Goal: Task Accomplishment & Management: Use online tool/utility

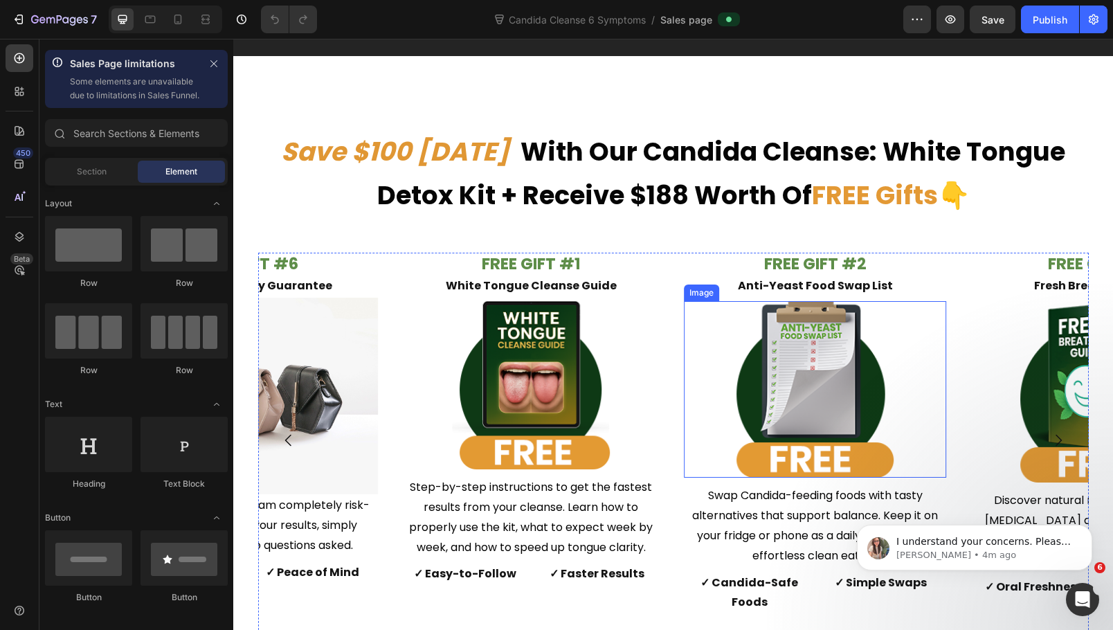
scroll to position [6163, 0]
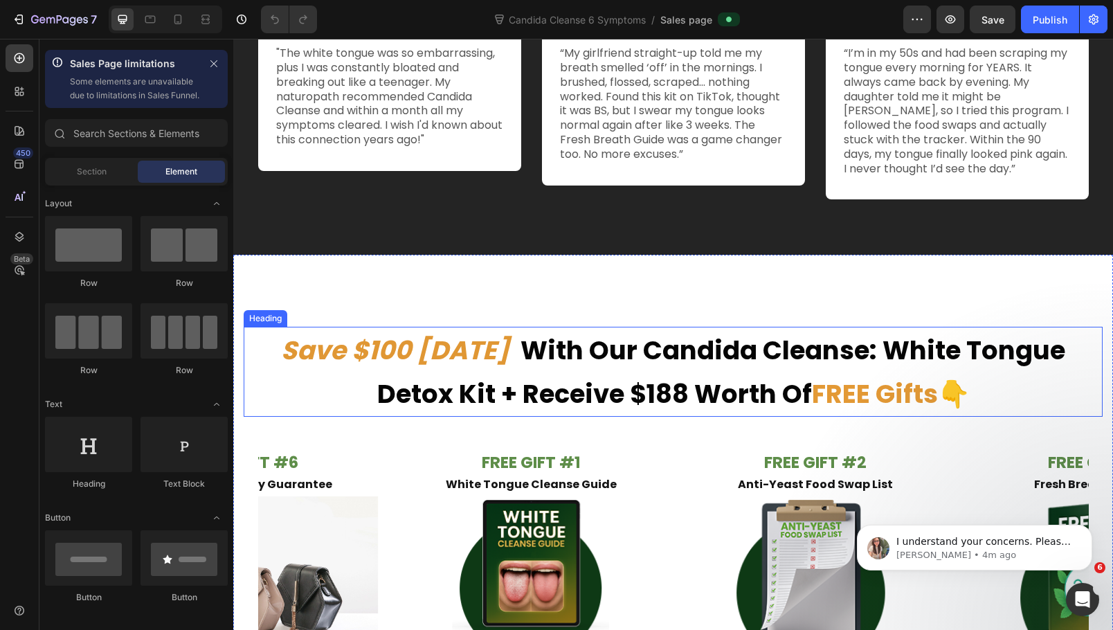
click at [814, 371] on strong "With Our Candida Cleanse: White Tongue Detox Kit + Receive $188 Worth Of" at bounding box center [721, 372] width 689 height 80
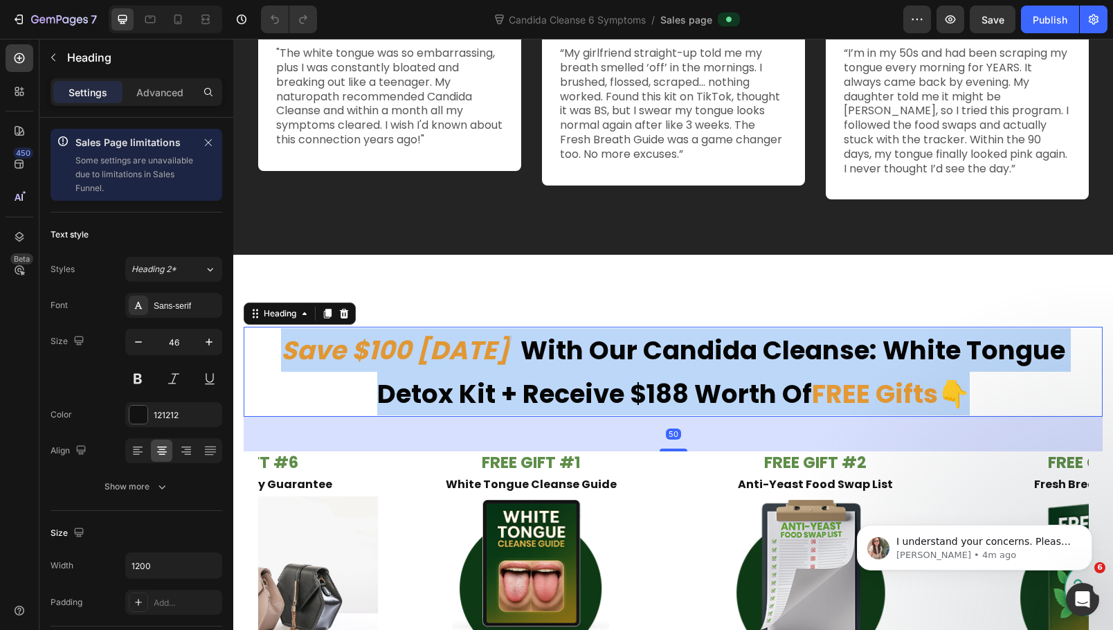
click at [814, 371] on strong "With Our Candida Cleanse: White Tongue Detox Kit + Receive $188 Worth Of" at bounding box center [721, 372] width 689 height 80
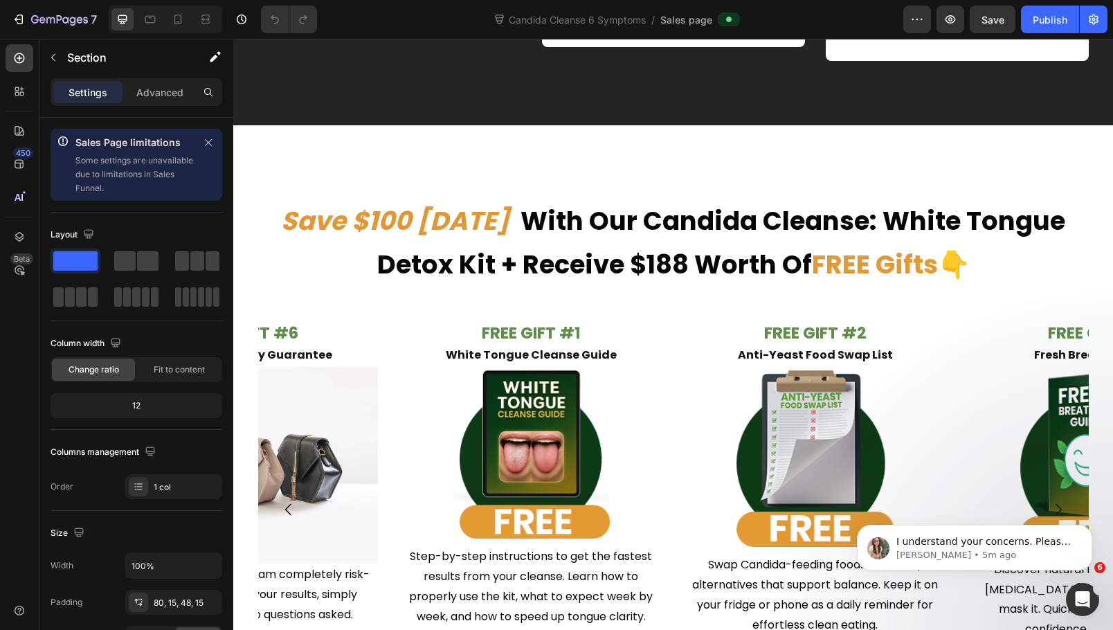
scroll to position [6509, 0]
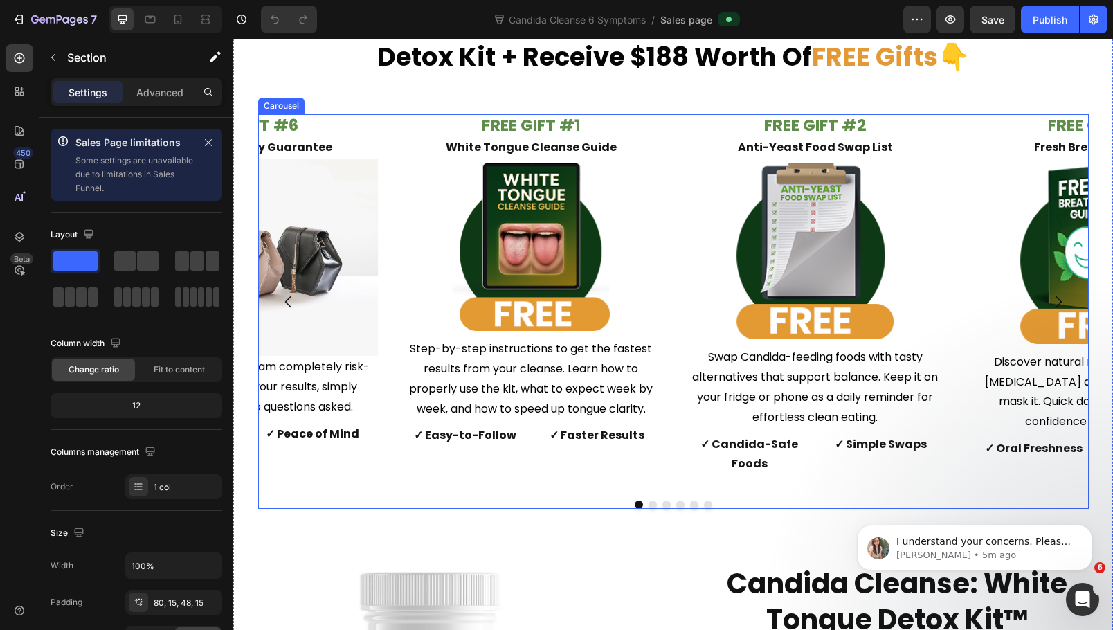
click at [649, 501] on button "Dot" at bounding box center [653, 505] width 8 height 8
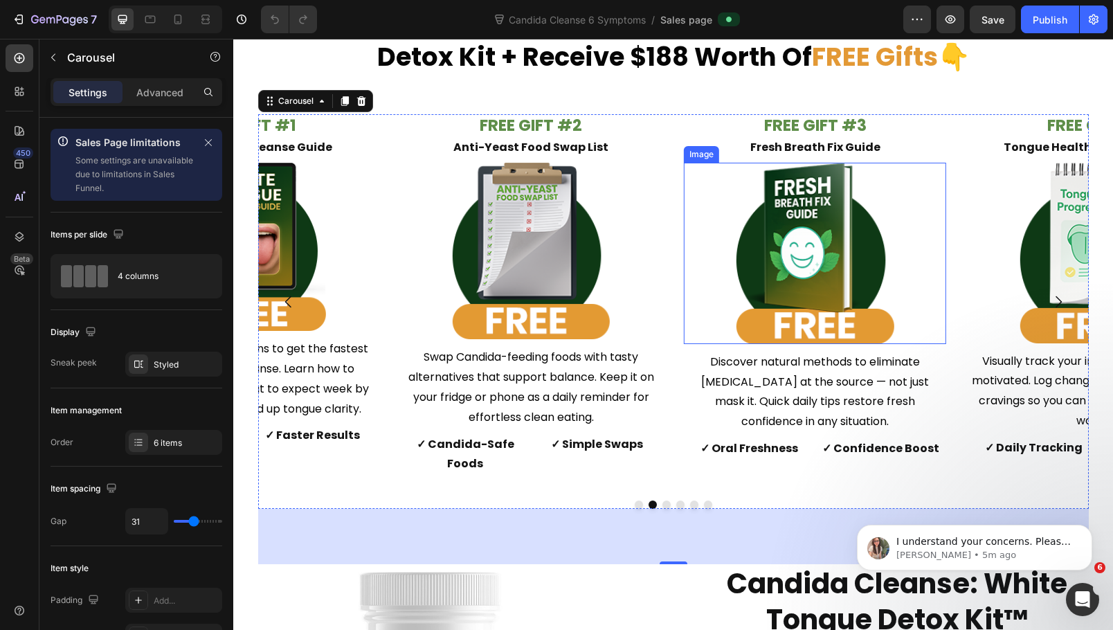
click at [821, 249] on img at bounding box center [816, 253] width 158 height 181
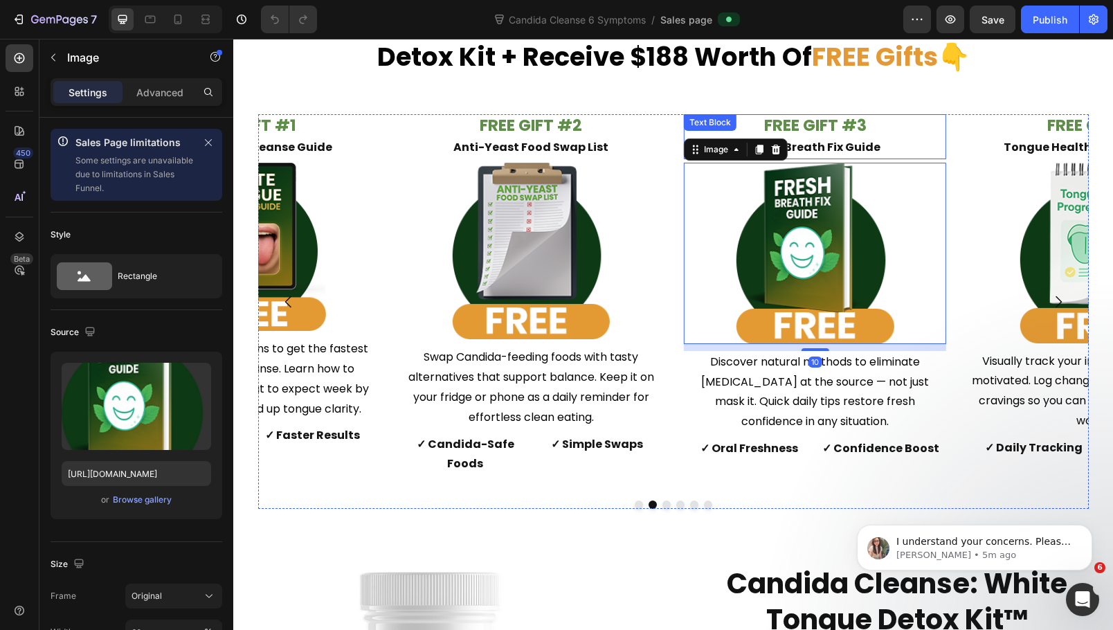
click at [832, 125] on strong "FREE GIFT #3" at bounding box center [815, 125] width 102 height 22
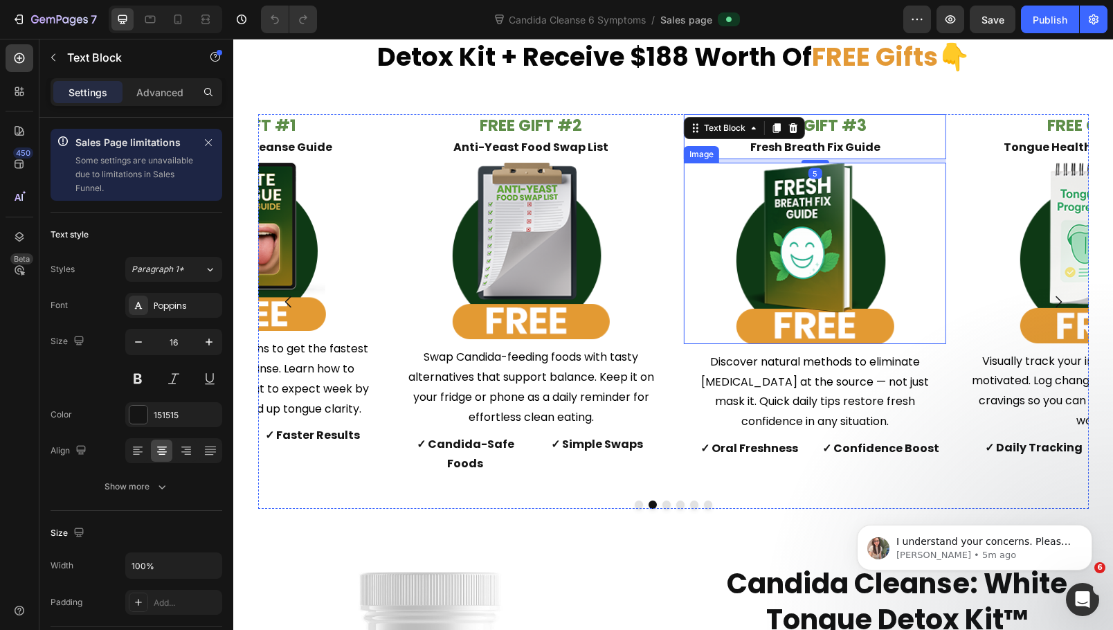
click at [836, 228] on img at bounding box center [816, 253] width 158 height 181
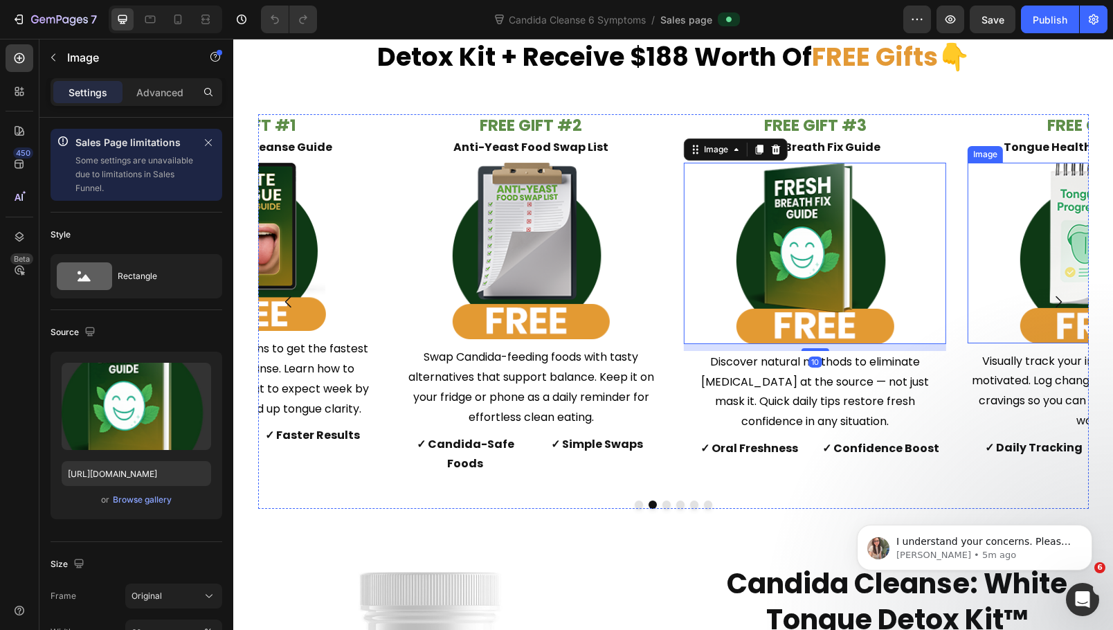
click at [1021, 228] on img at bounding box center [1100, 253] width 158 height 181
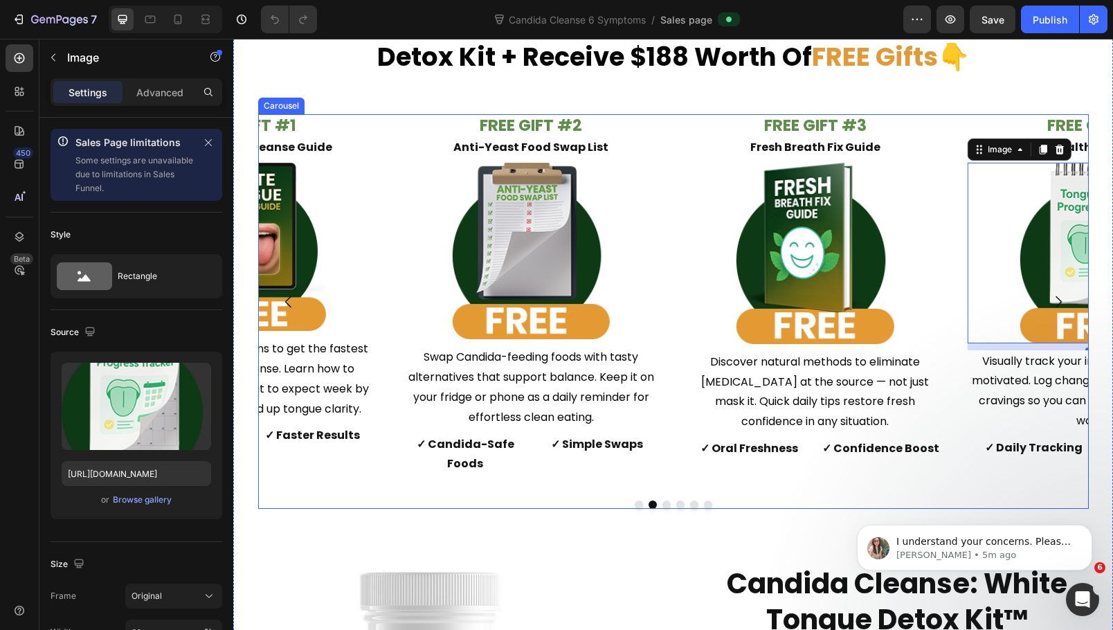
click at [663, 501] on button "Dot" at bounding box center [667, 505] width 8 height 8
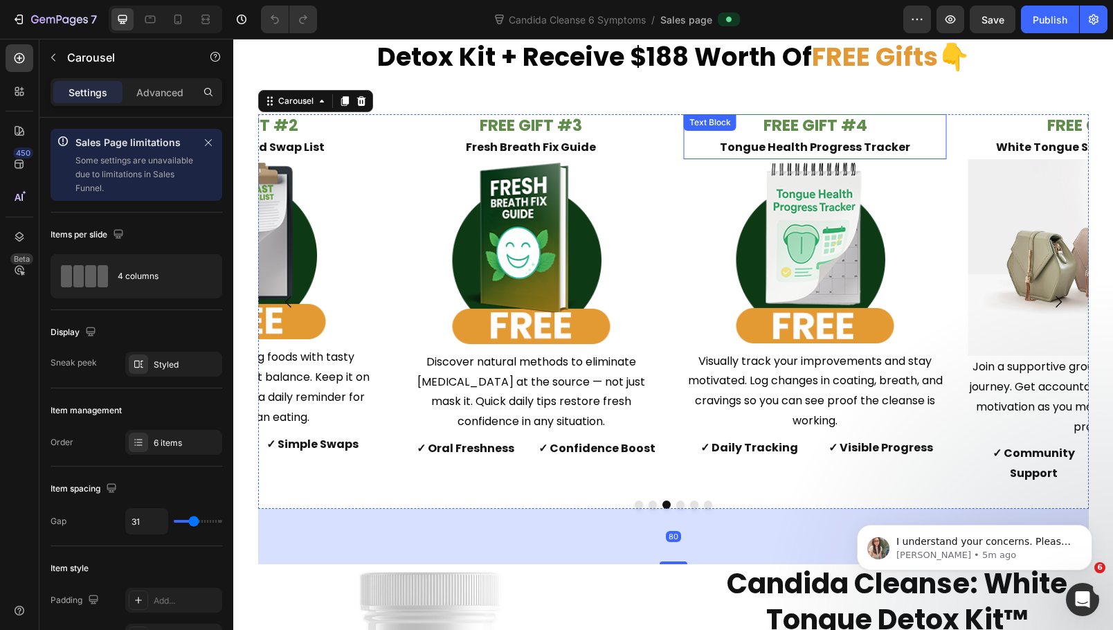
click at [821, 129] on strong "FREE GIFT #4" at bounding box center [816, 125] width 104 height 22
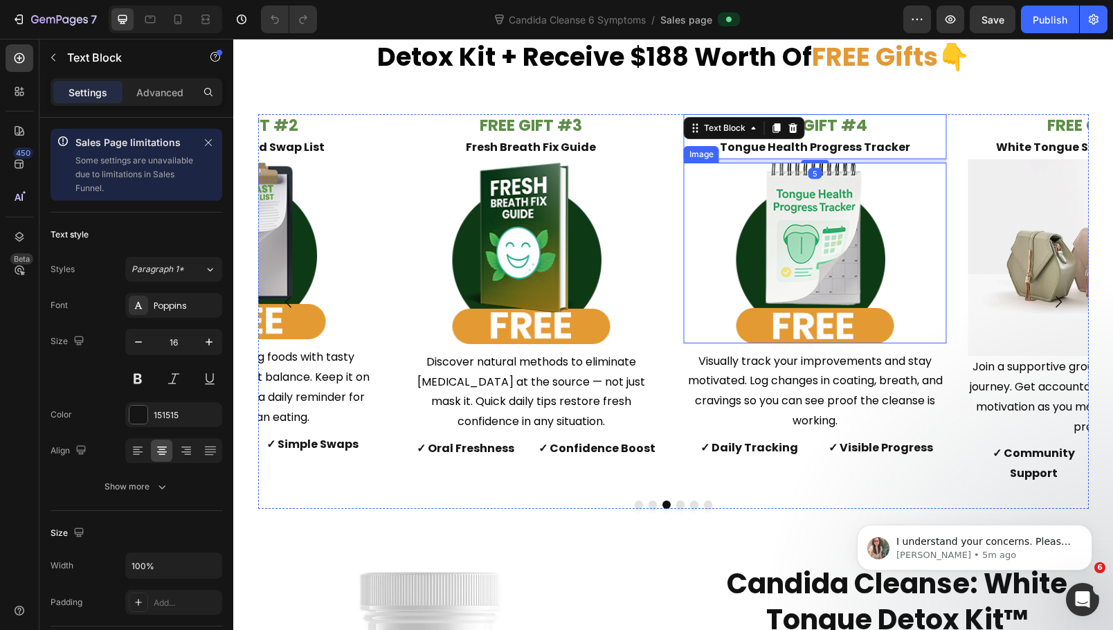
click at [845, 222] on img at bounding box center [816, 253] width 158 height 181
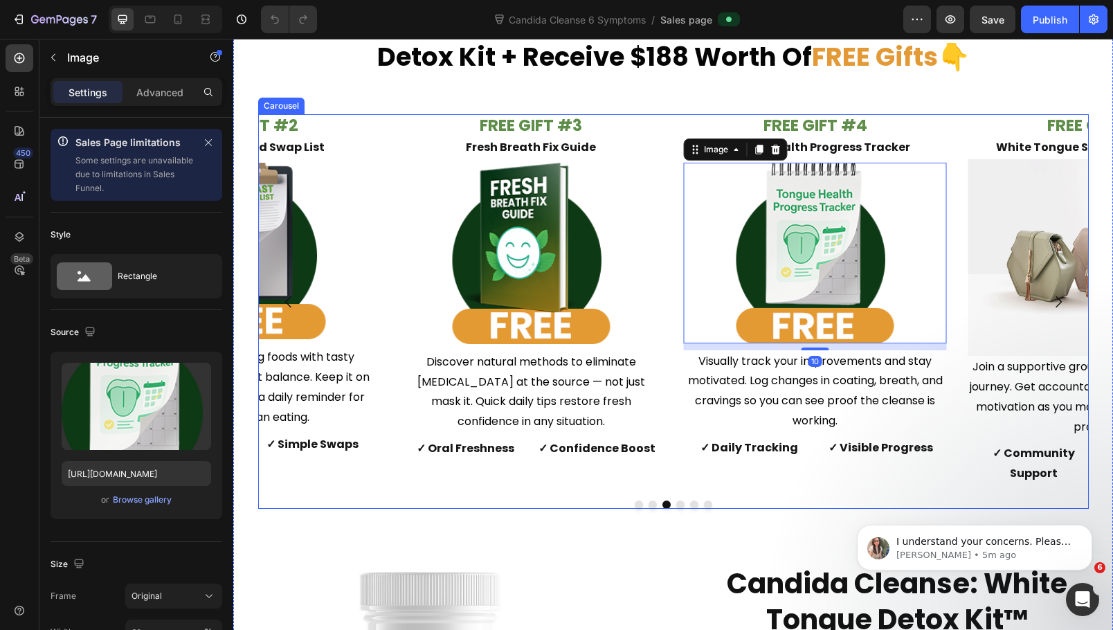
click at [676, 501] on button "Dot" at bounding box center [680, 505] width 8 height 8
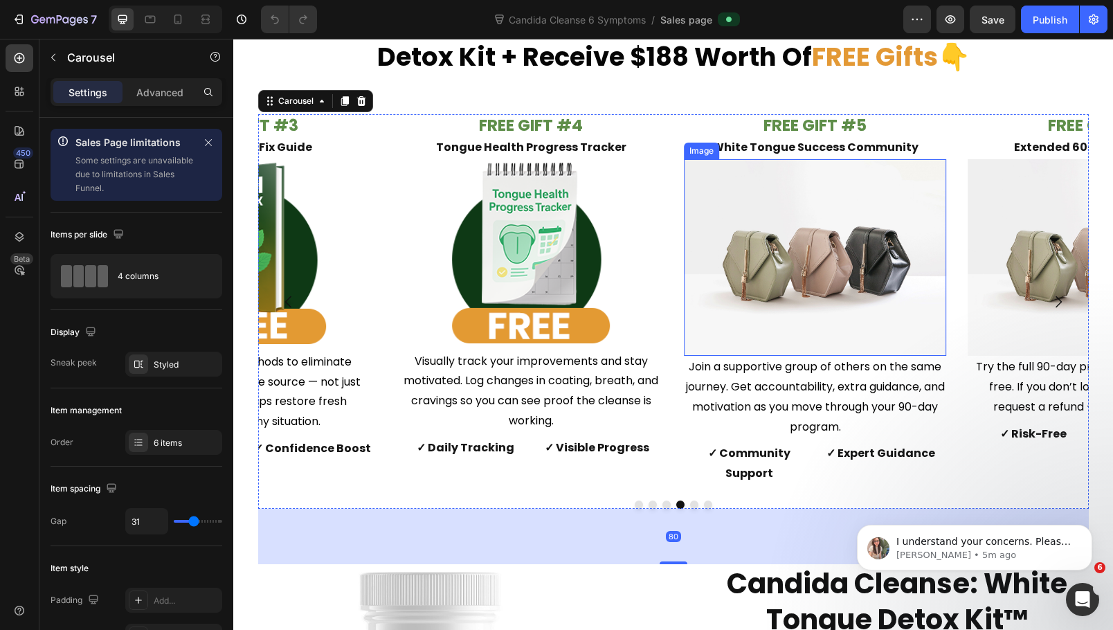
click at [829, 235] on img at bounding box center [815, 257] width 262 height 197
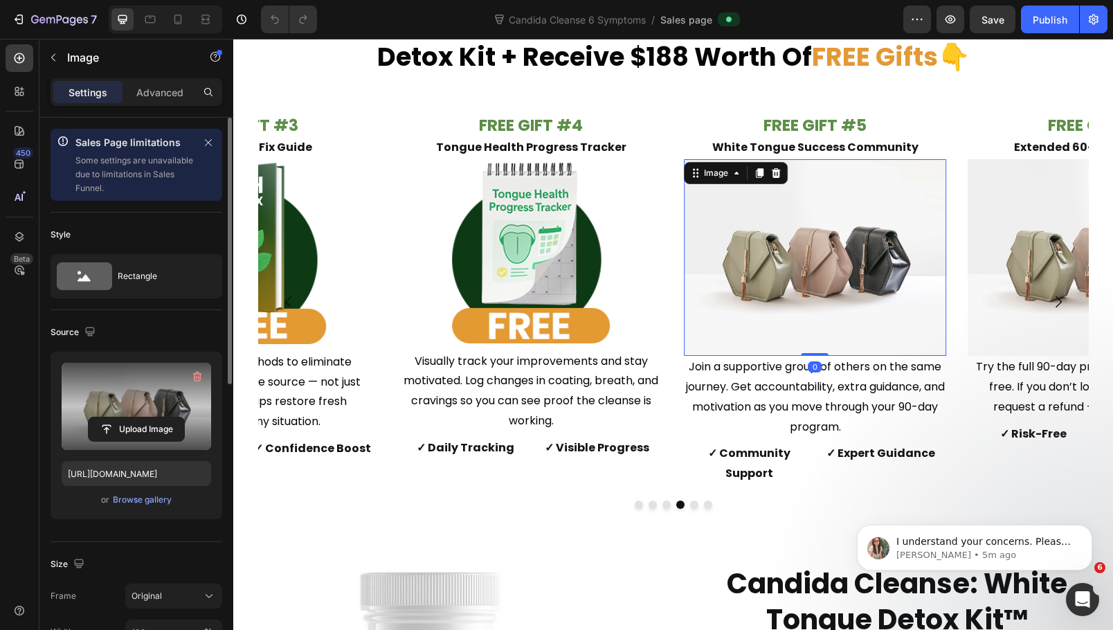
click at [145, 409] on label at bounding box center [137, 406] width 150 height 87
click at [145, 418] on input "file" at bounding box center [137, 430] width 96 height 24
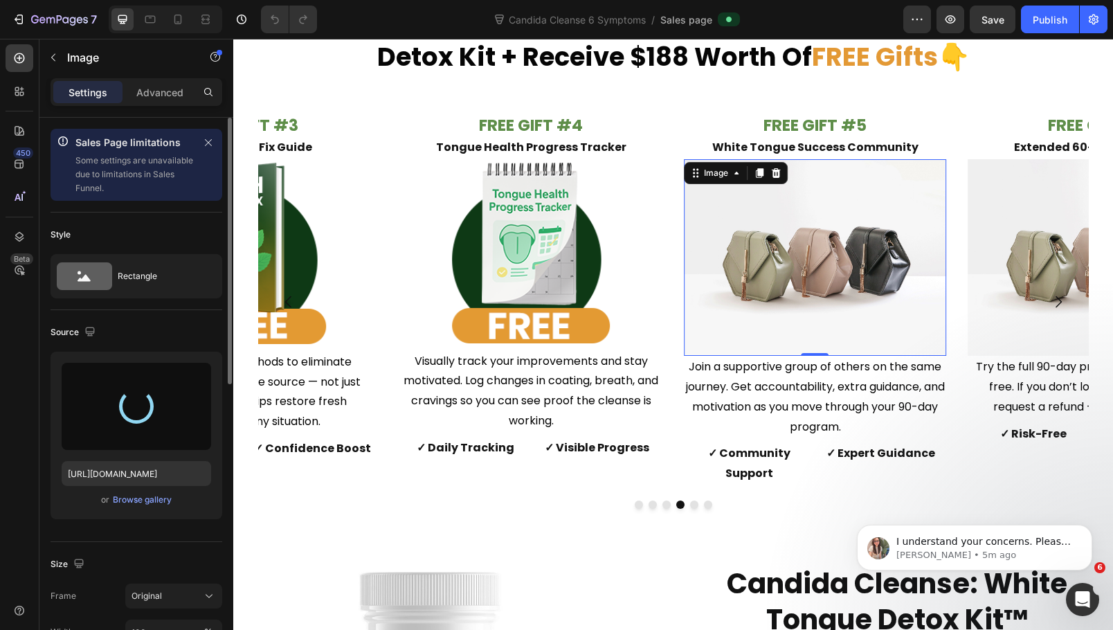
scroll to position [138, 0]
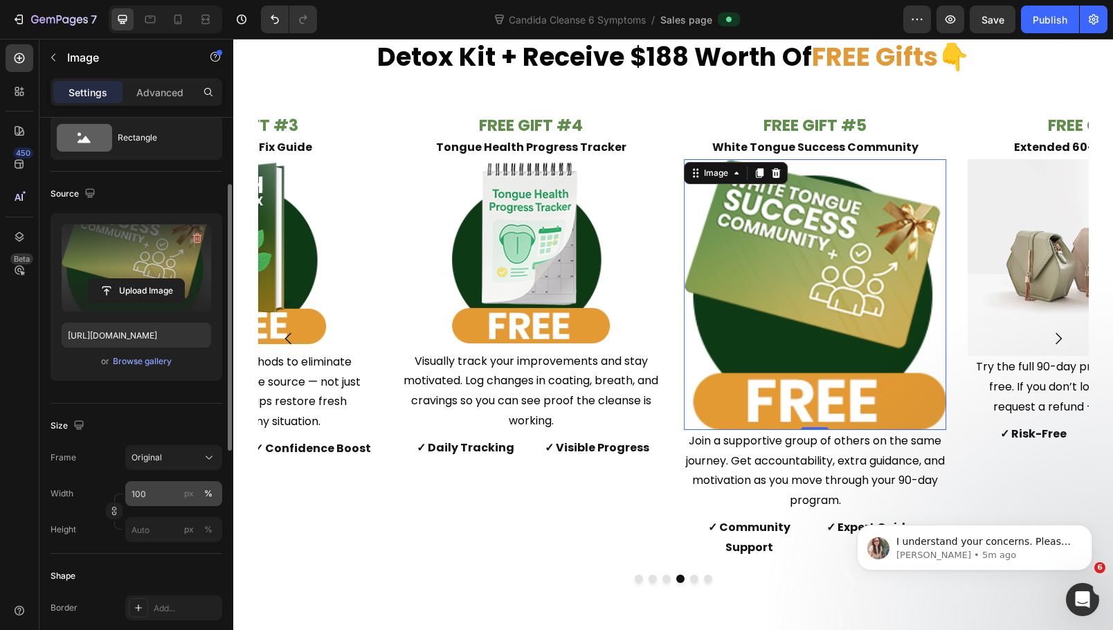
type input "https://cdn.shopify.com/s/files/1/0684/2374/5686/files/gempages_566424905747268…"
click at [159, 490] on input "100" at bounding box center [173, 493] width 97 height 25
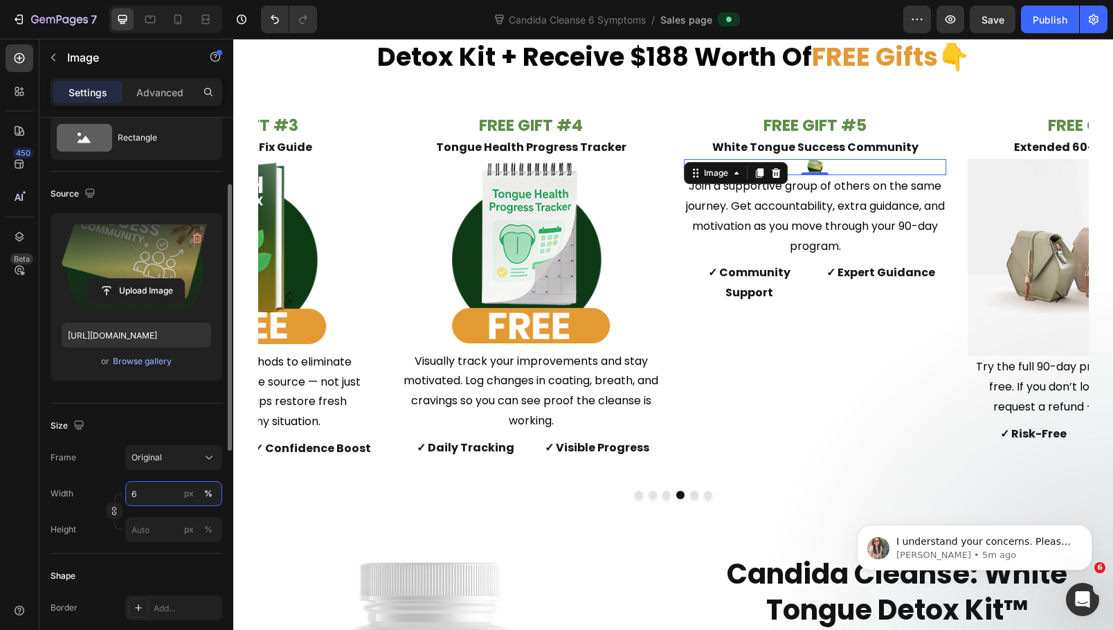
type input "60"
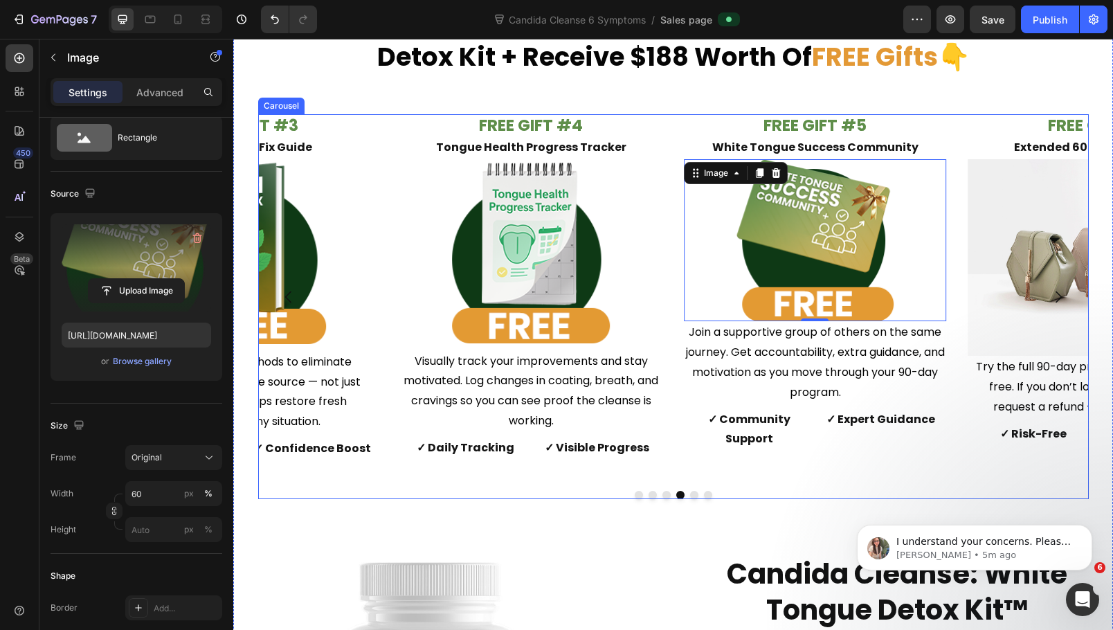
click at [962, 142] on div "FREE GIFT #1 White Tongue Cleanse Guide Text Block Image Step-by-step instructi…" at bounding box center [673, 297] width 831 height 366
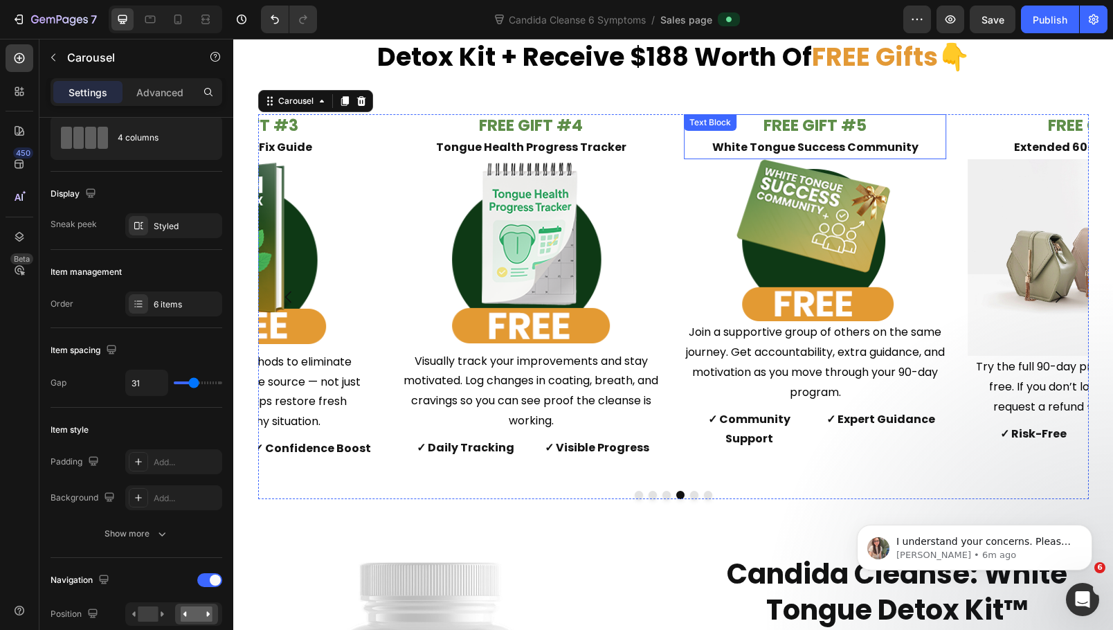
scroll to position [0, 0]
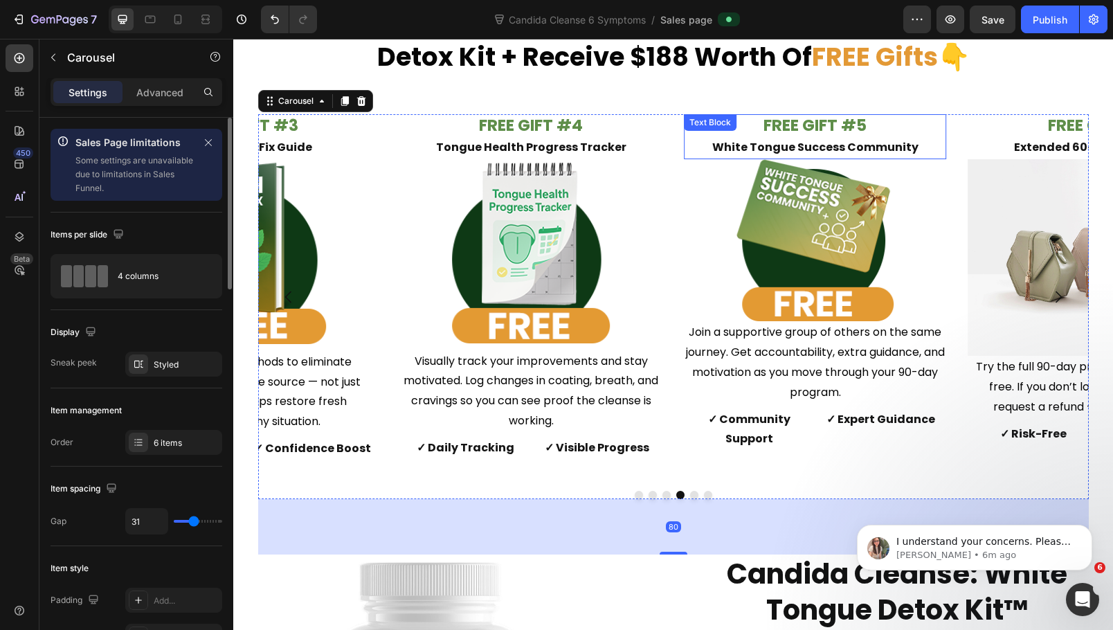
click at [862, 136] on p "FREE GIFT #5 White Tongue Success Community" at bounding box center [815, 137] width 260 height 42
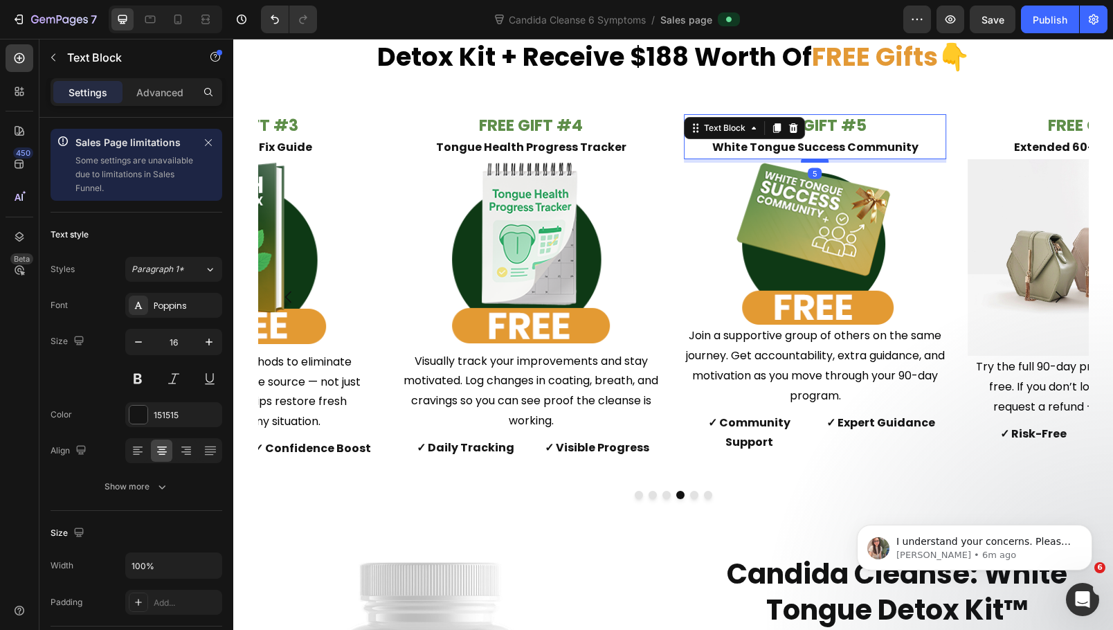
click at [817, 161] on div at bounding box center [816, 161] width 28 height 4
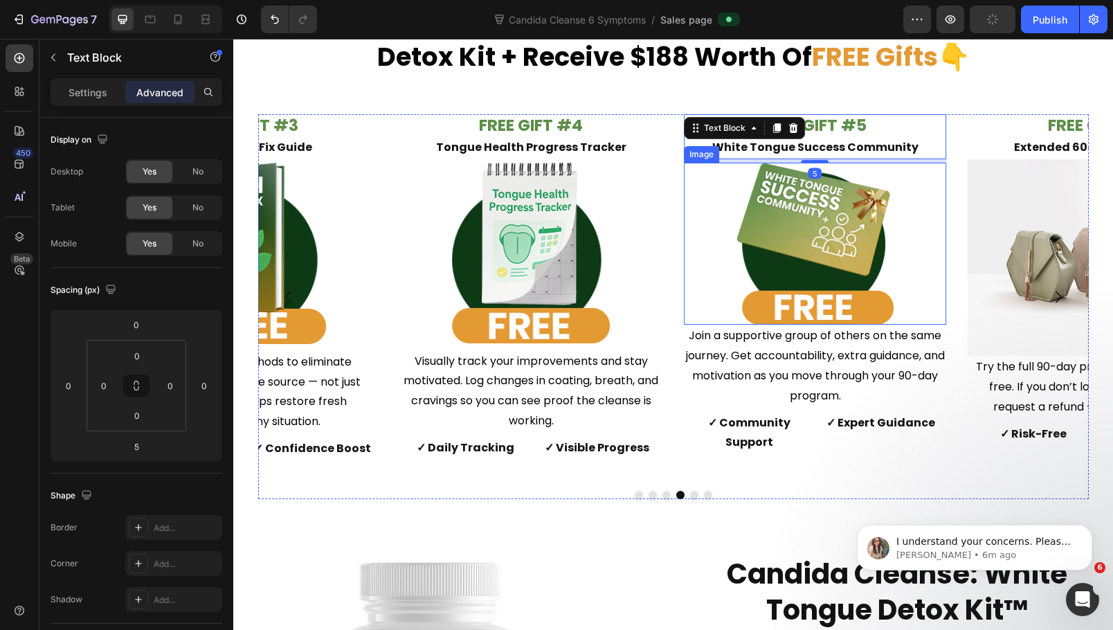
click at [829, 222] on img at bounding box center [816, 244] width 158 height 163
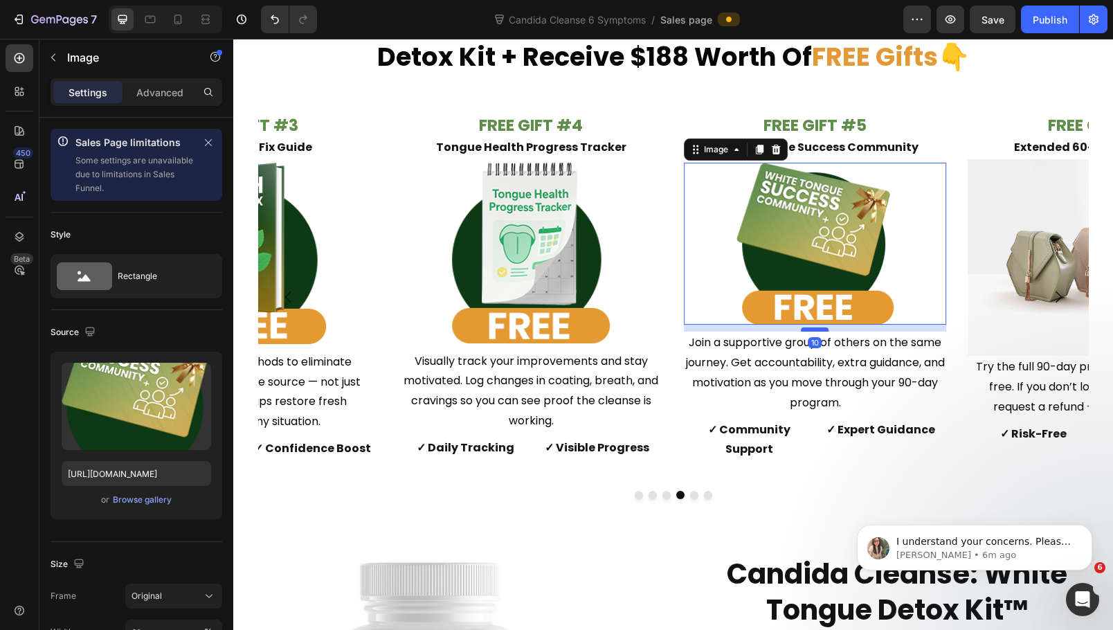
drag, startPoint x: 813, startPoint y: 322, endPoint x: 812, endPoint y: 329, distance: 7.0
click at [812, 329] on div at bounding box center [816, 330] width 28 height 4
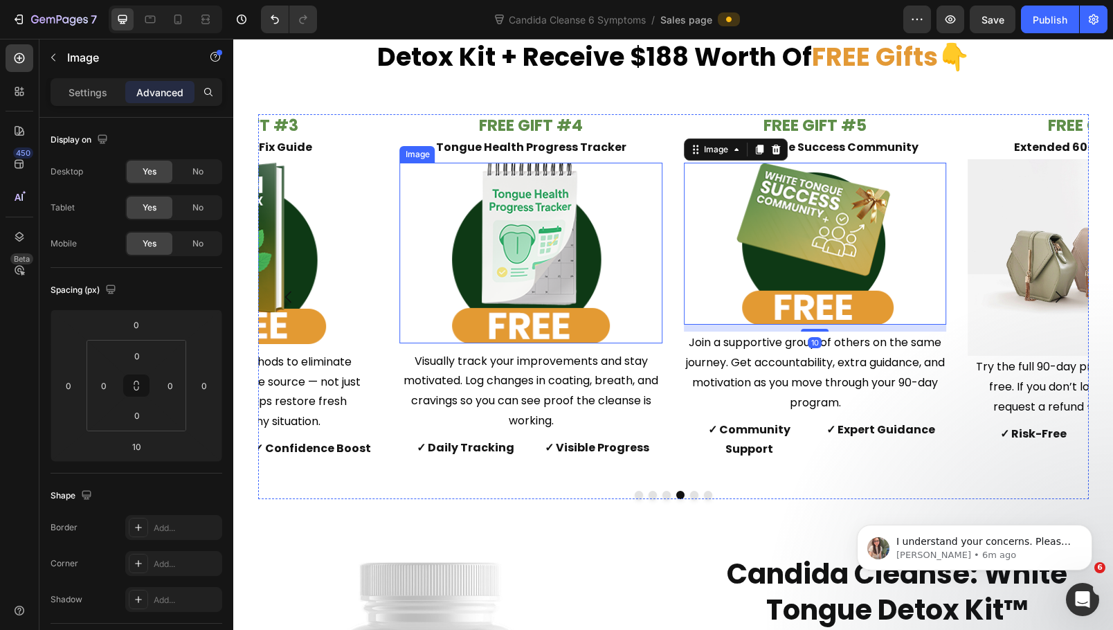
click at [557, 247] on img at bounding box center [532, 253] width 158 height 181
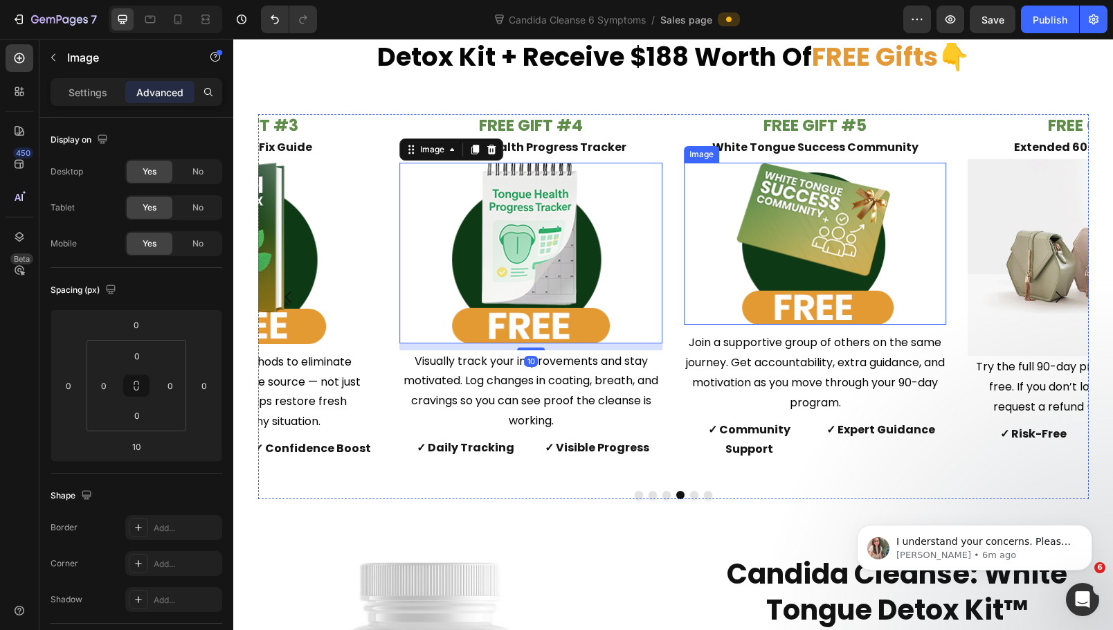
click at [884, 267] on img at bounding box center [816, 244] width 158 height 163
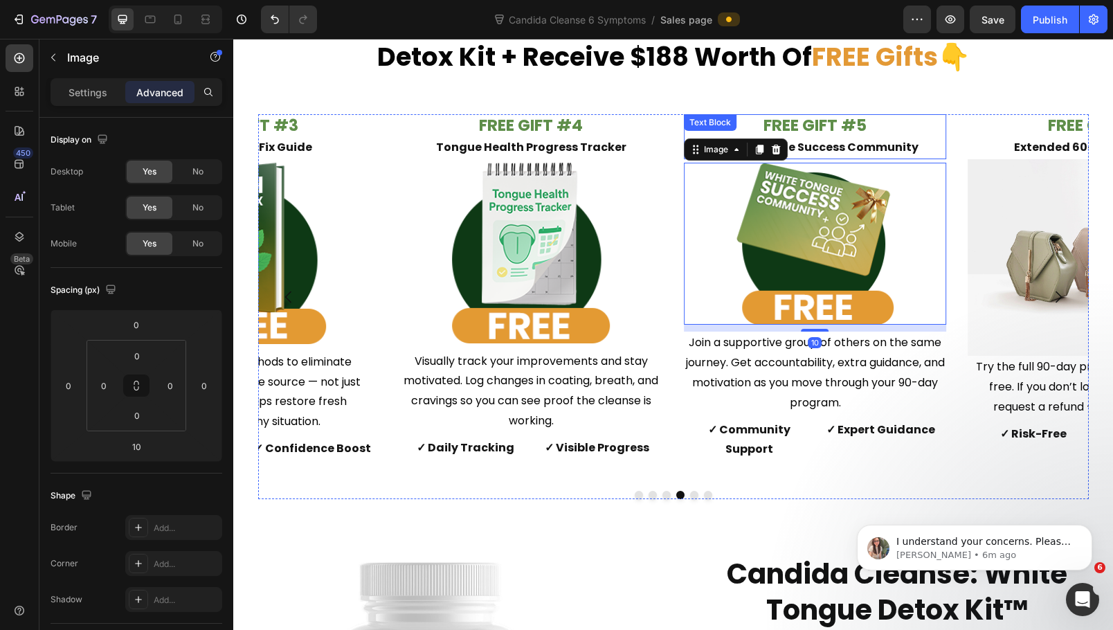
click at [892, 123] on p "FREE GIFT #5 White Tongue Success Community" at bounding box center [815, 137] width 260 height 42
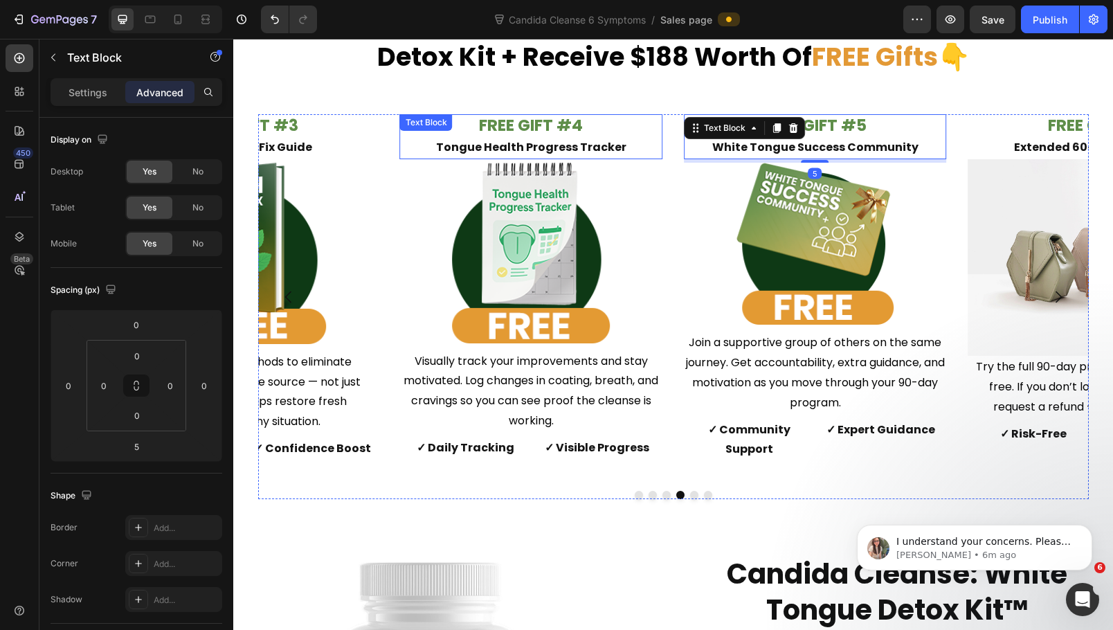
click at [563, 124] on strong "FREE GIFT #4" at bounding box center [531, 125] width 104 height 22
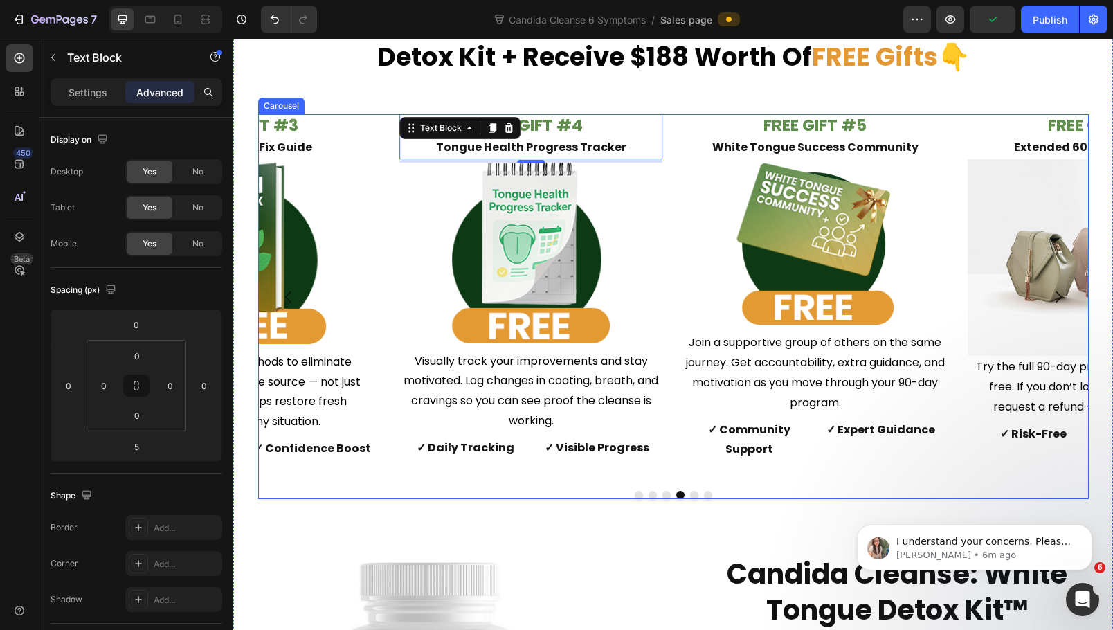
click at [690, 491] on button "Dot" at bounding box center [694, 495] width 8 height 8
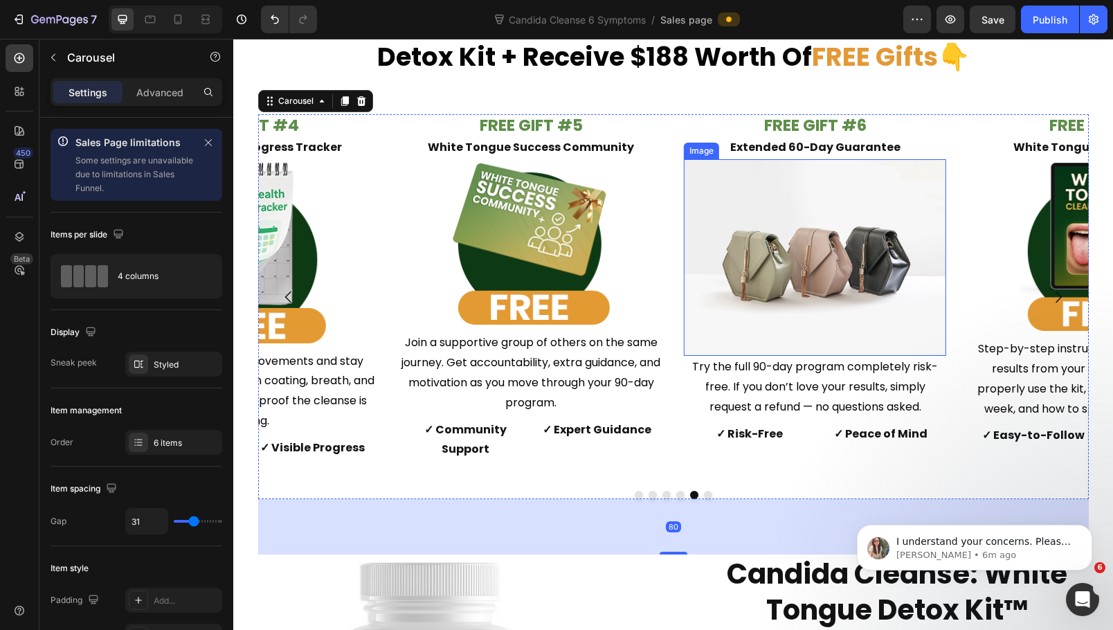
click at [839, 277] on img at bounding box center [815, 257] width 262 height 197
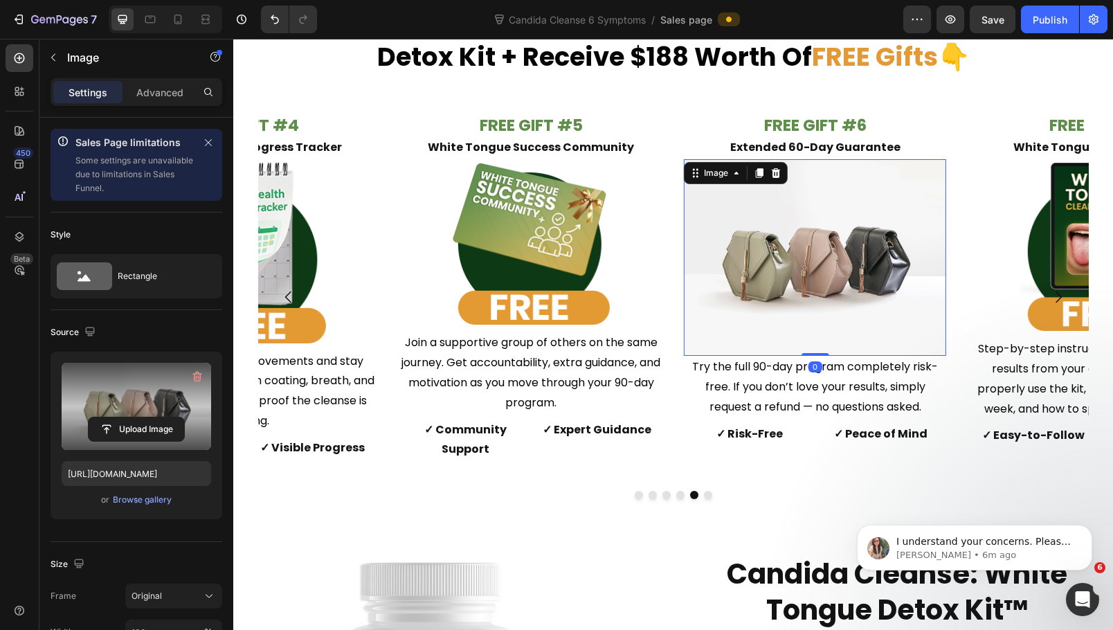
click at [166, 390] on label at bounding box center [137, 406] width 150 height 87
click at [166, 418] on input "file" at bounding box center [137, 430] width 96 height 24
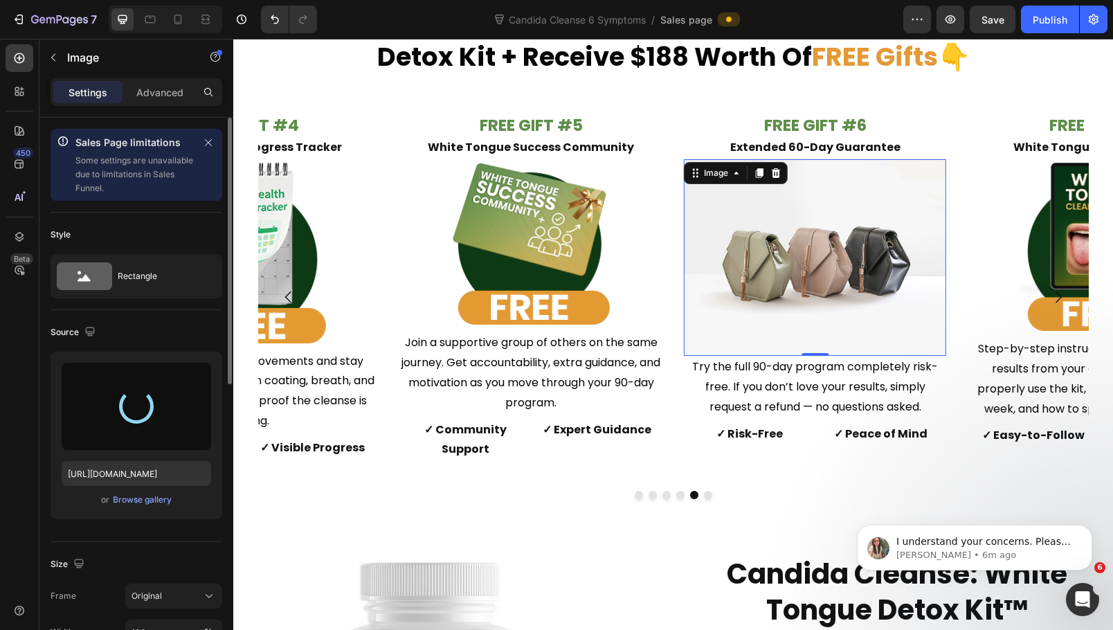
type input "https://cdn.shopify.com/s/files/1/0684/2374/5686/files/gempages_566424905747268…"
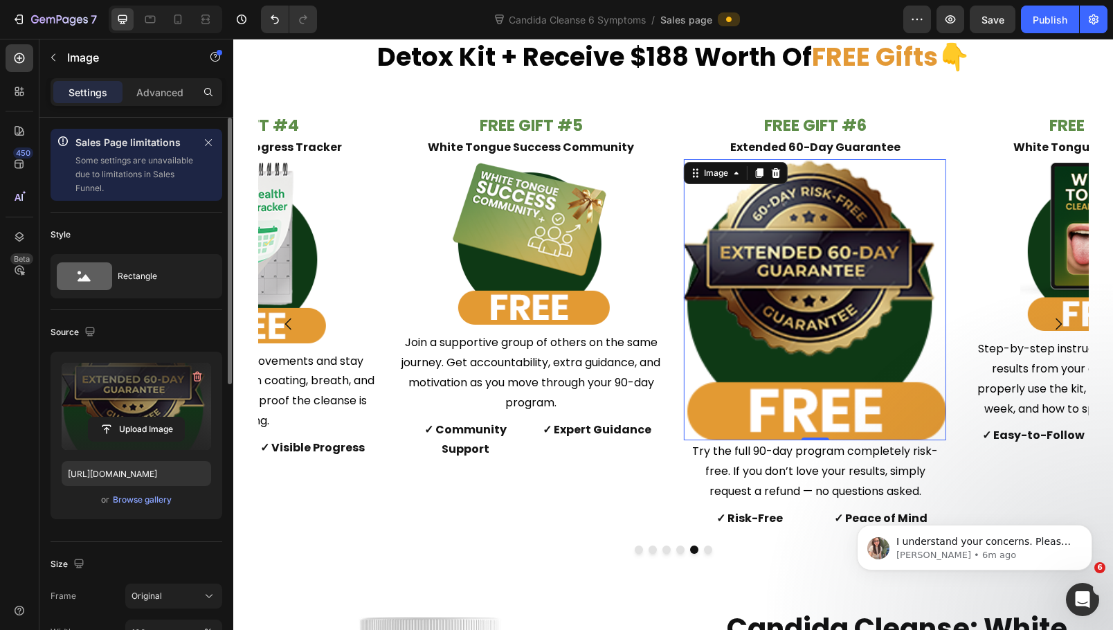
scroll to position [69, 0]
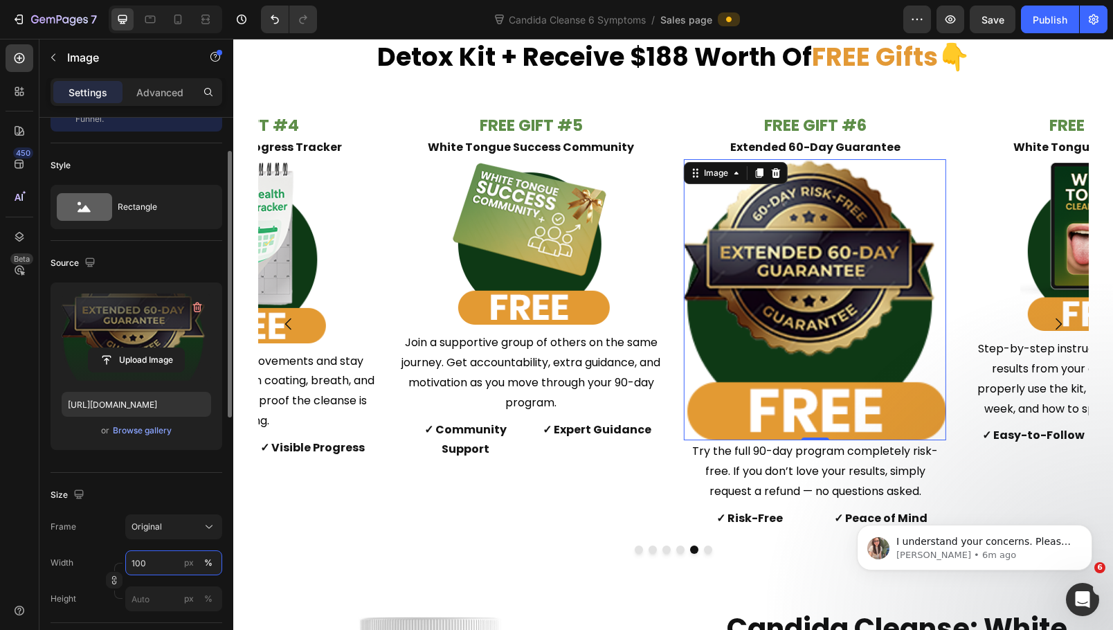
click at [155, 564] on input "100" at bounding box center [173, 562] width 97 height 25
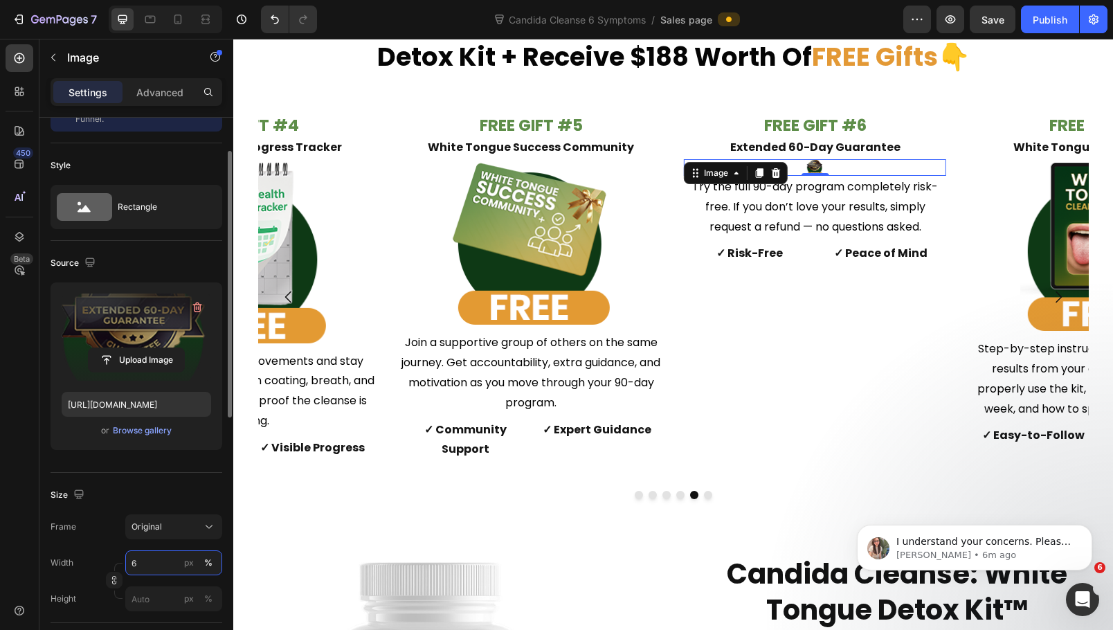
type input "60"
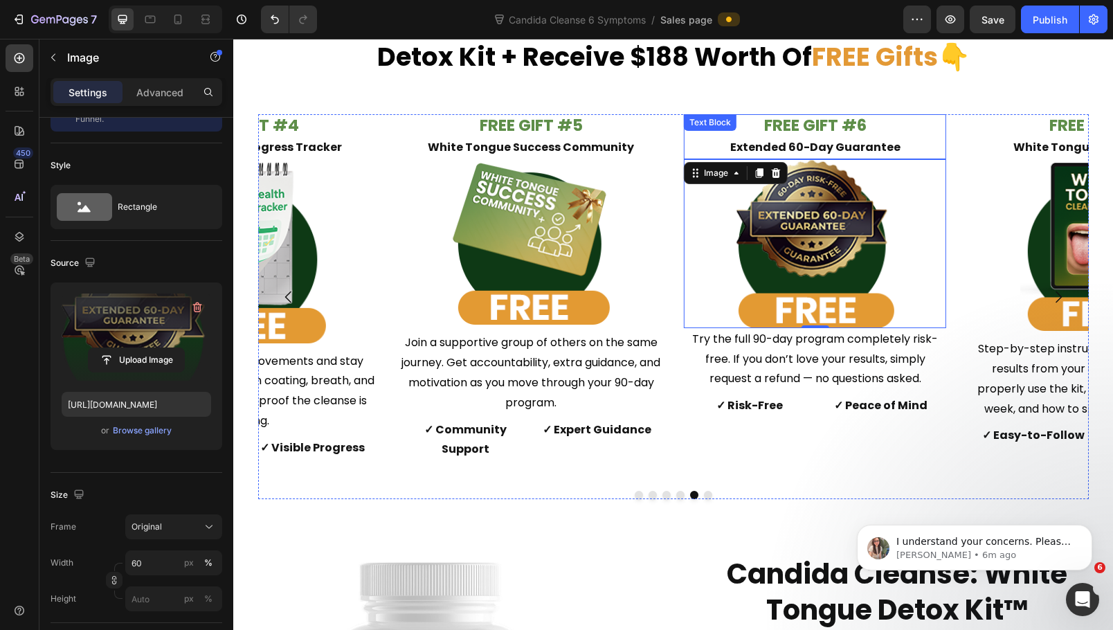
click at [864, 143] on strong "Extended 60-Day Guarantee" at bounding box center [815, 147] width 170 height 16
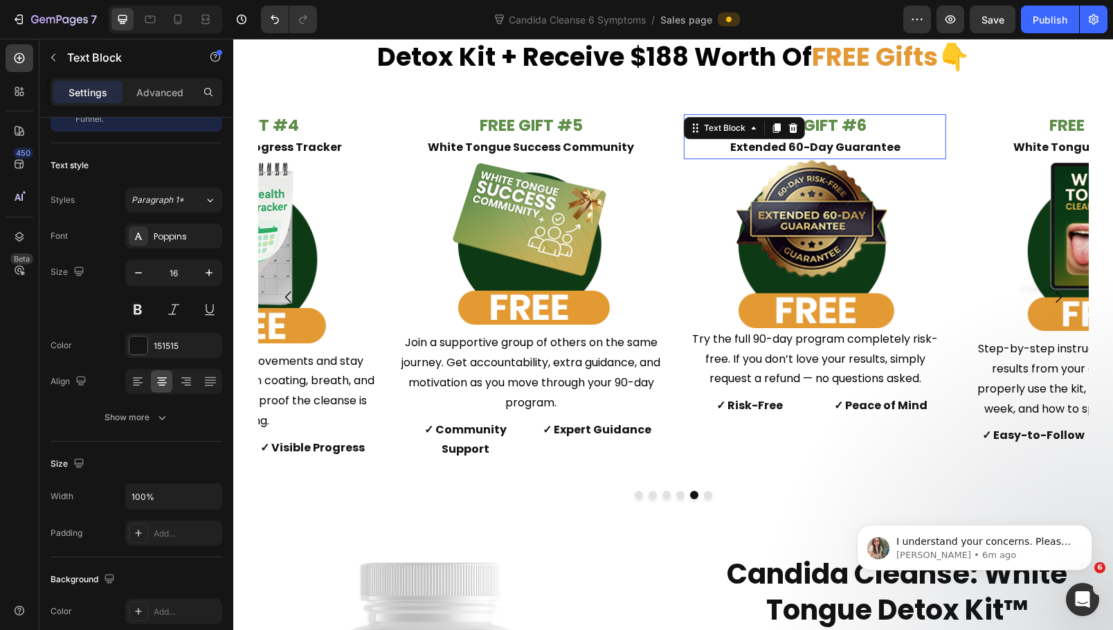
scroll to position [0, 0]
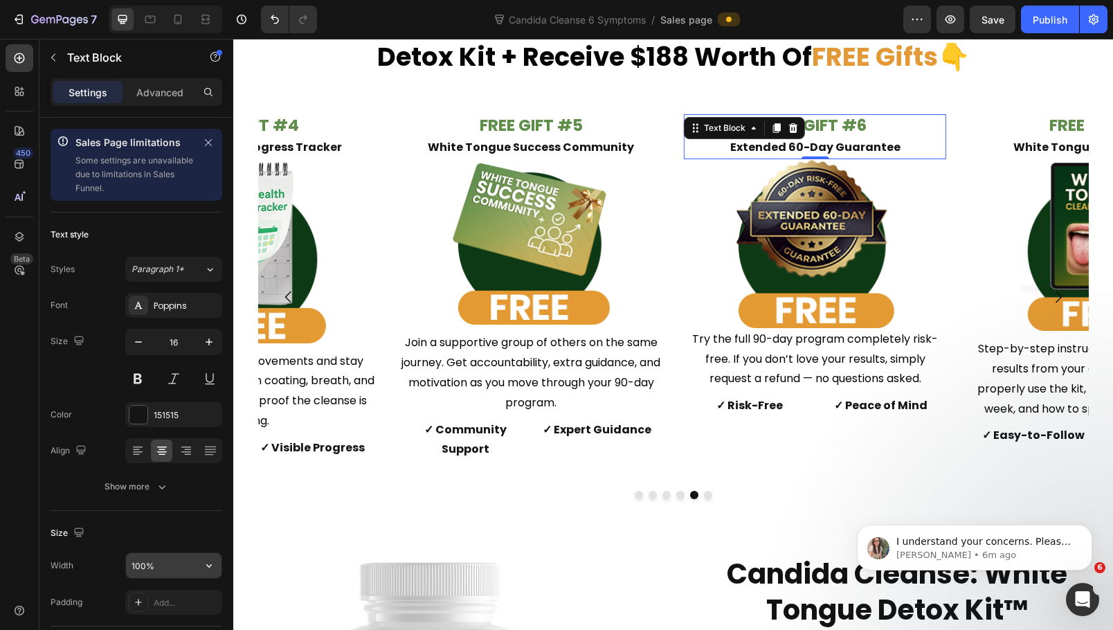
click at [173, 567] on input "100%" at bounding box center [174, 565] width 96 height 25
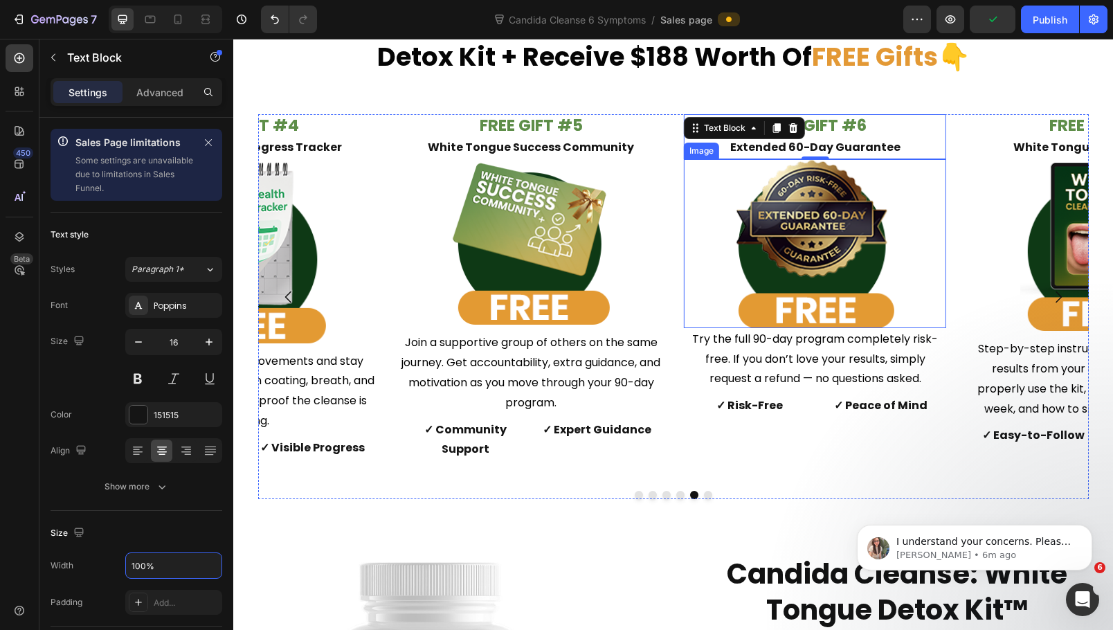
click at [814, 192] on img at bounding box center [816, 243] width 158 height 169
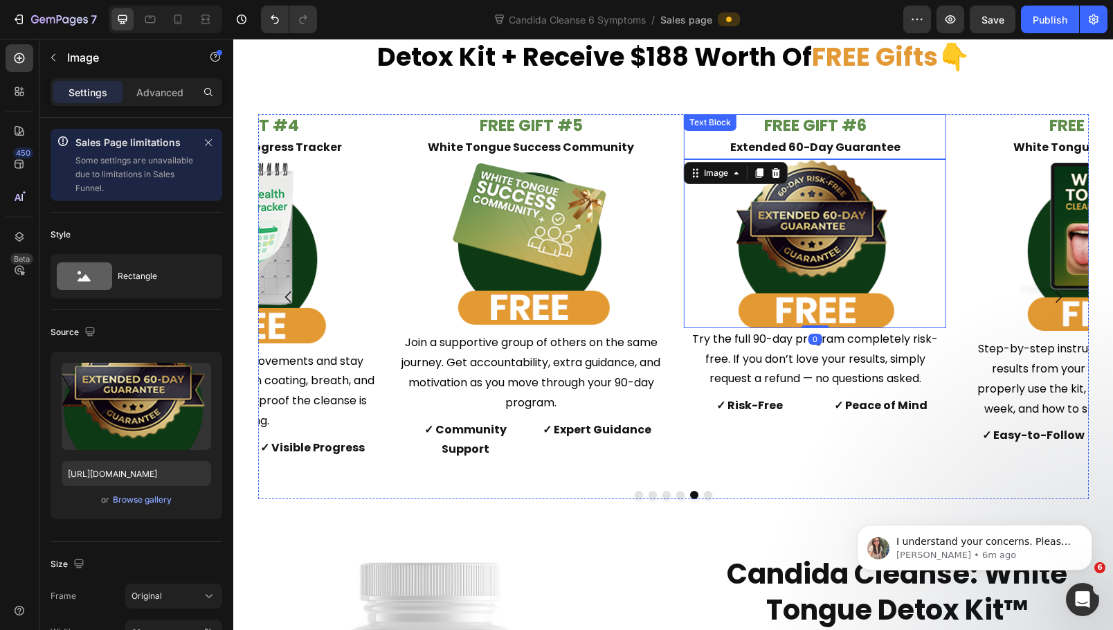
click at [800, 125] on strong "FREE GIFT #6" at bounding box center [815, 125] width 102 height 22
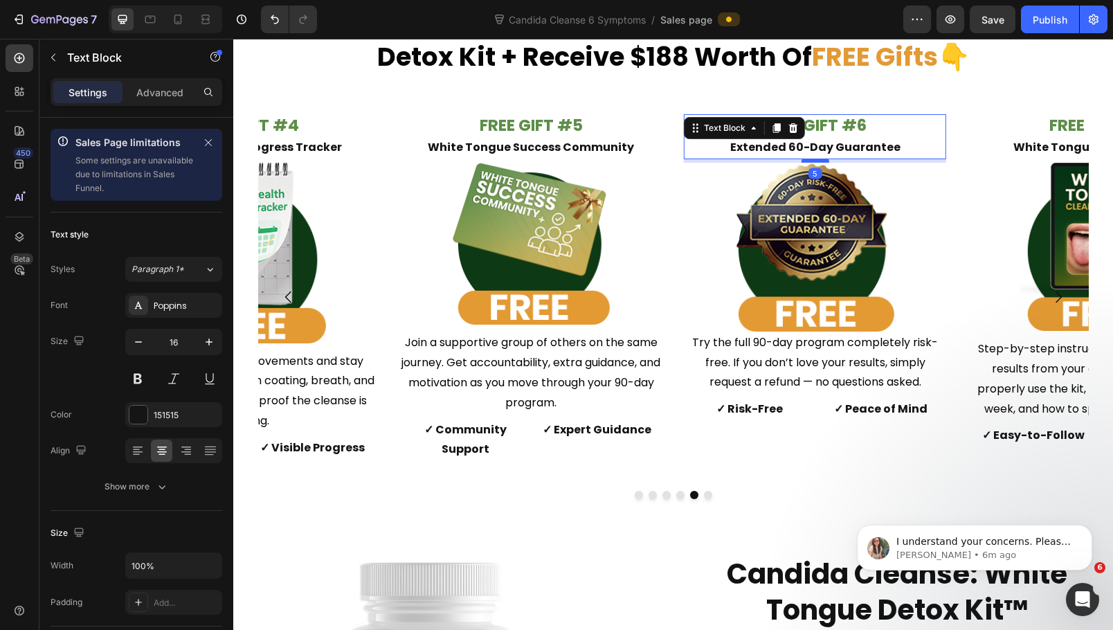
click at [821, 161] on div at bounding box center [816, 161] width 28 height 4
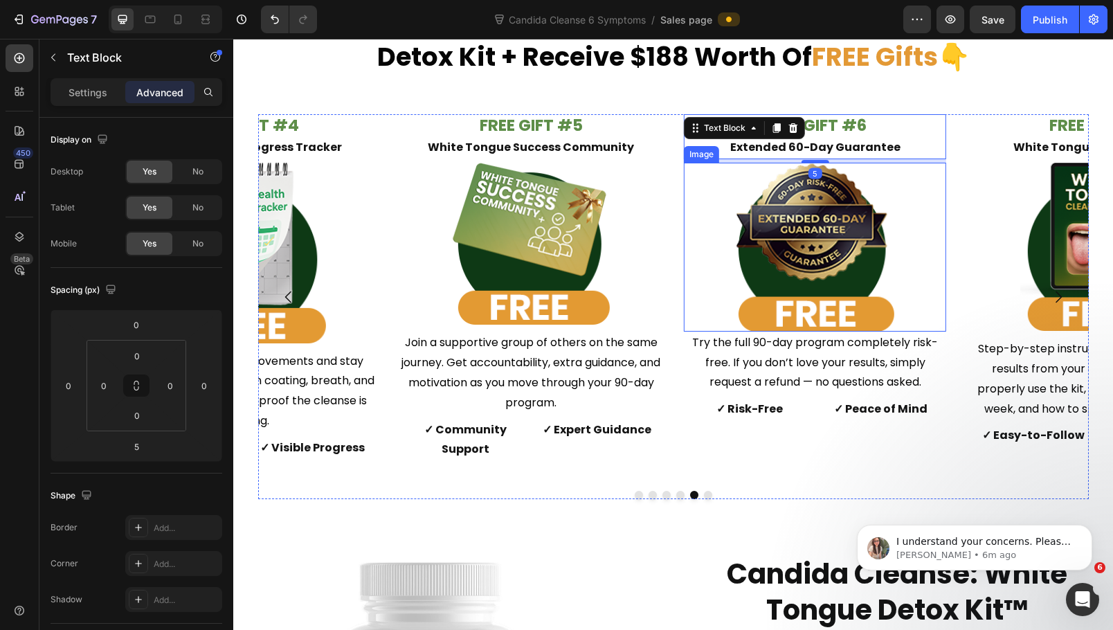
click at [836, 217] on img at bounding box center [816, 247] width 158 height 169
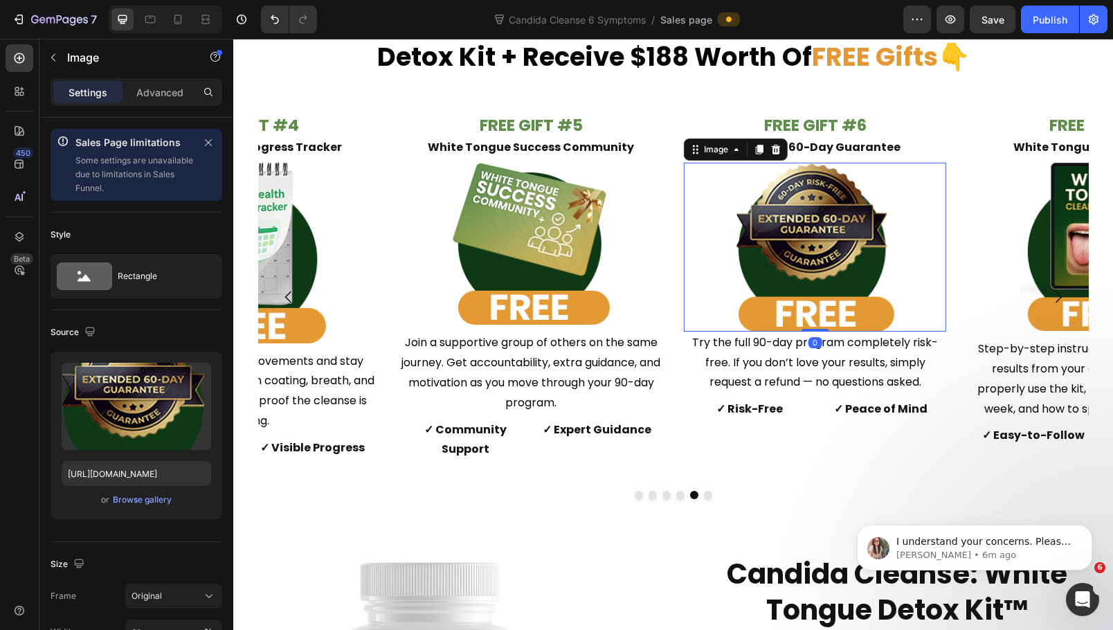
click at [843, 285] on img at bounding box center [816, 247] width 158 height 169
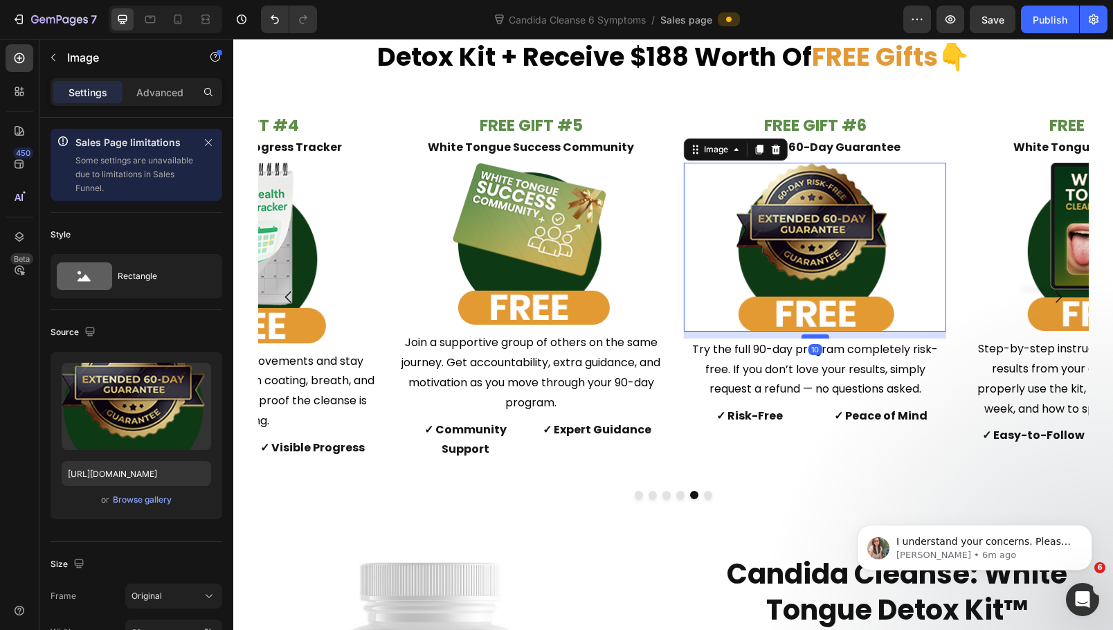
drag, startPoint x: 807, startPoint y: 330, endPoint x: 810, endPoint y: 337, distance: 7.5
click at [810, 337] on div at bounding box center [816, 336] width 28 height 4
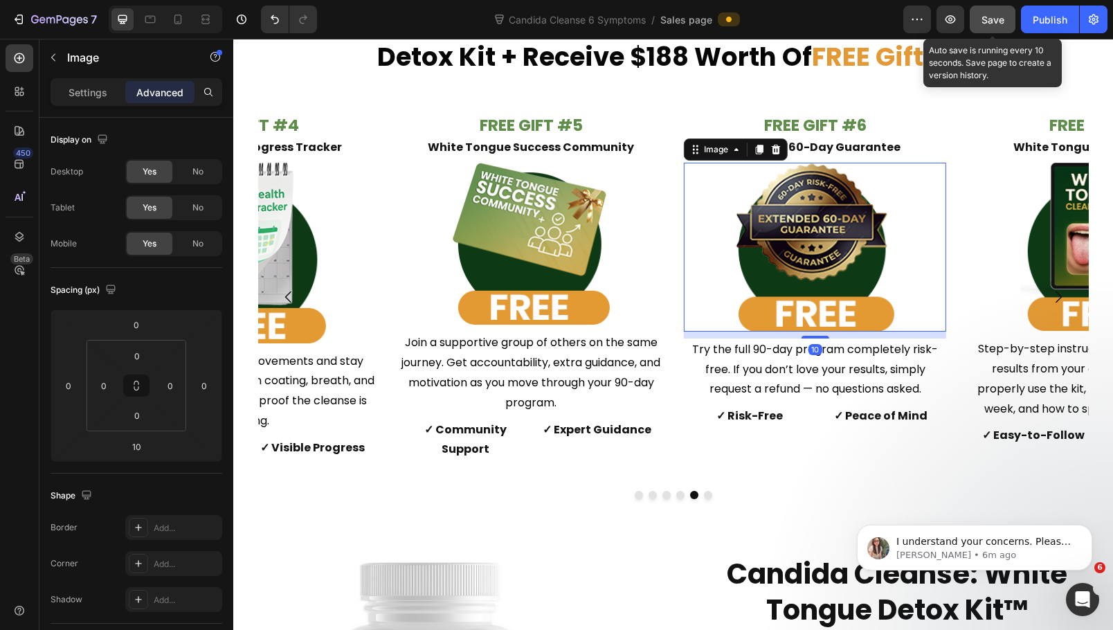
click at [989, 26] on div "Save" at bounding box center [993, 19] width 23 height 15
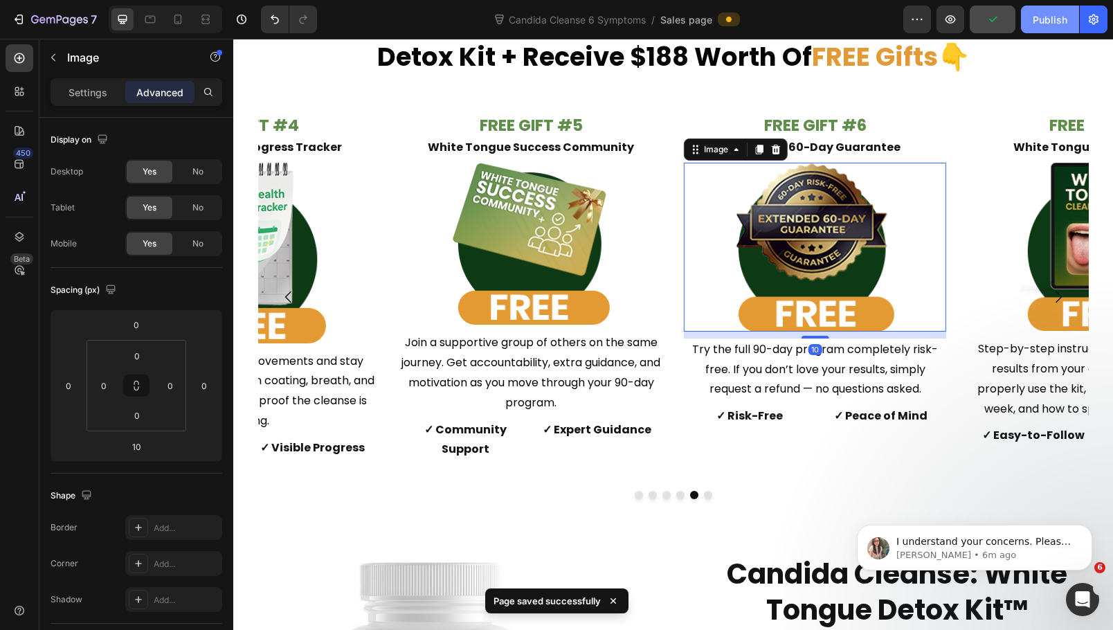
click at [1039, 15] on div "Publish" at bounding box center [1050, 19] width 35 height 15
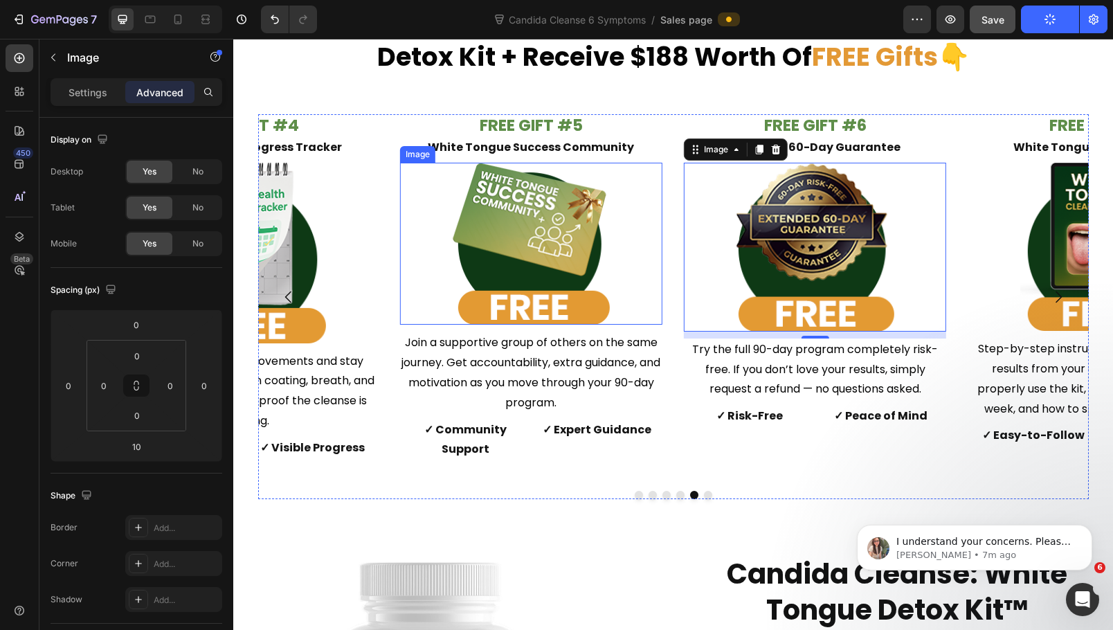
click at [598, 290] on img at bounding box center [532, 244] width 158 height 163
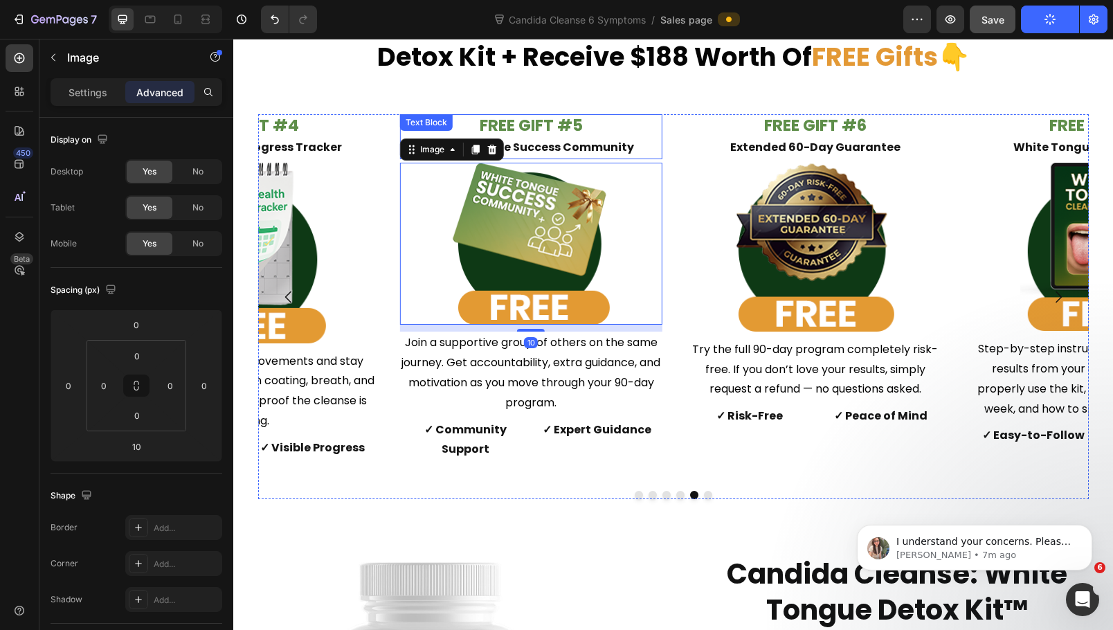
click at [589, 120] on p "FREE GIFT #5 White Tongue Success Community" at bounding box center [532, 137] width 260 height 42
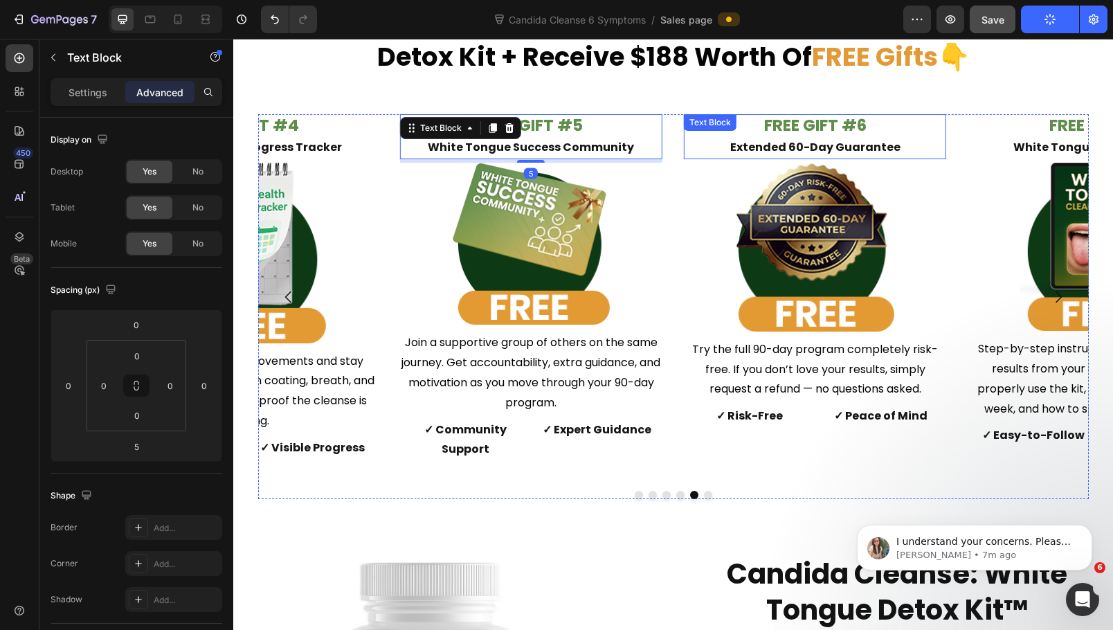
click at [778, 118] on div "FREE GIFT #6 Extended 60-Day Guarantee Text Block" at bounding box center [815, 136] width 262 height 45
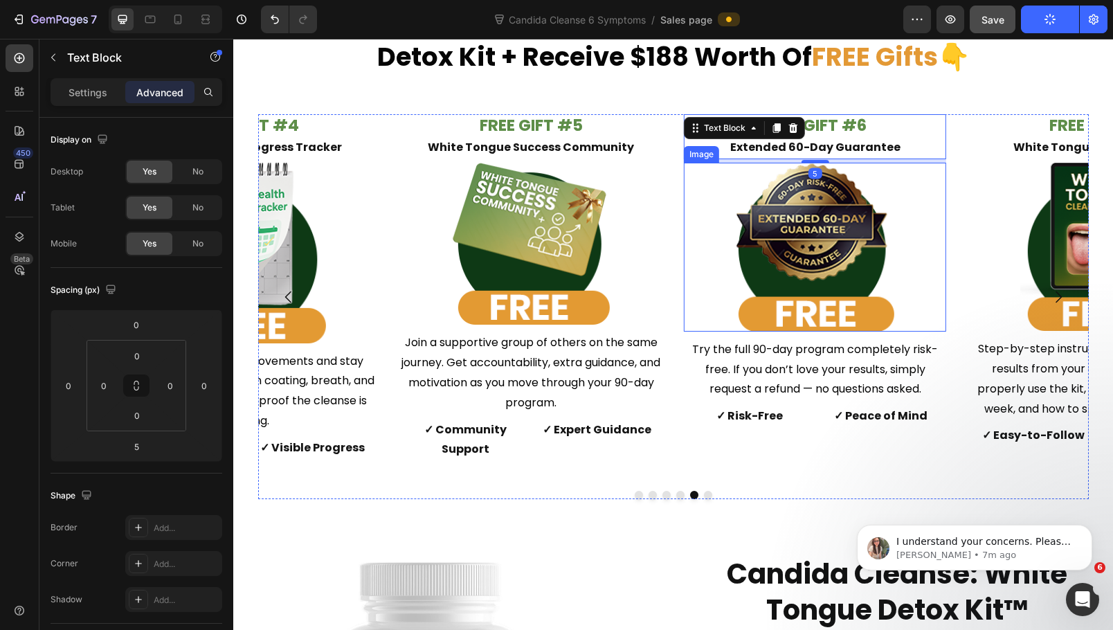
click at [807, 226] on img at bounding box center [816, 247] width 158 height 169
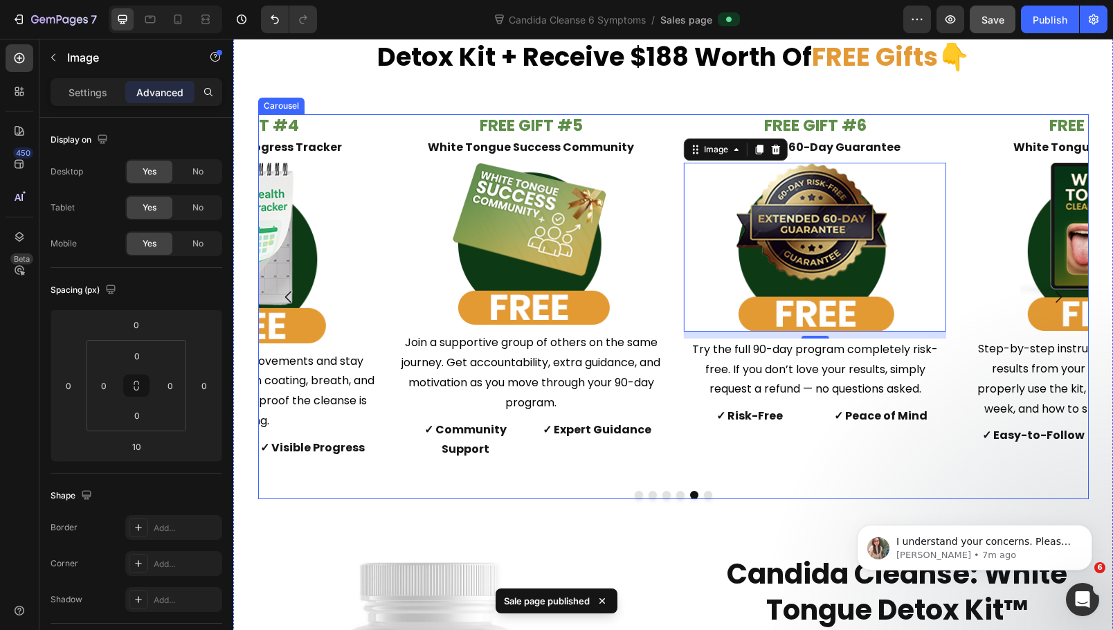
click at [704, 491] on button "Dot" at bounding box center [708, 495] width 8 height 8
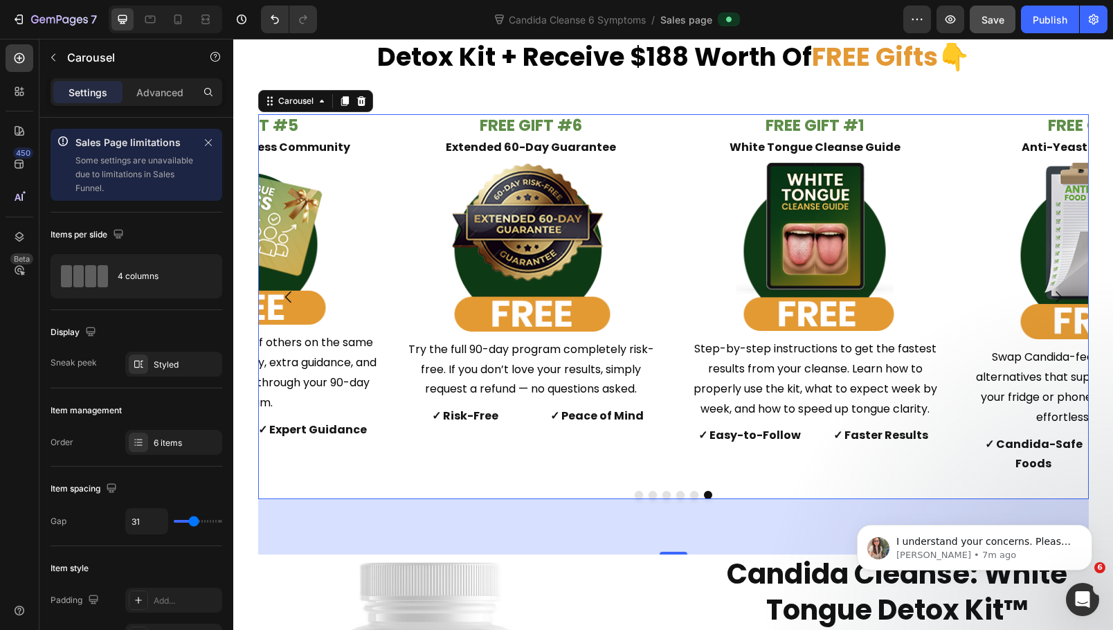
click at [637, 491] on button "Dot" at bounding box center [639, 495] width 8 height 8
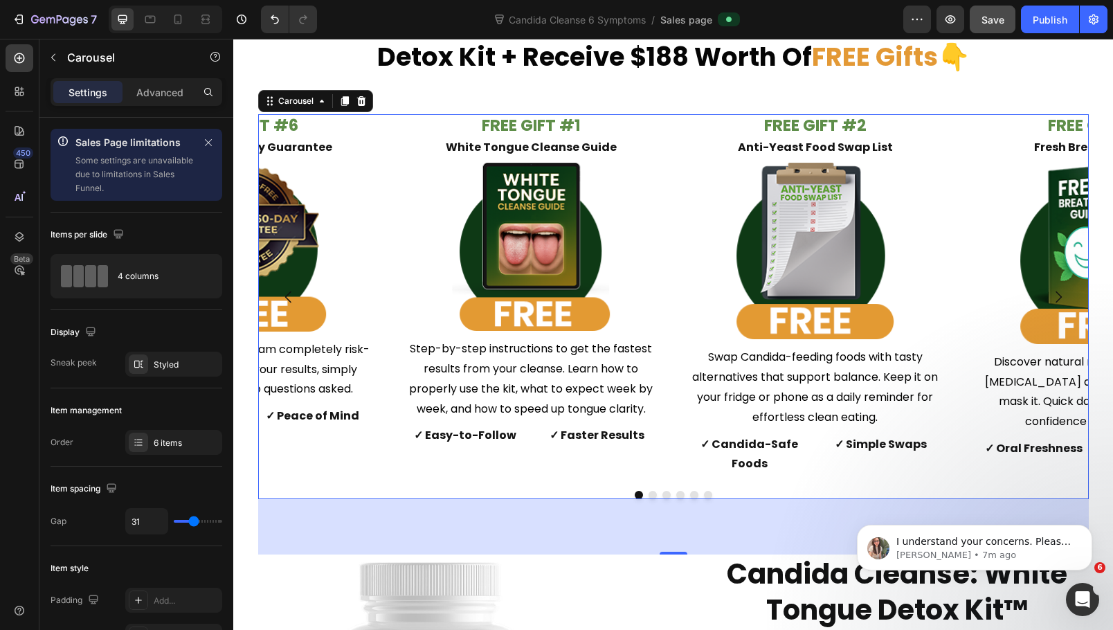
click at [649, 491] on button "Dot" at bounding box center [653, 495] width 8 height 8
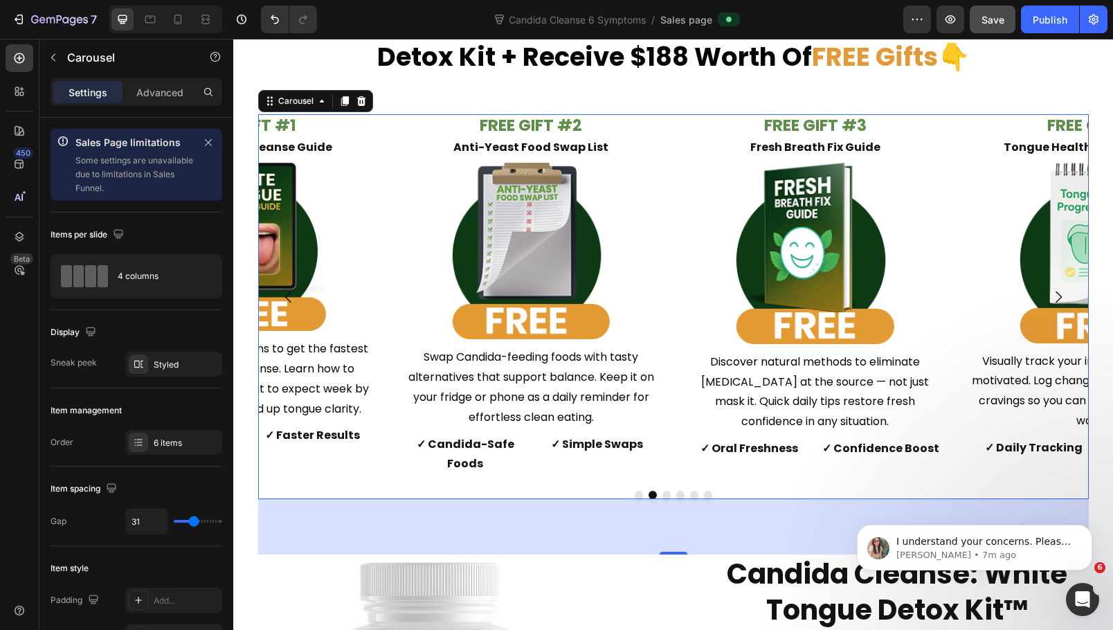
click at [663, 491] on button "Dot" at bounding box center [667, 495] width 8 height 8
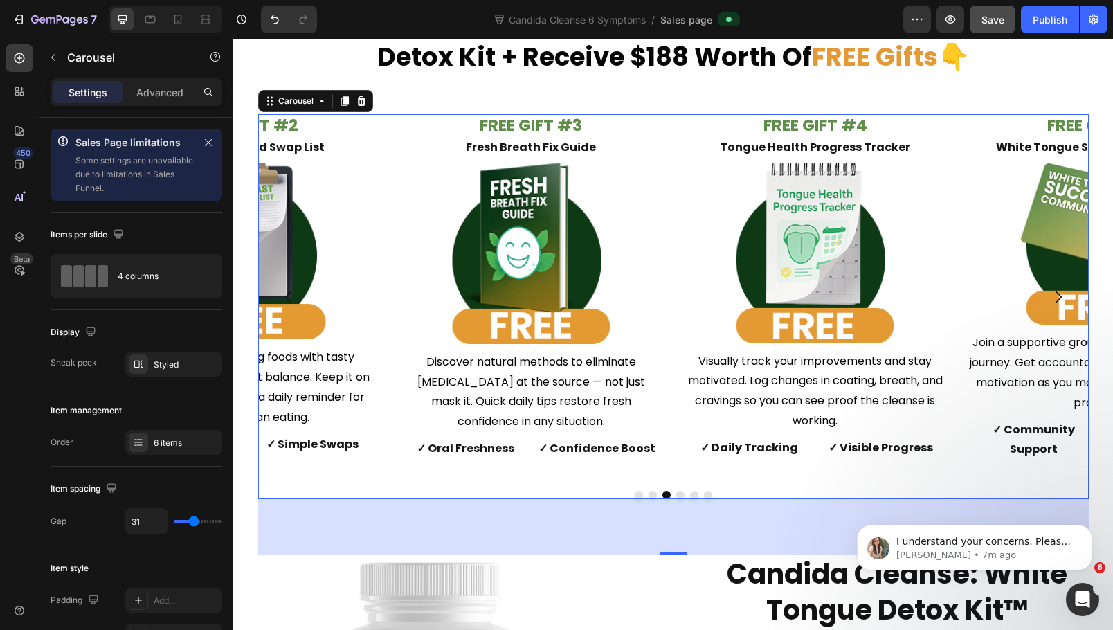
click at [676, 491] on button "Dot" at bounding box center [680, 495] width 8 height 8
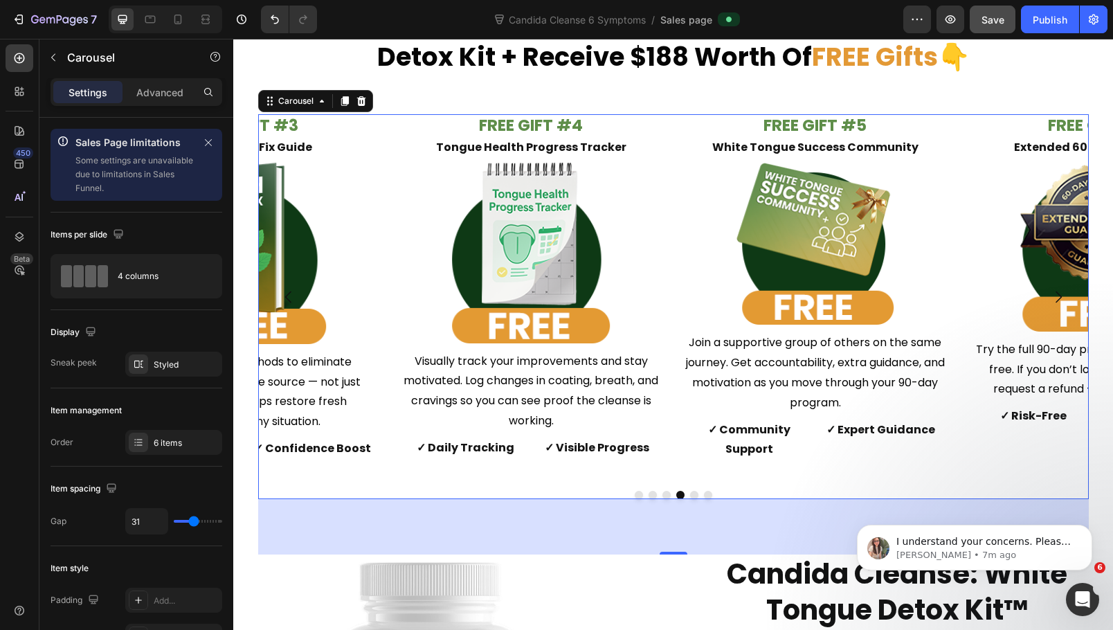
click at [690, 491] on button "Dot" at bounding box center [694, 495] width 8 height 8
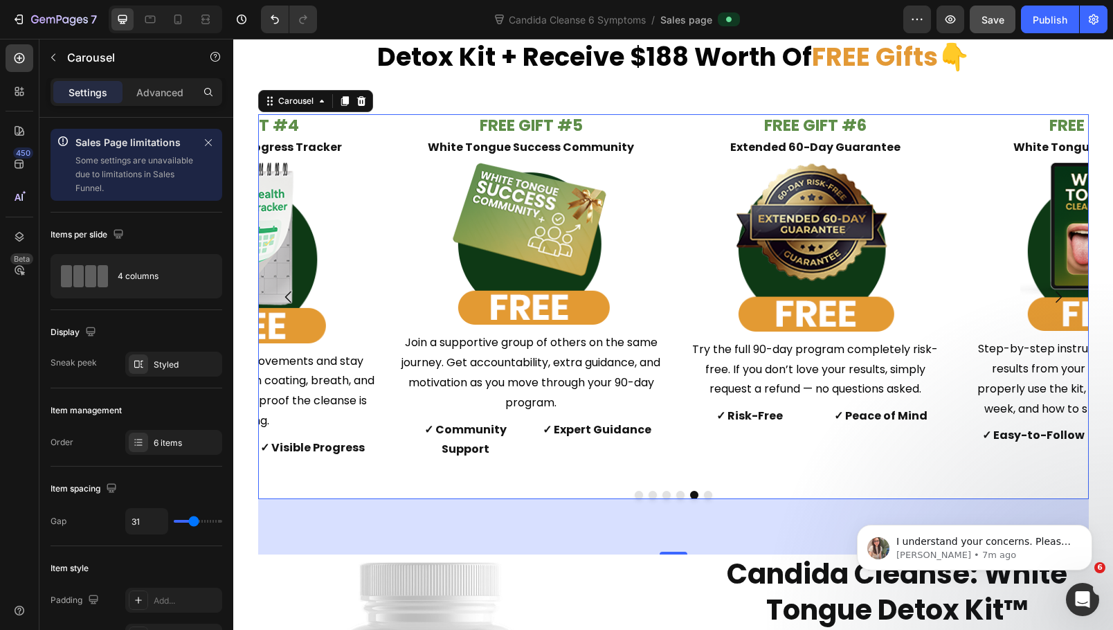
click at [704, 491] on button "Dot" at bounding box center [708, 495] width 8 height 8
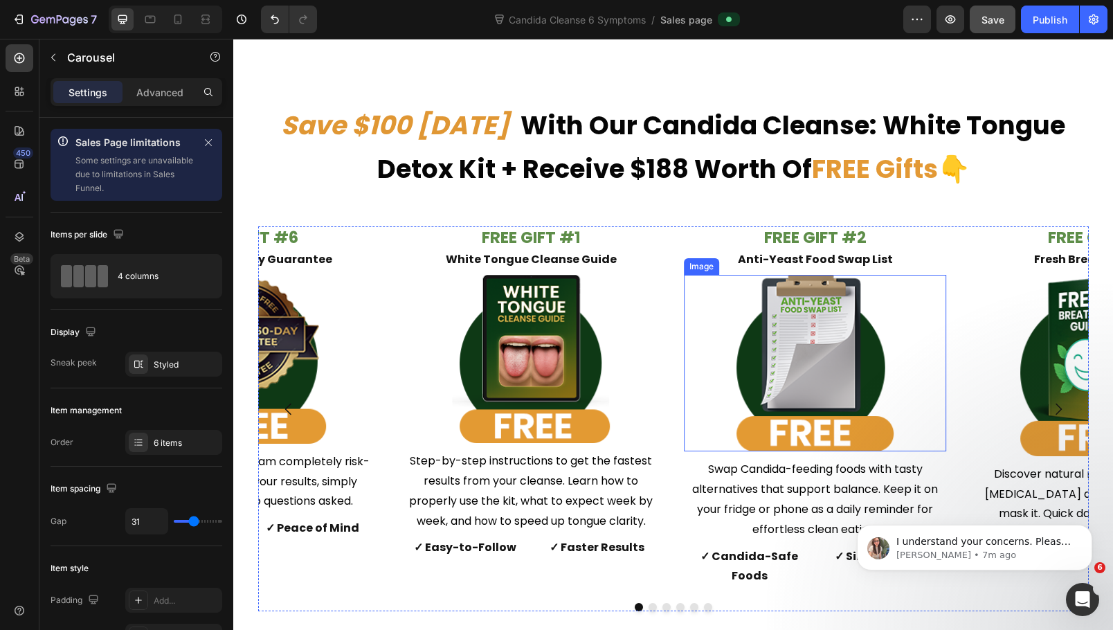
scroll to position [6466, 0]
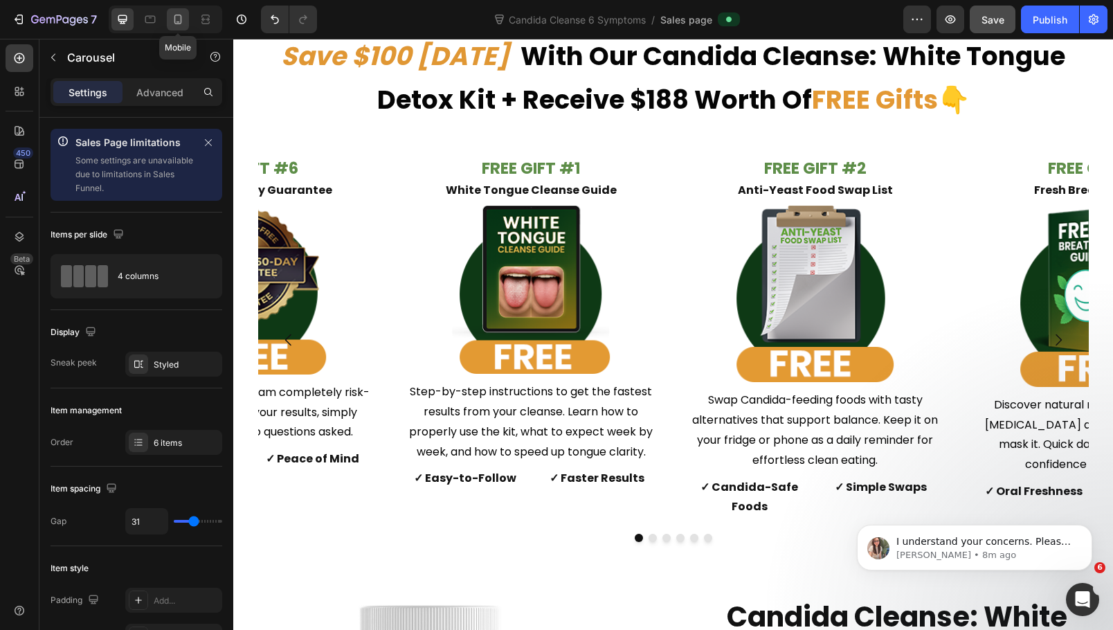
click at [181, 19] on icon at bounding box center [178, 19] width 14 height 14
type input "100%"
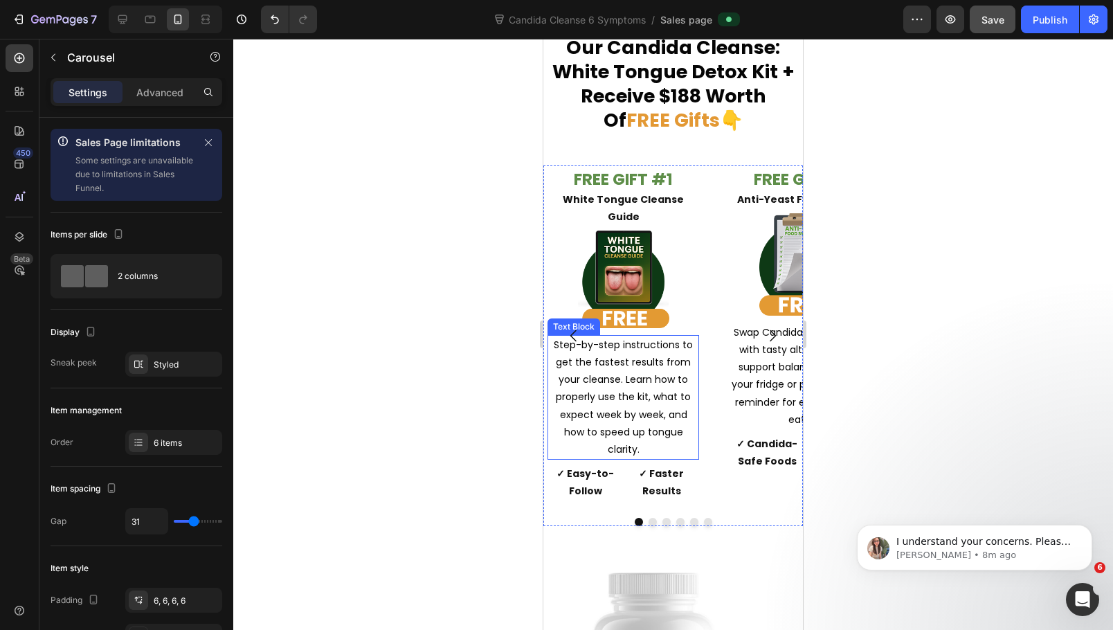
scroll to position [7363, 0]
click at [649, 519] on button "Dot" at bounding box center [653, 523] width 8 height 8
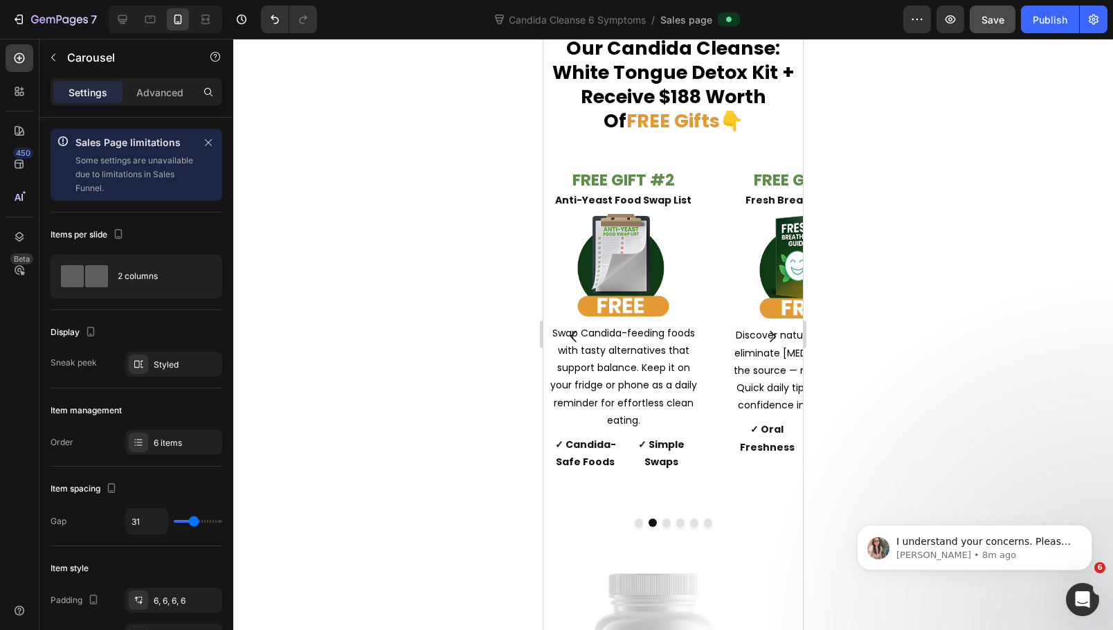
click at [665, 519] on button "Dot" at bounding box center [667, 523] width 8 height 8
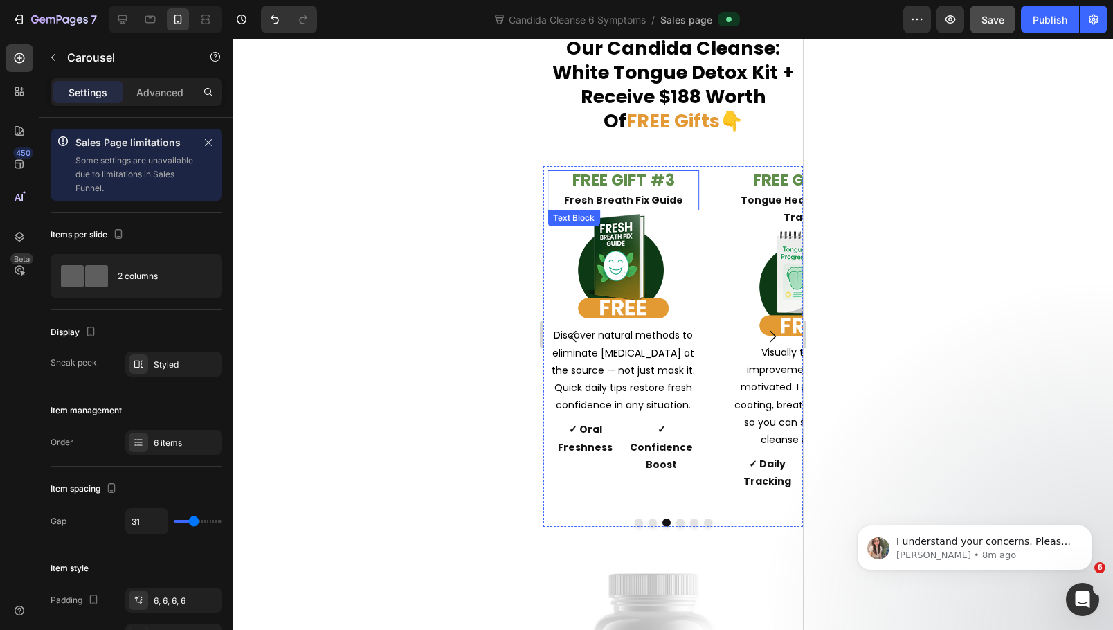
click at [621, 189] on strong "FREE GIFT #3" at bounding box center [624, 180] width 102 height 22
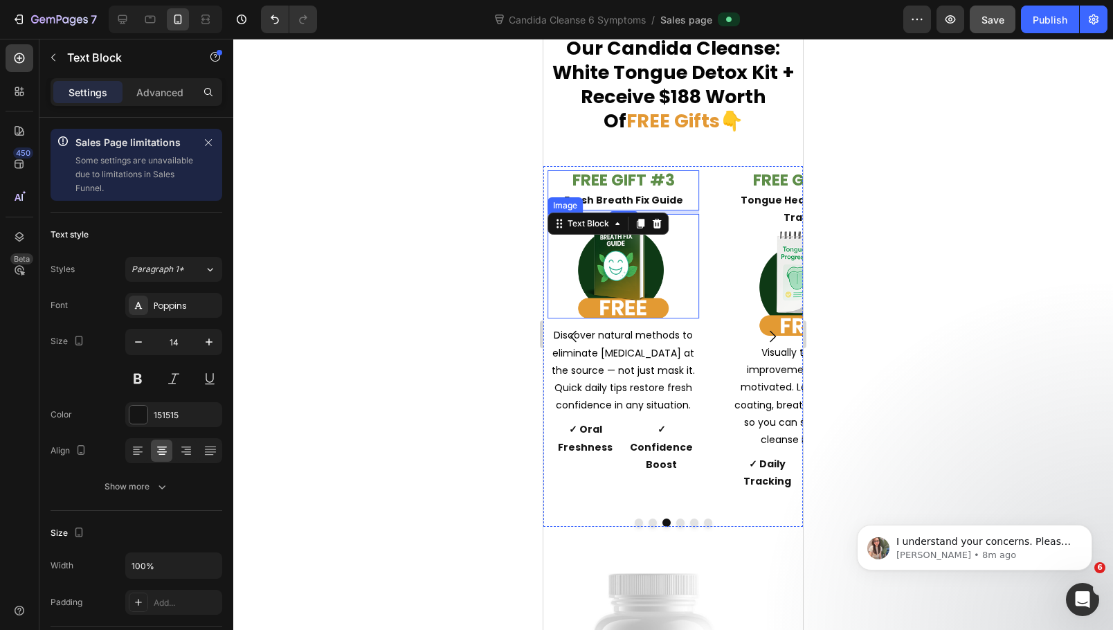
click at [680, 278] on div at bounding box center [624, 266] width 152 height 105
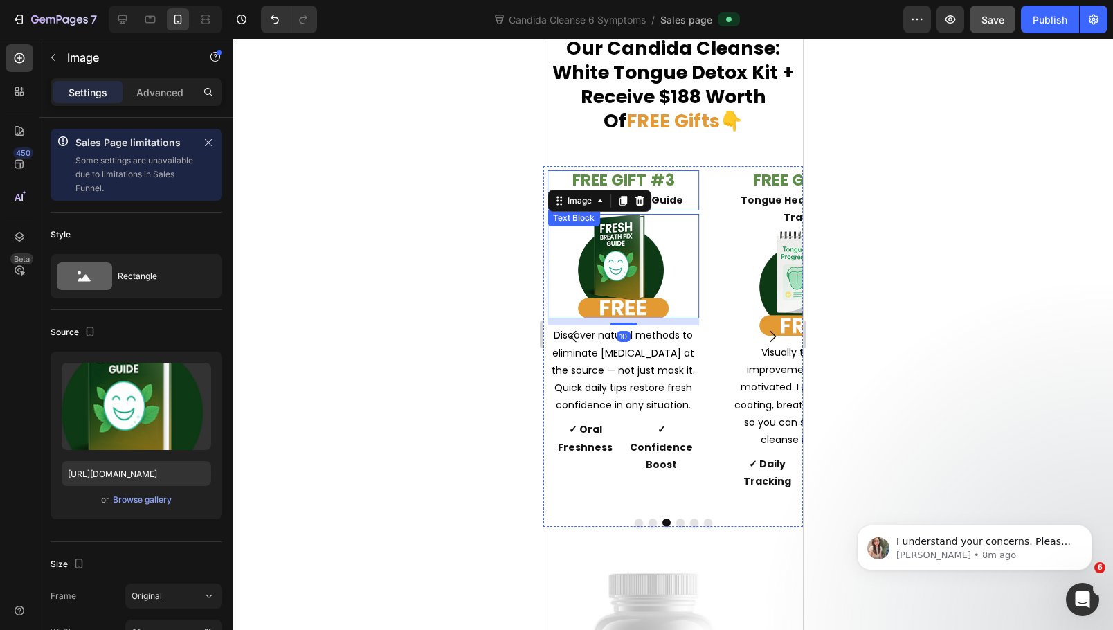
click at [672, 191] on p "FREE GIFT #3 Fresh Breath Fix Guide" at bounding box center [623, 190] width 149 height 37
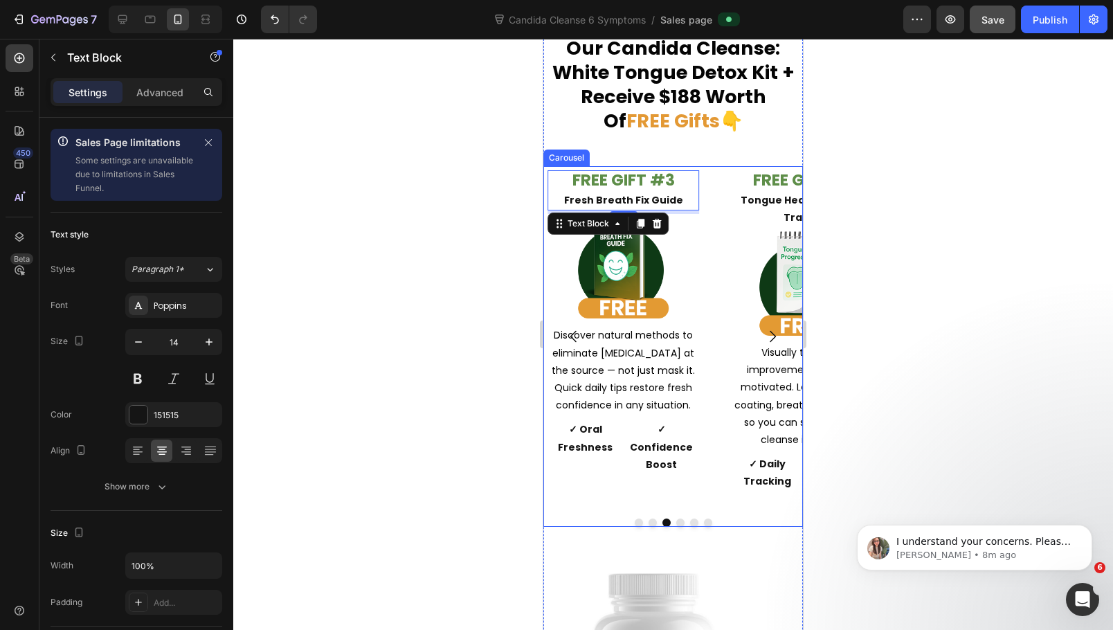
click at [676, 519] on button "Dot" at bounding box center [680, 523] width 8 height 8
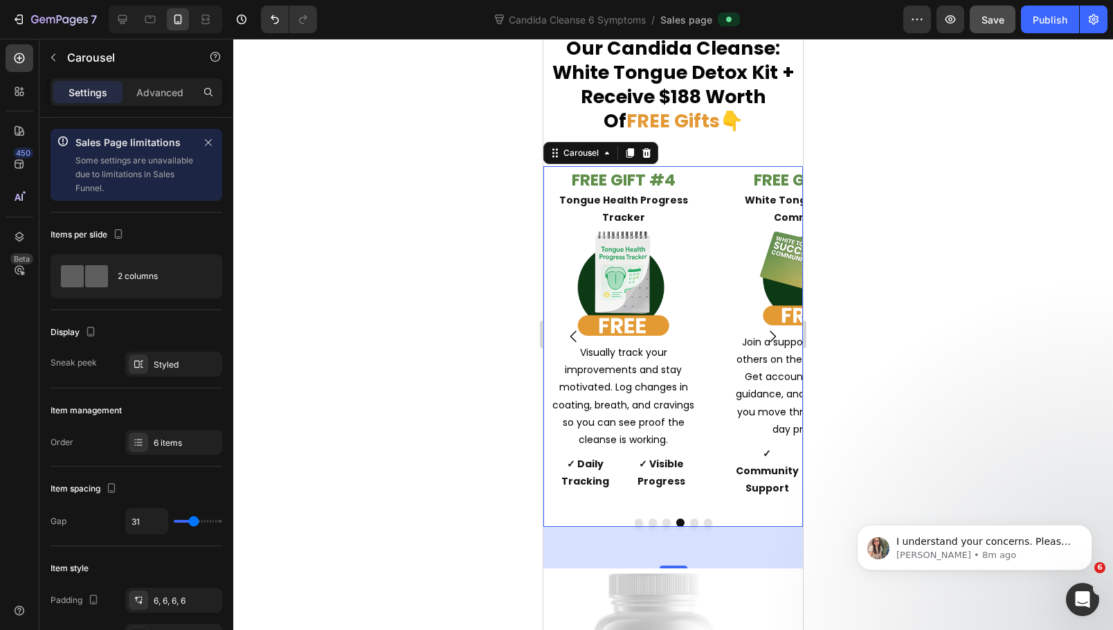
click at [690, 519] on button "Dot" at bounding box center [694, 523] width 8 height 8
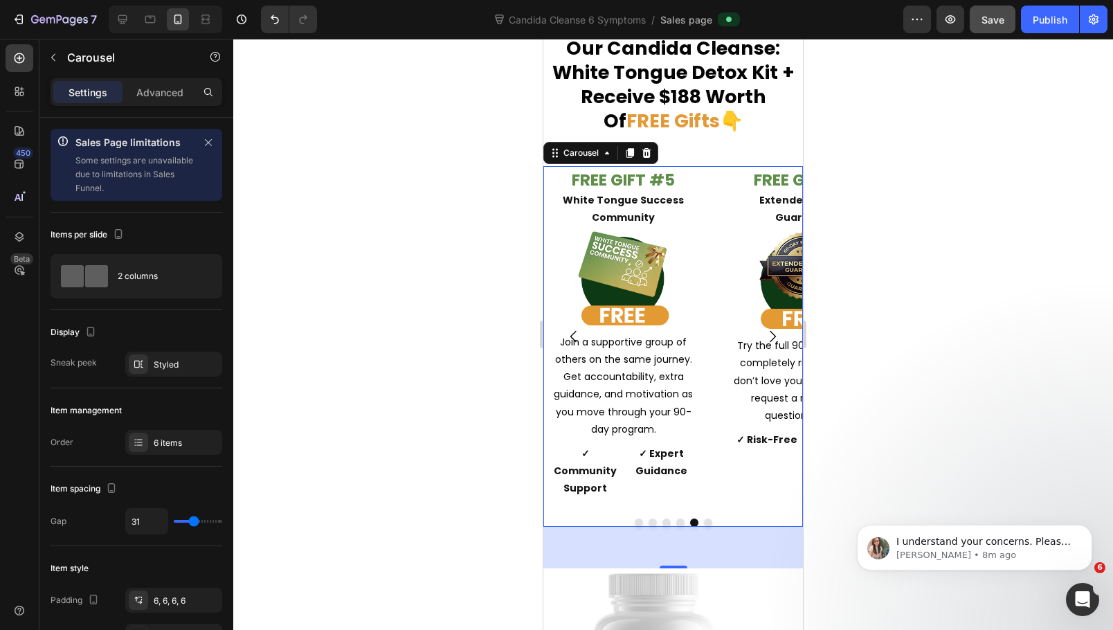
click at [704, 519] on button "Dot" at bounding box center [708, 523] width 8 height 8
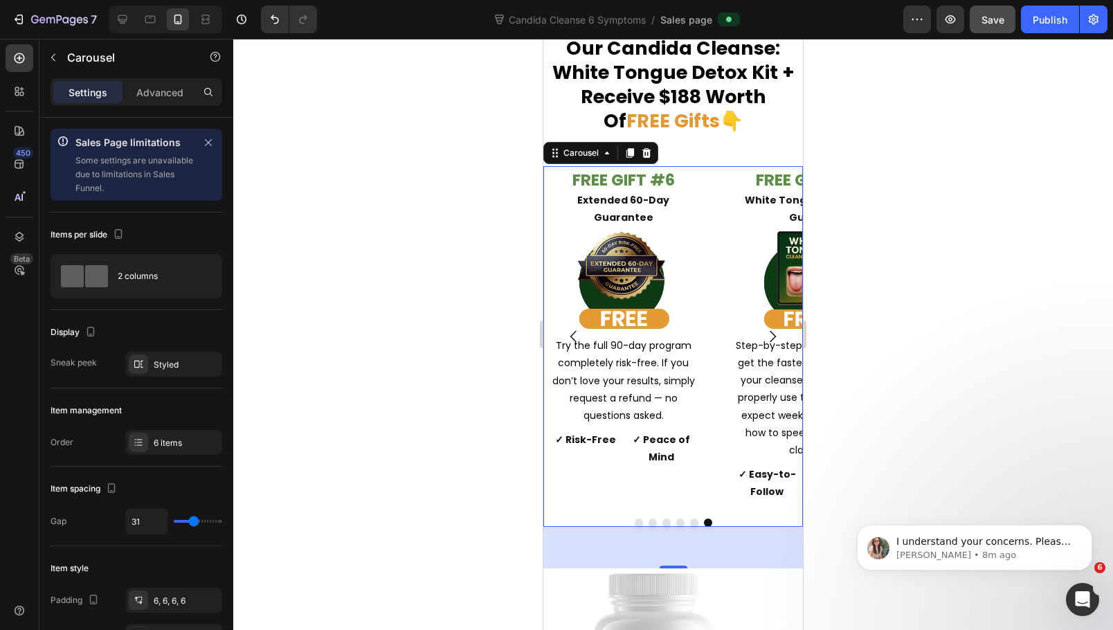
click at [930, 296] on div at bounding box center [673, 334] width 880 height 591
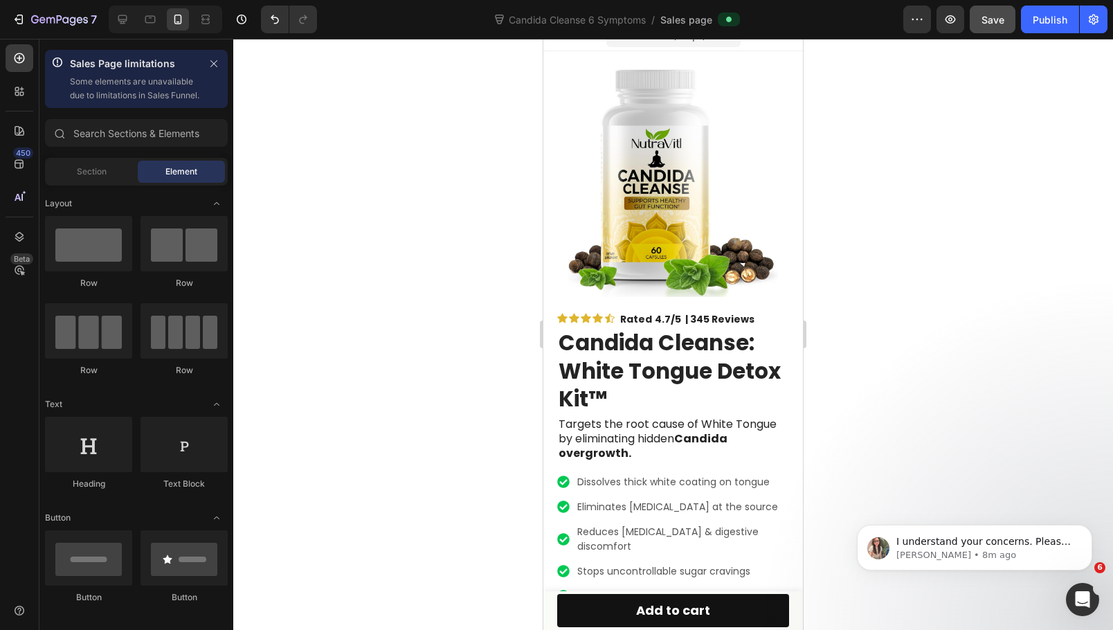
scroll to position [0, 0]
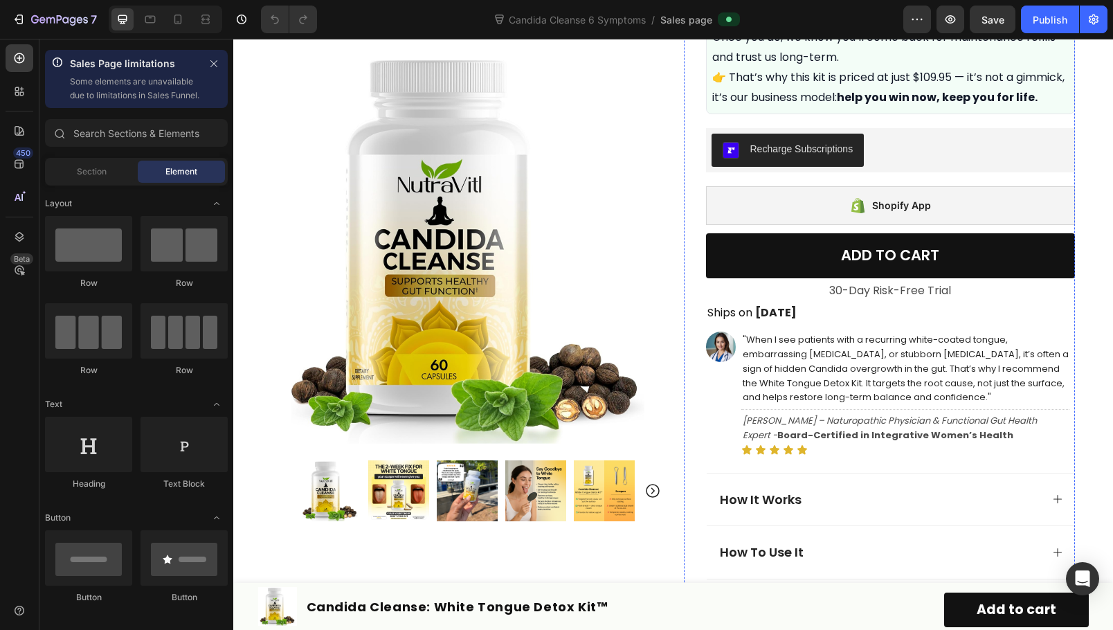
scroll to position [831, 0]
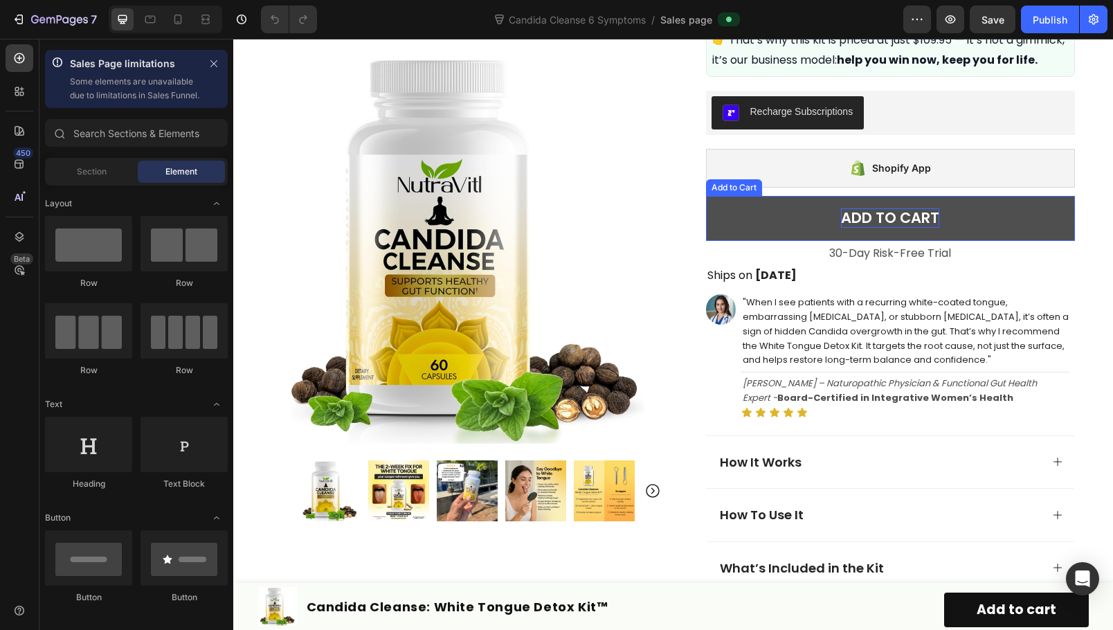
click at [890, 227] on div "ADD TO CART" at bounding box center [890, 217] width 98 height 19
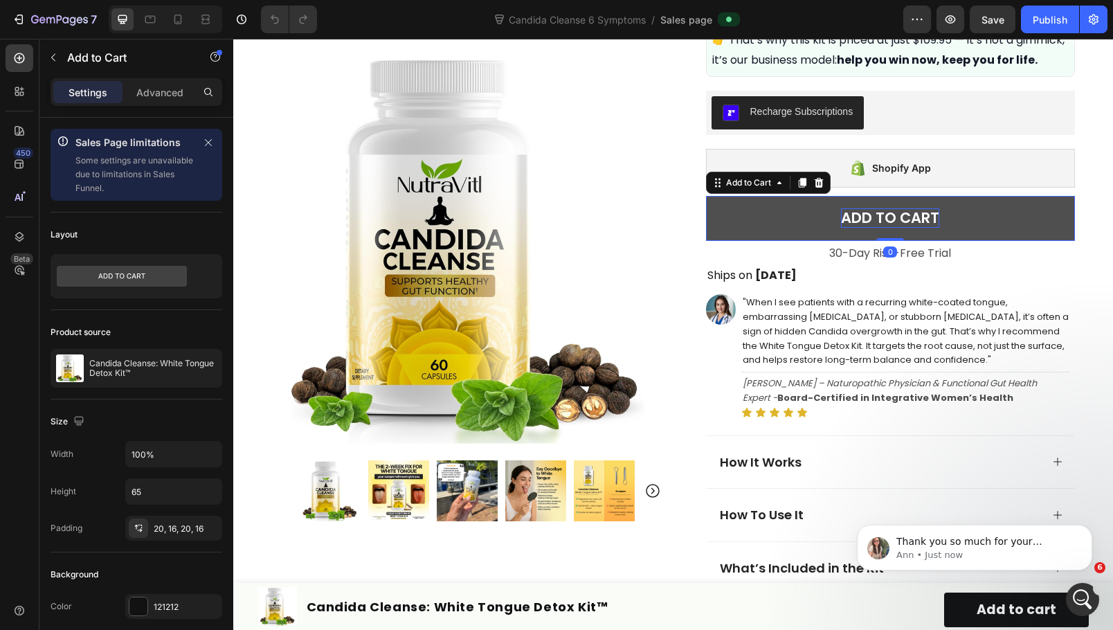
scroll to position [0, 0]
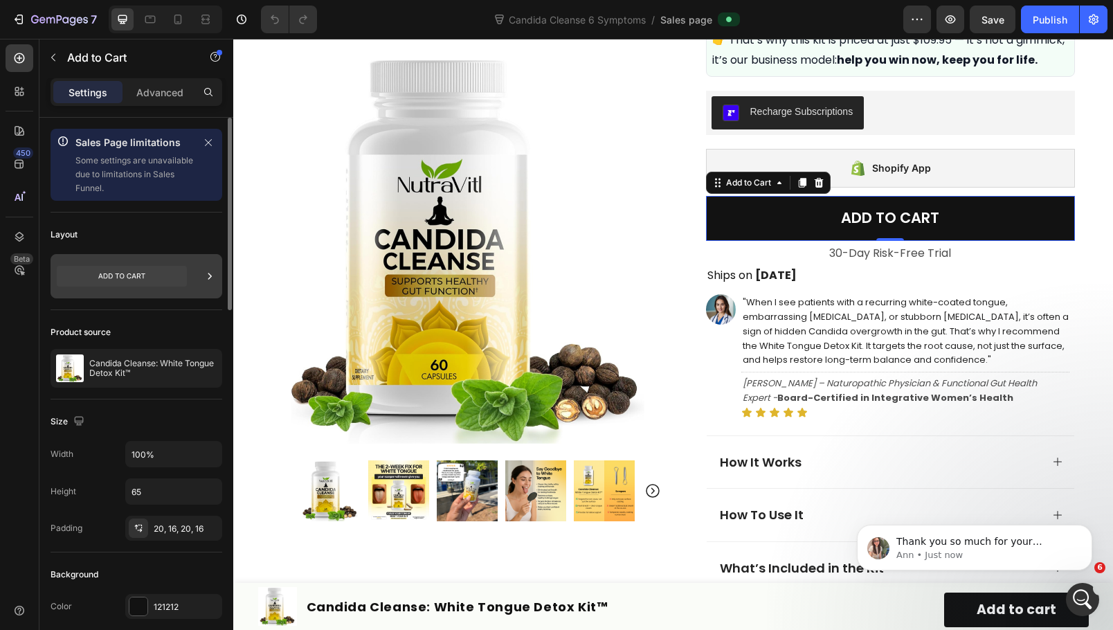
click at [136, 272] on icon at bounding box center [122, 276] width 130 height 21
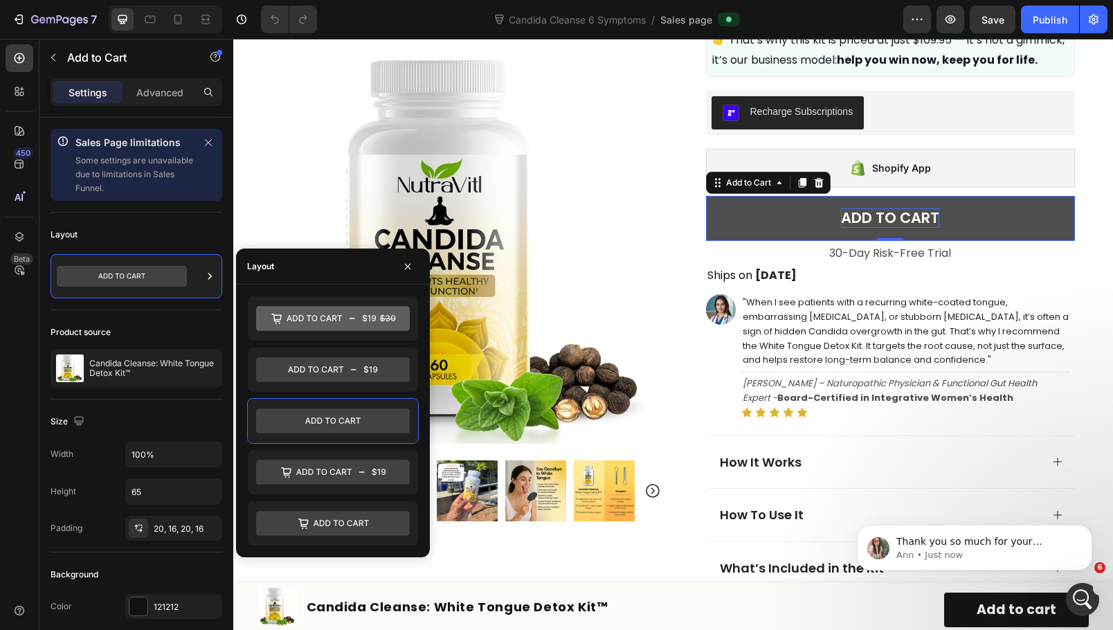
click at [877, 227] on div "ADD TO CART" at bounding box center [890, 217] width 98 height 19
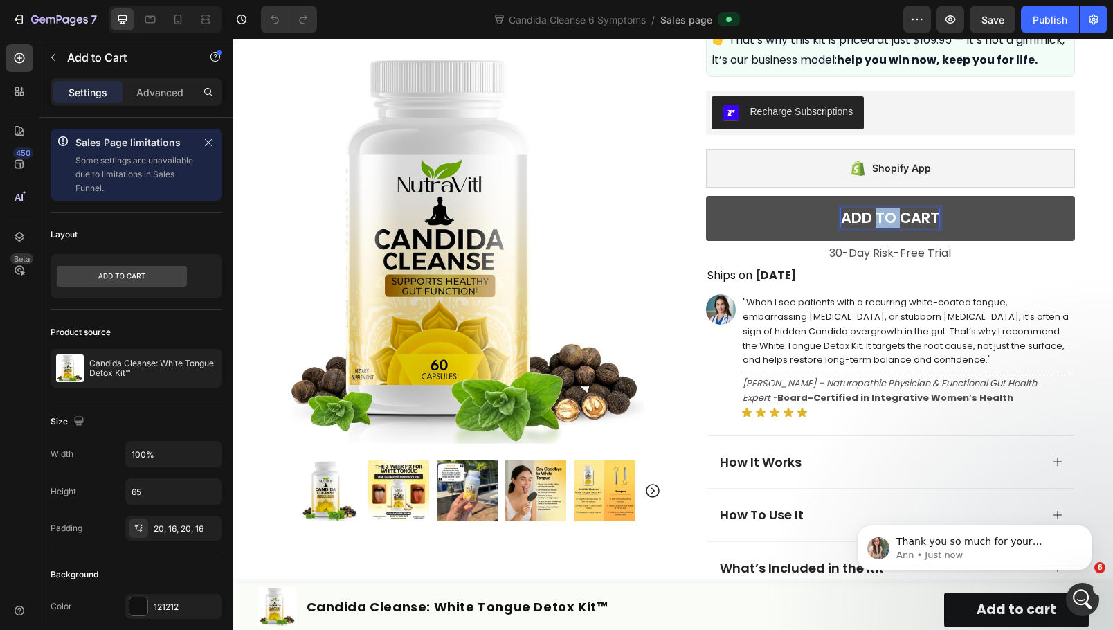
click at [877, 227] on p "ADD TO CART" at bounding box center [890, 217] width 98 height 19
click at [706, 196] on button "Start" at bounding box center [890, 218] width 369 height 45
click at [877, 227] on p "Start Now" at bounding box center [890, 217] width 73 height 19
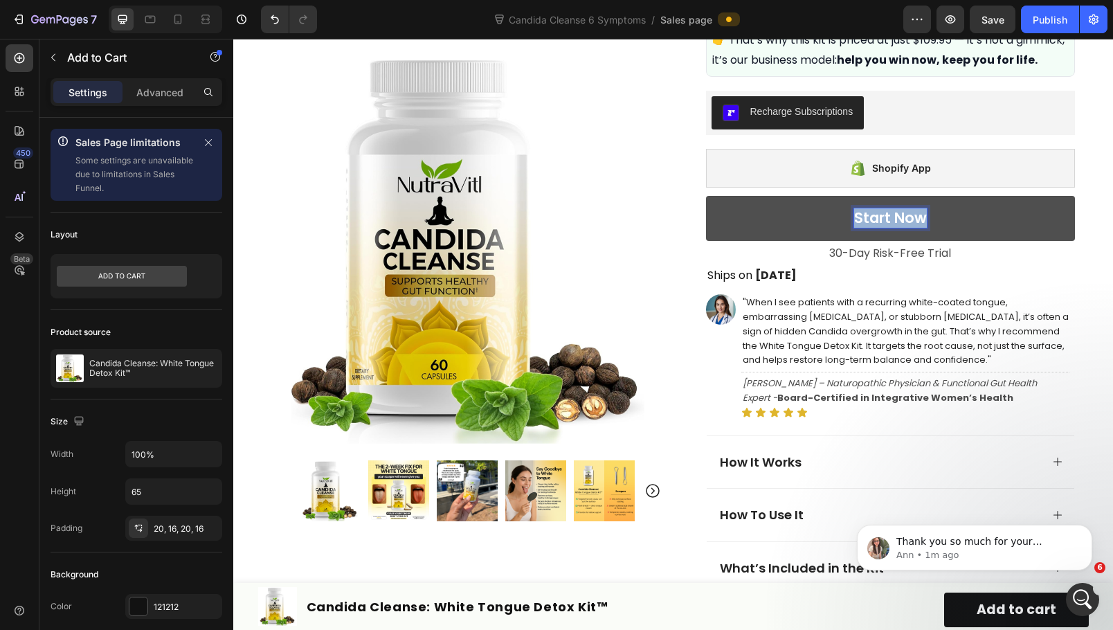
click at [877, 227] on p "Start Now" at bounding box center [890, 217] width 73 height 19
click at [1073, 278] on div "Product Images Row Icon Icon Icon Icon Icon Icon List Rated 4.7/5 based on 345 …" at bounding box center [673, 79] width 831 height 1686
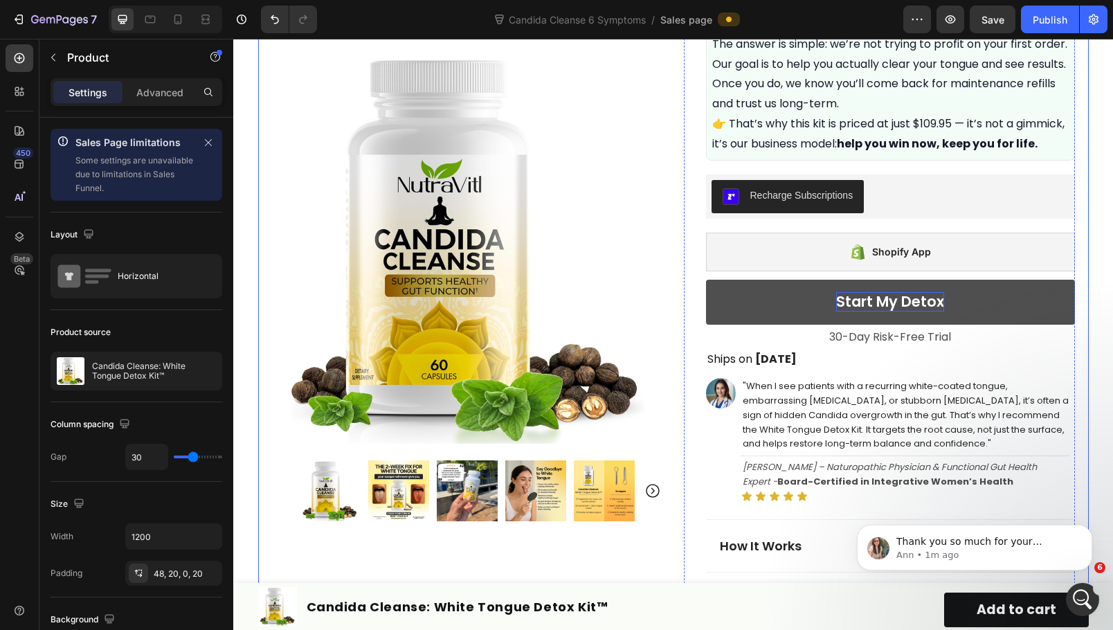
scroll to position [762, 0]
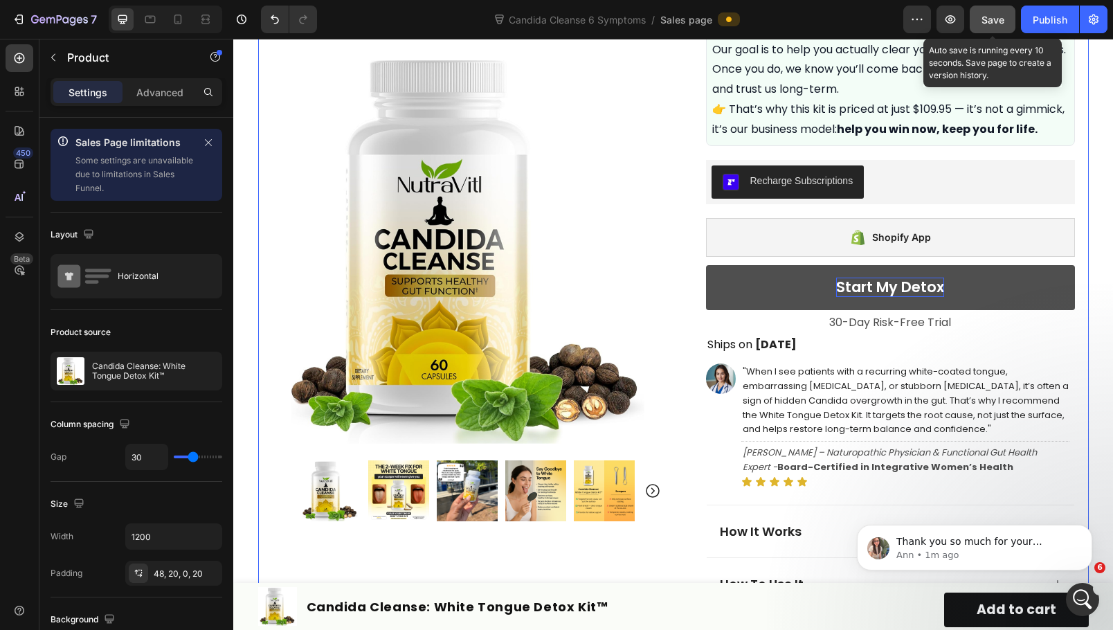
click at [983, 17] on span "Save" at bounding box center [993, 20] width 23 height 12
click at [1001, 20] on span "Save" at bounding box center [993, 20] width 23 height 12
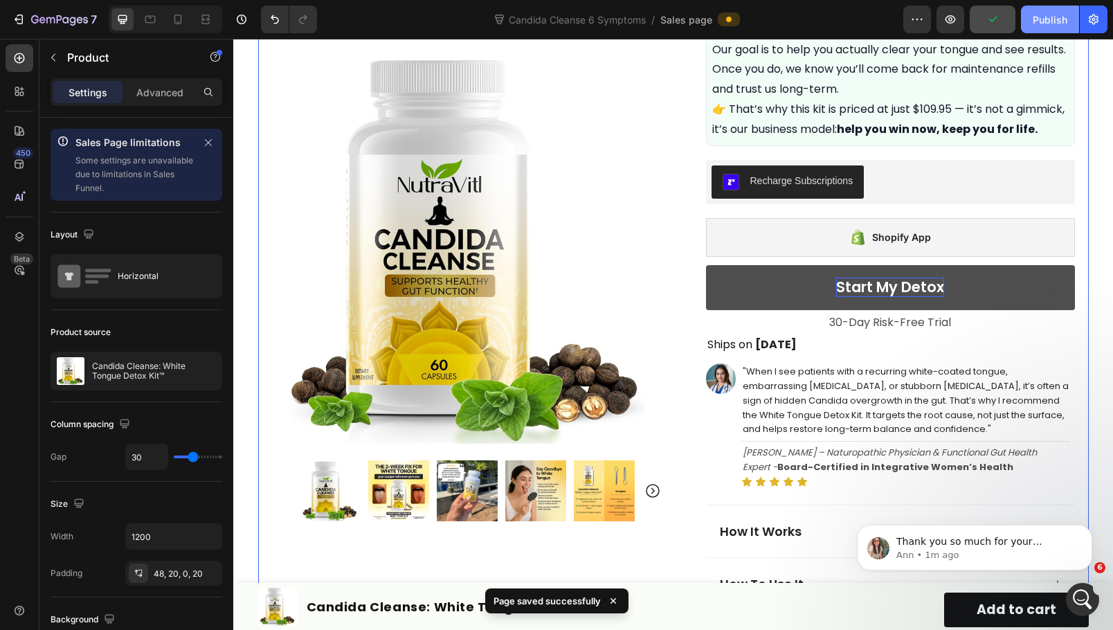
click at [1056, 23] on div "Publish" at bounding box center [1050, 19] width 35 height 15
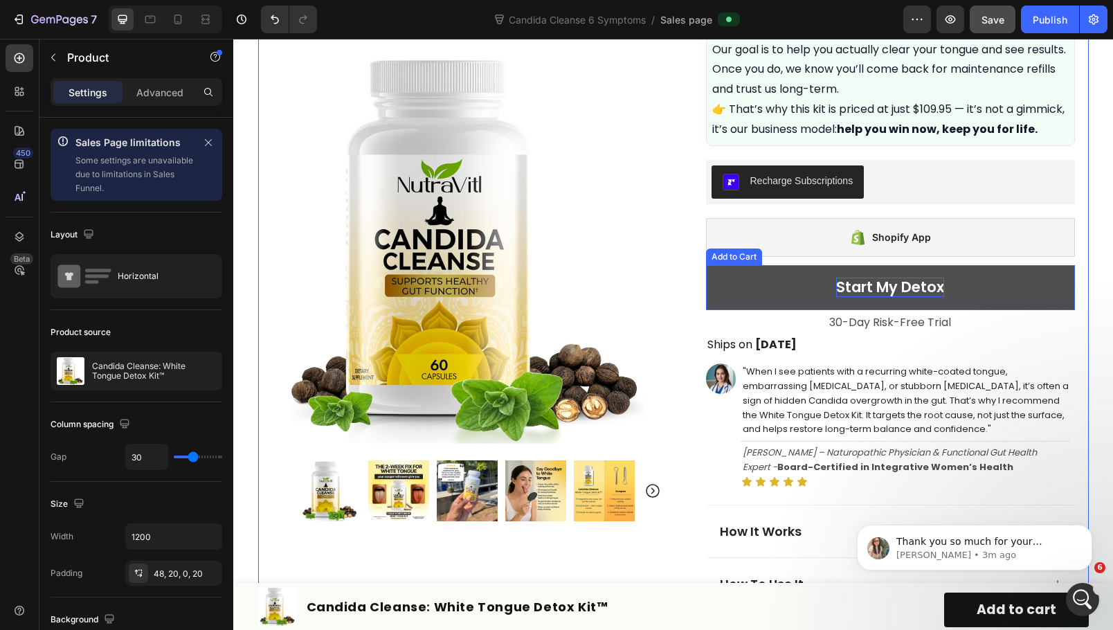
click at [919, 296] on p "Start My Detox" at bounding box center [890, 287] width 108 height 19
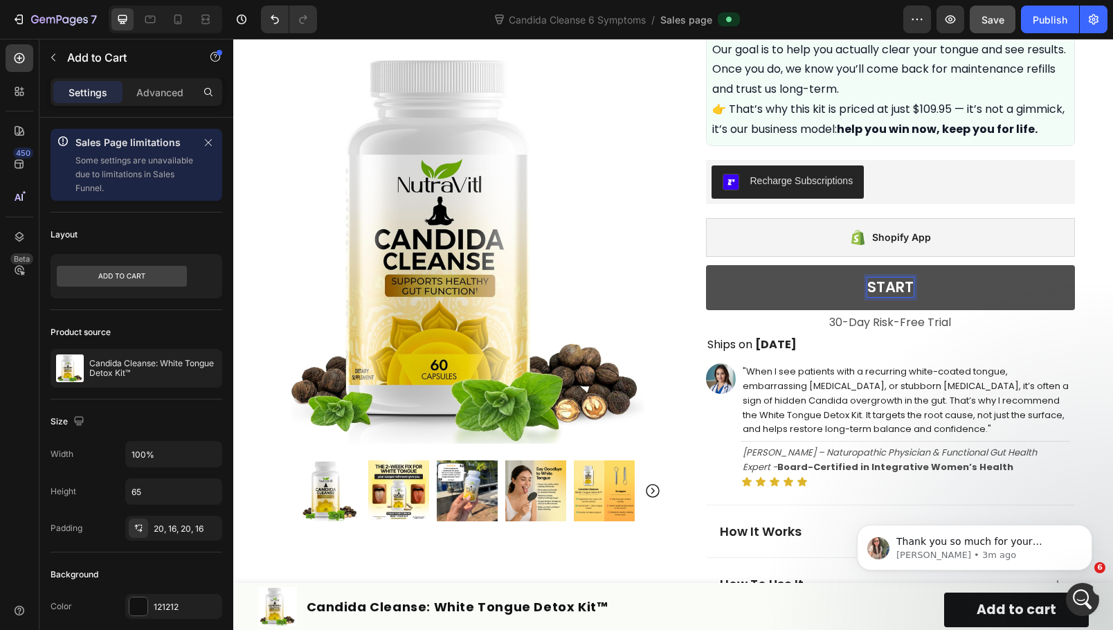
click at [706, 265] on button "START" at bounding box center [890, 287] width 369 height 45
click at [706, 265] on button "START MY" at bounding box center [890, 287] width 369 height 45
click at [706, 265] on button "Start" at bounding box center [890, 287] width 369 height 45
click at [706, 265] on button "Start My" at bounding box center [890, 287] width 369 height 45
click at [1079, 318] on div "Product Images Row Icon Icon Icon Icon Icon Icon List Rated 4.7/5 based on 345 …" at bounding box center [673, 149] width 831 height 1686
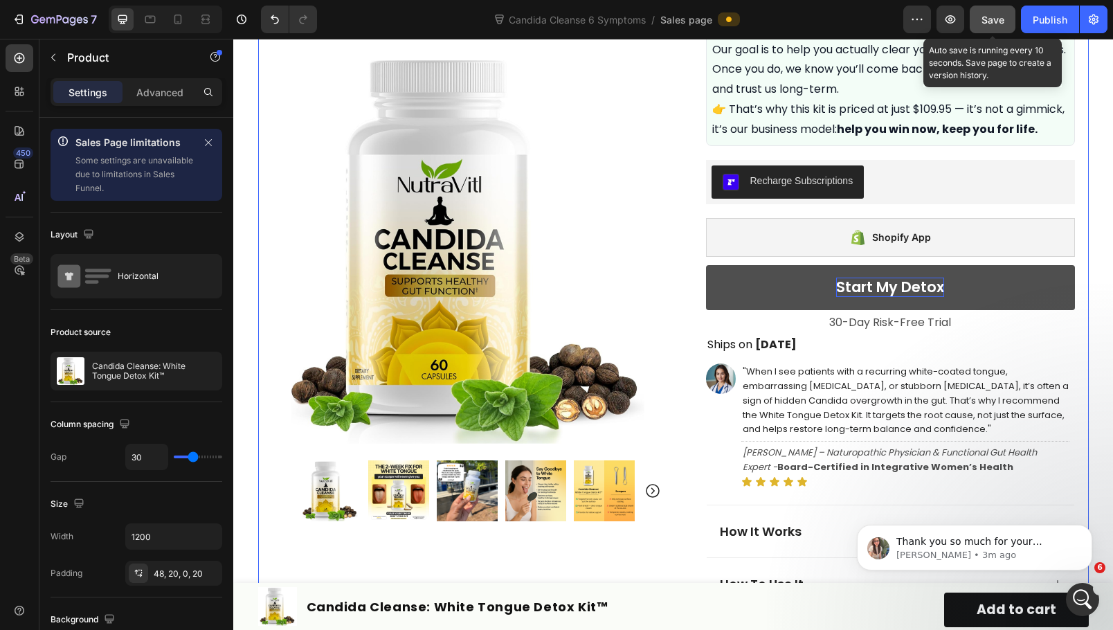
click at [994, 16] on span "Save" at bounding box center [993, 20] width 23 height 12
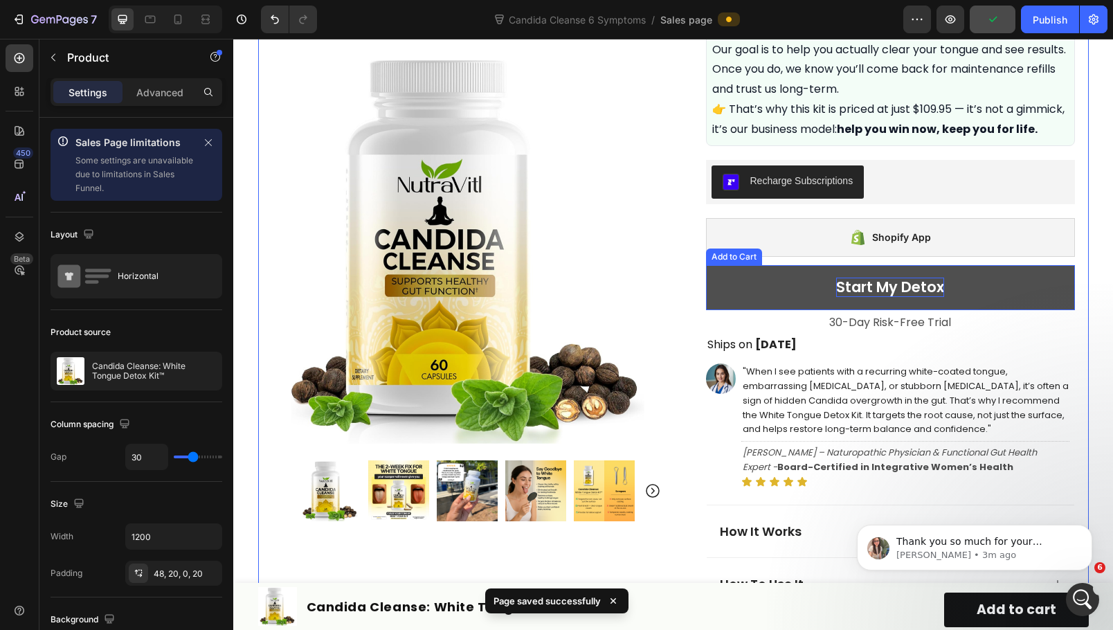
click at [924, 296] on p "Start My Detox" at bounding box center [890, 287] width 108 height 19
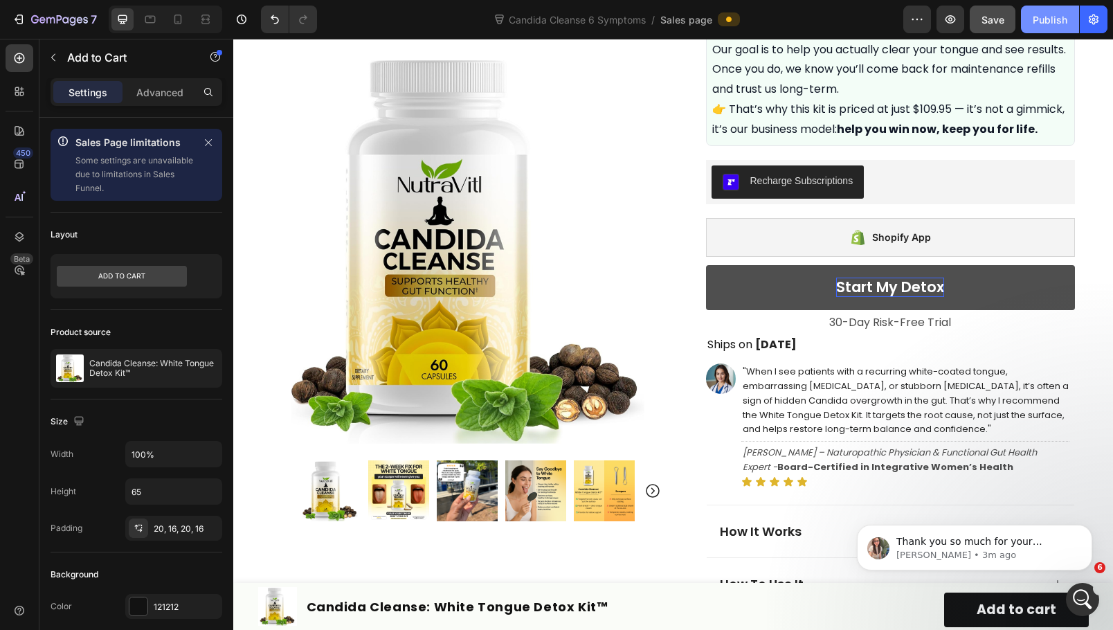
click at [1039, 17] on div "Publish" at bounding box center [1050, 19] width 35 height 15
click at [879, 296] on p "Start My Detox" at bounding box center [890, 287] width 108 height 19
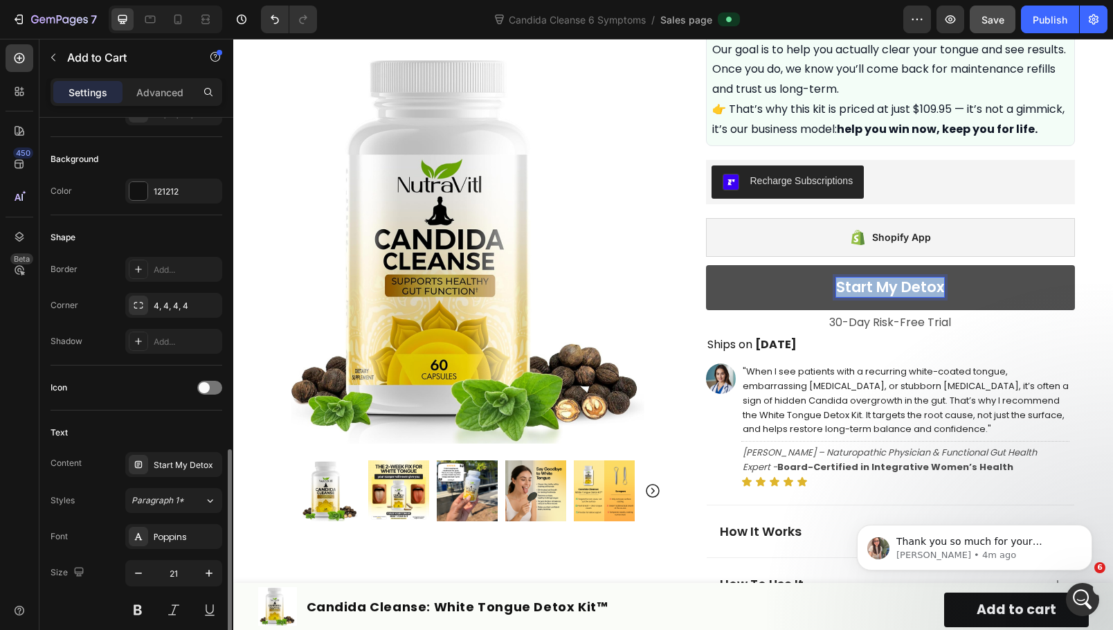
scroll to position [554, 0]
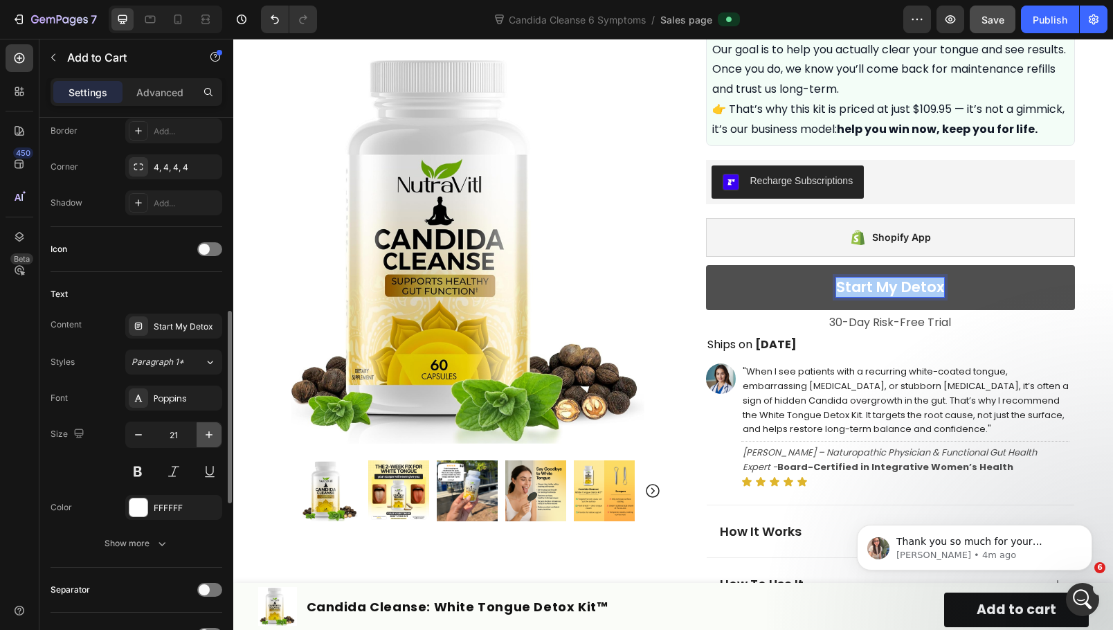
click at [206, 431] on icon "button" at bounding box center [209, 435] width 14 height 14
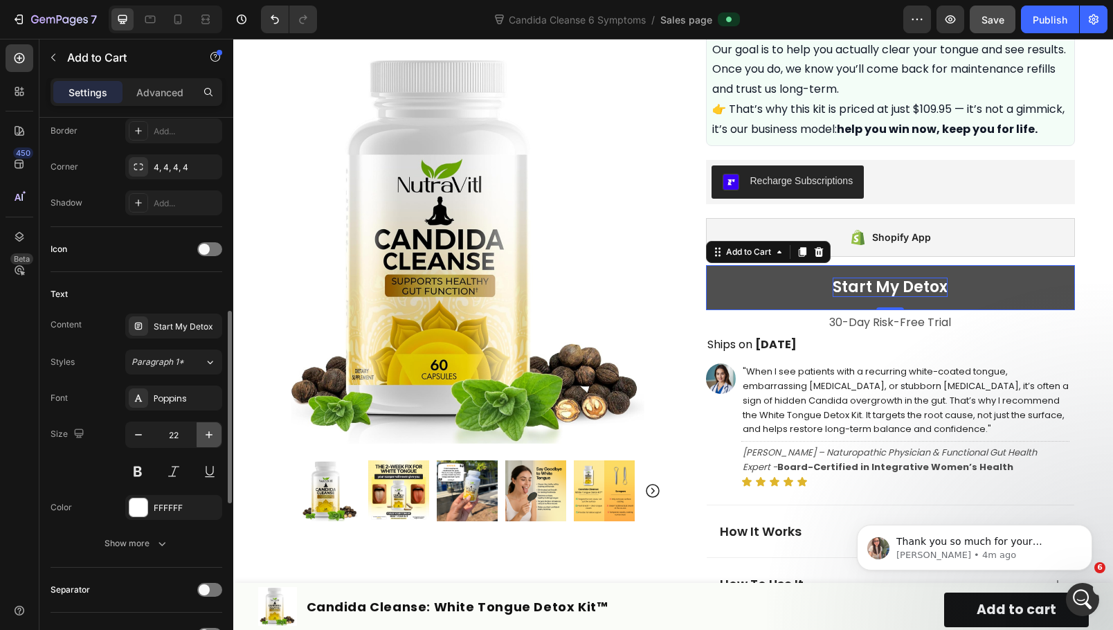
click at [205, 431] on icon "button" at bounding box center [209, 435] width 14 height 14
click at [204, 431] on icon "button" at bounding box center [209, 435] width 14 height 14
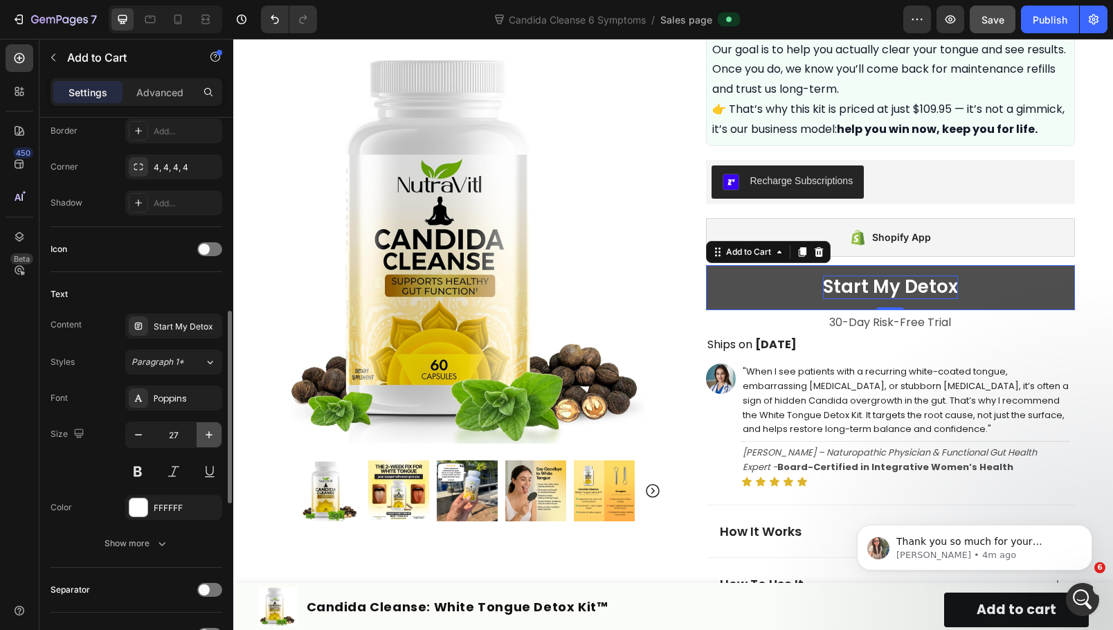
click at [204, 431] on icon "button" at bounding box center [209, 435] width 14 height 14
click at [139, 437] on icon "button" at bounding box center [139, 435] width 14 height 14
click at [138, 432] on icon "button" at bounding box center [139, 435] width 14 height 14
type input "27"
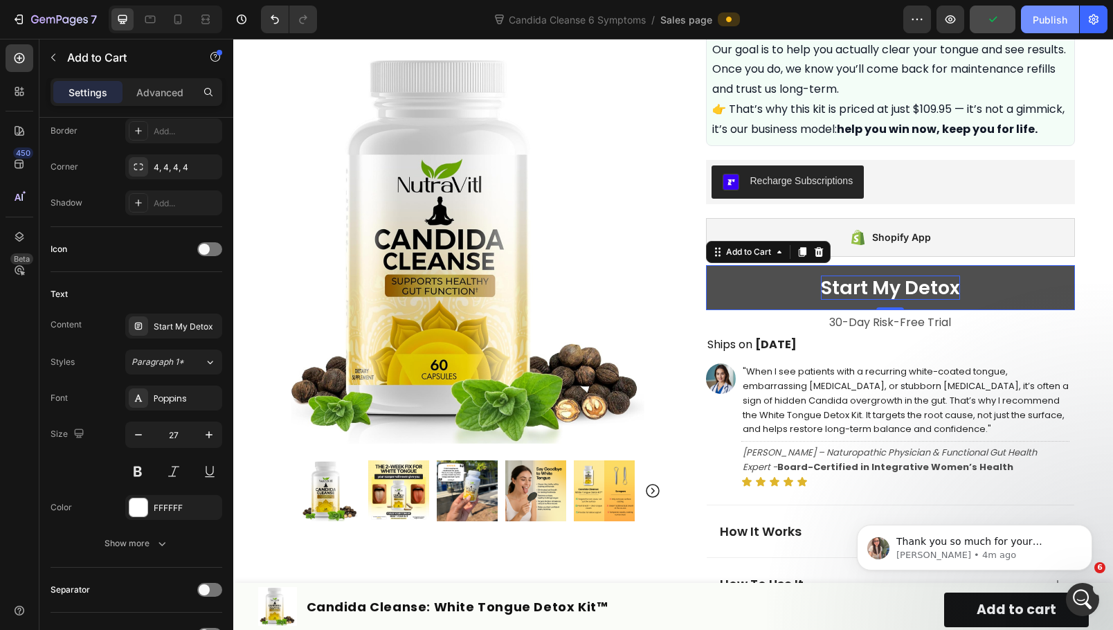
click at [1049, 20] on div "Publish" at bounding box center [1050, 19] width 35 height 15
click at [186, 20] on div at bounding box center [178, 19] width 22 height 22
type input "50"
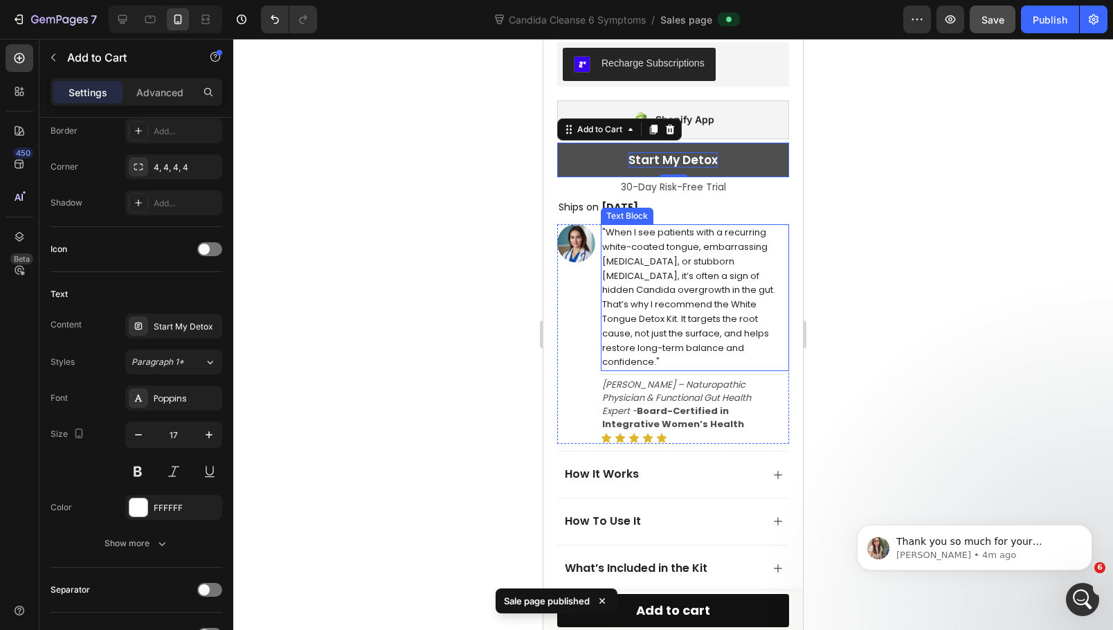
scroll to position [921, 0]
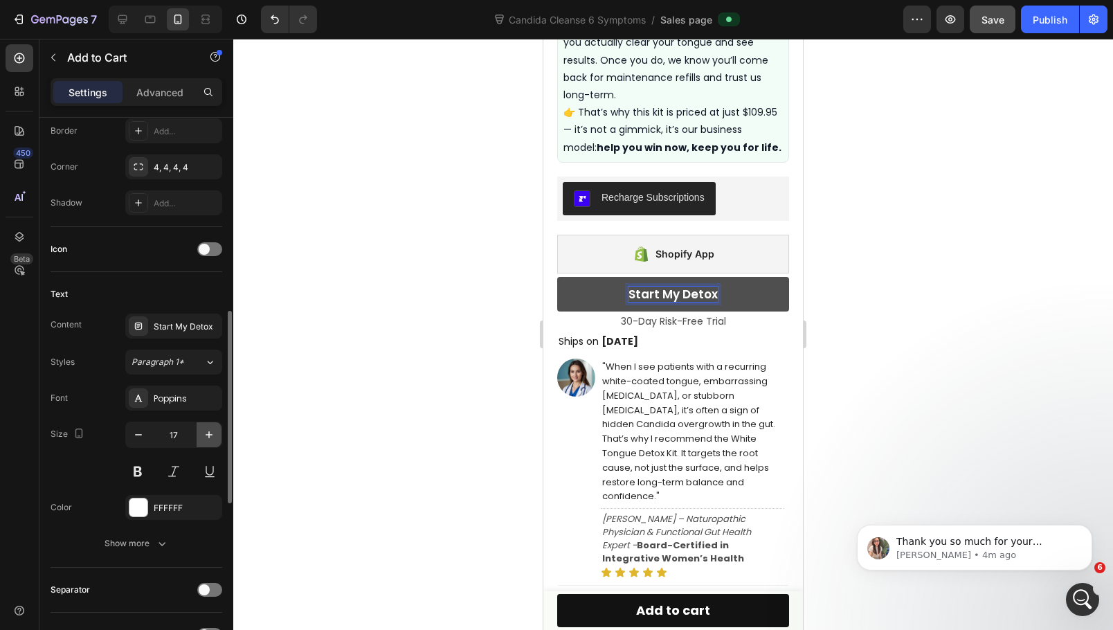
click at [206, 434] on icon "button" at bounding box center [209, 435] width 14 height 14
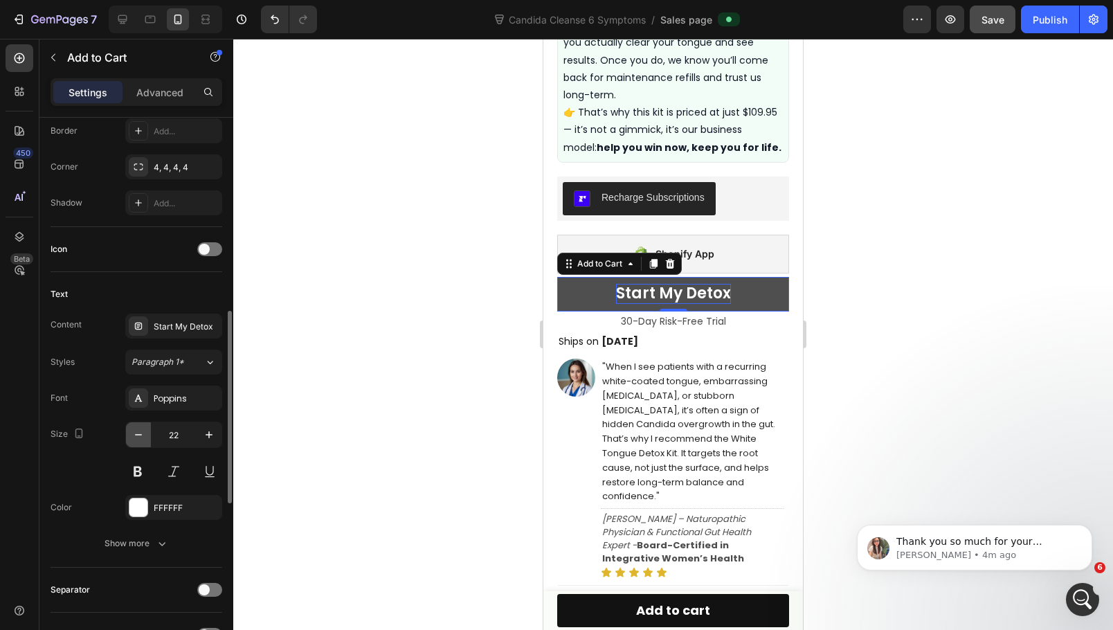
click at [136, 438] on icon "button" at bounding box center [139, 435] width 14 height 14
type input "21"
click at [856, 361] on div at bounding box center [673, 334] width 880 height 591
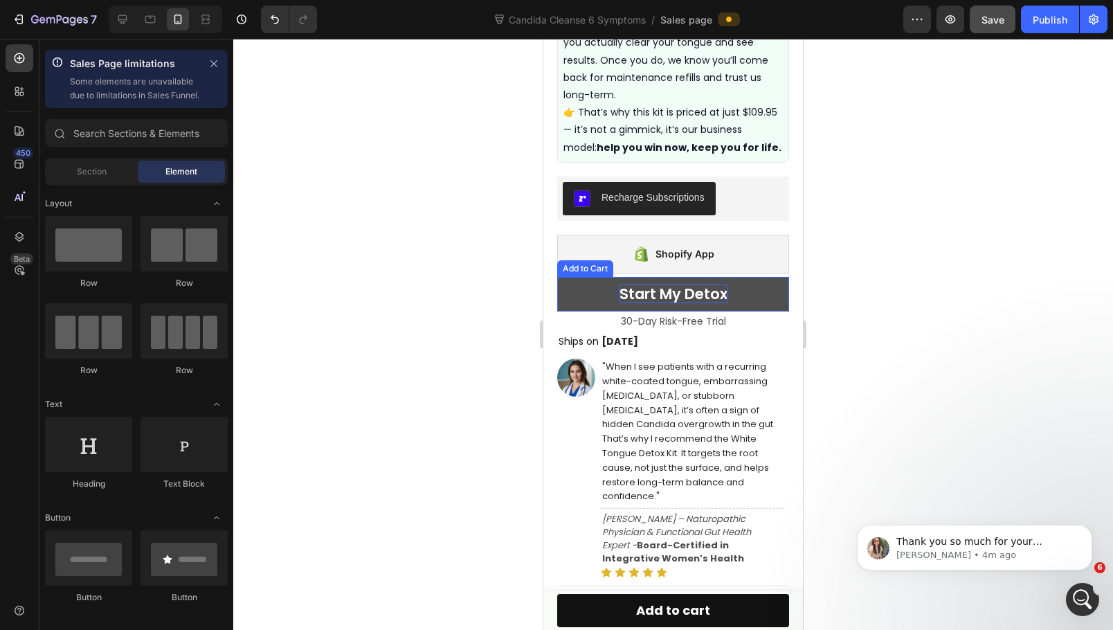
click at [695, 285] on p "Start My Detox" at bounding box center [674, 294] width 108 height 19
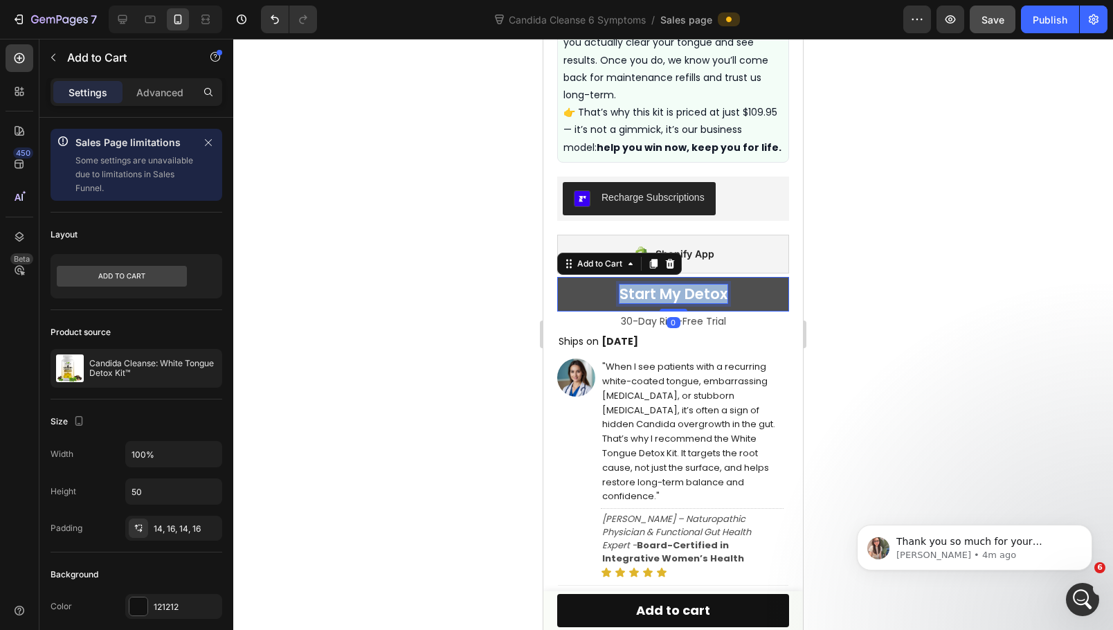
click at [695, 285] on p "Start My Detox" at bounding box center [674, 294] width 108 height 19
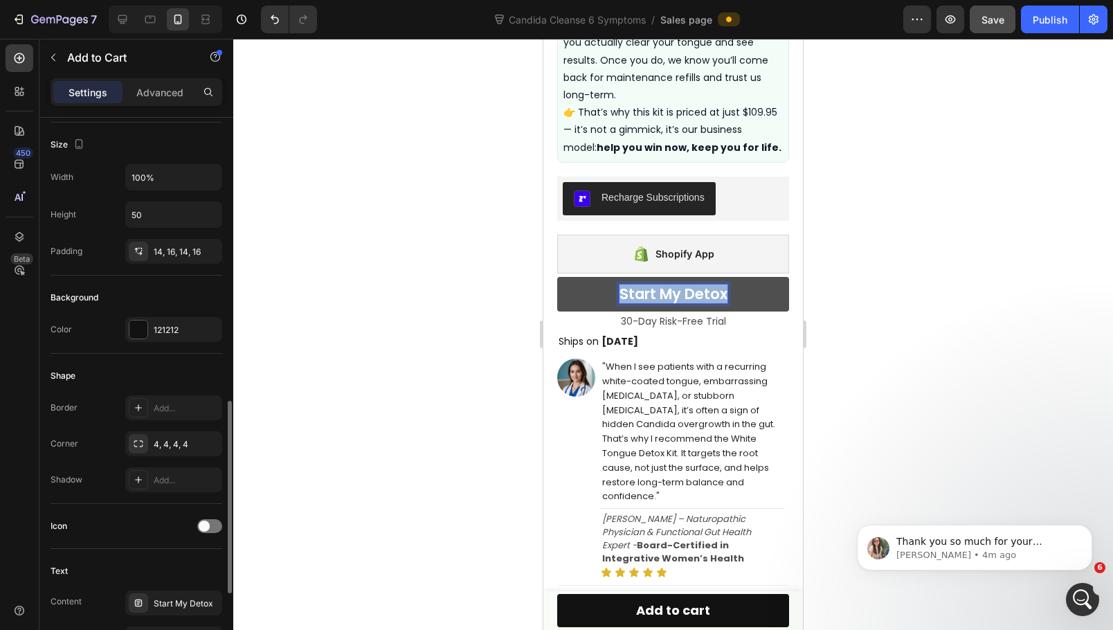
scroll to position [415, 0]
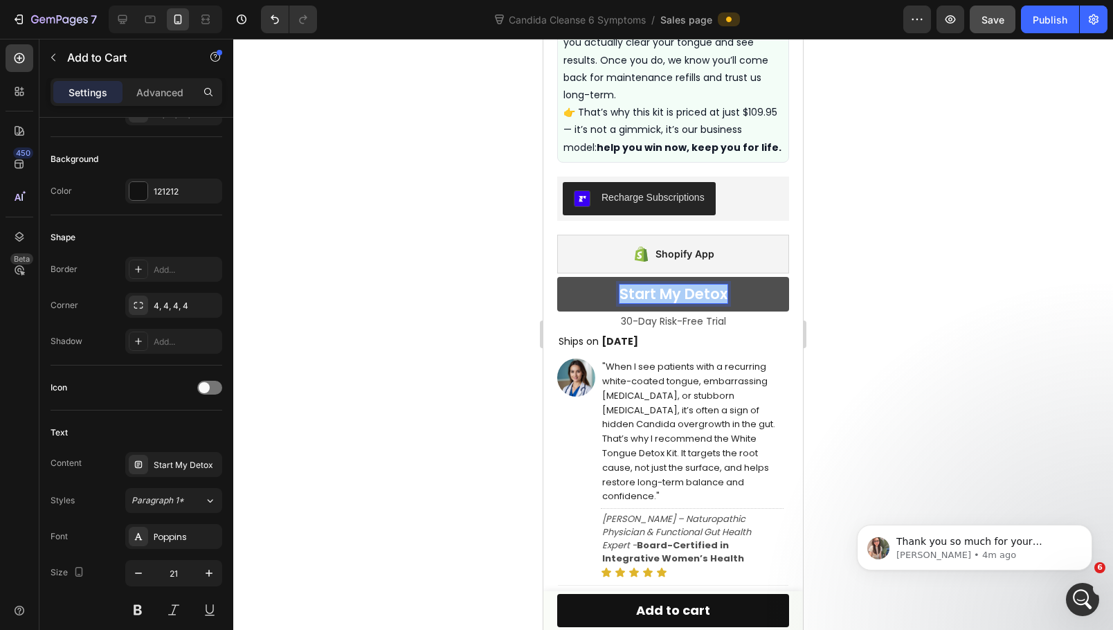
click at [934, 278] on div at bounding box center [673, 334] width 880 height 591
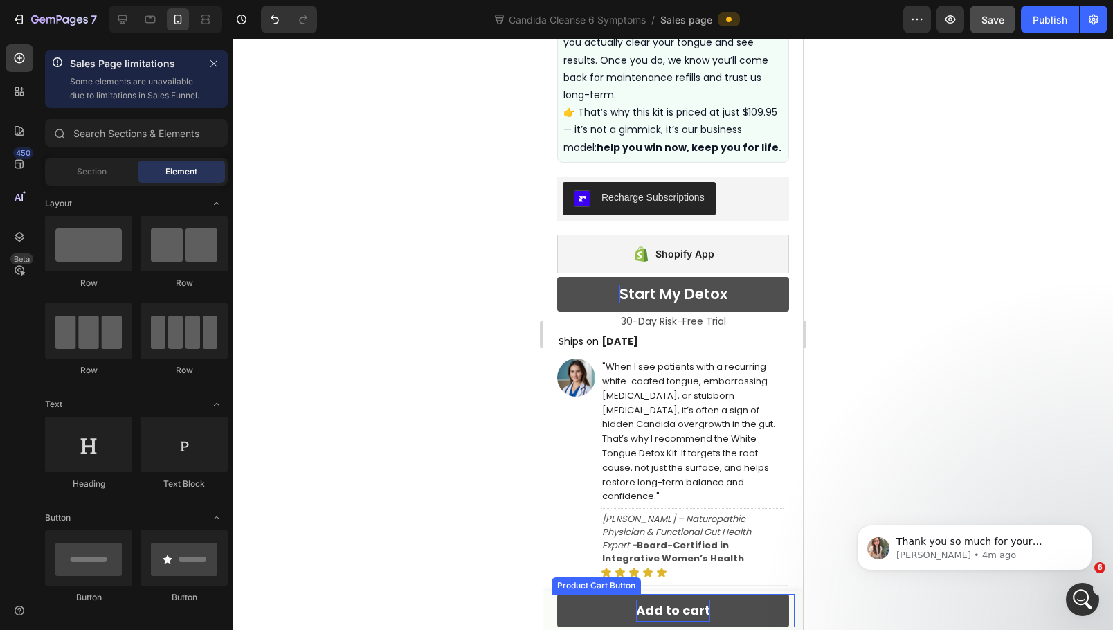
click at [683, 606] on div "Add to cart" at bounding box center [673, 611] width 74 height 22
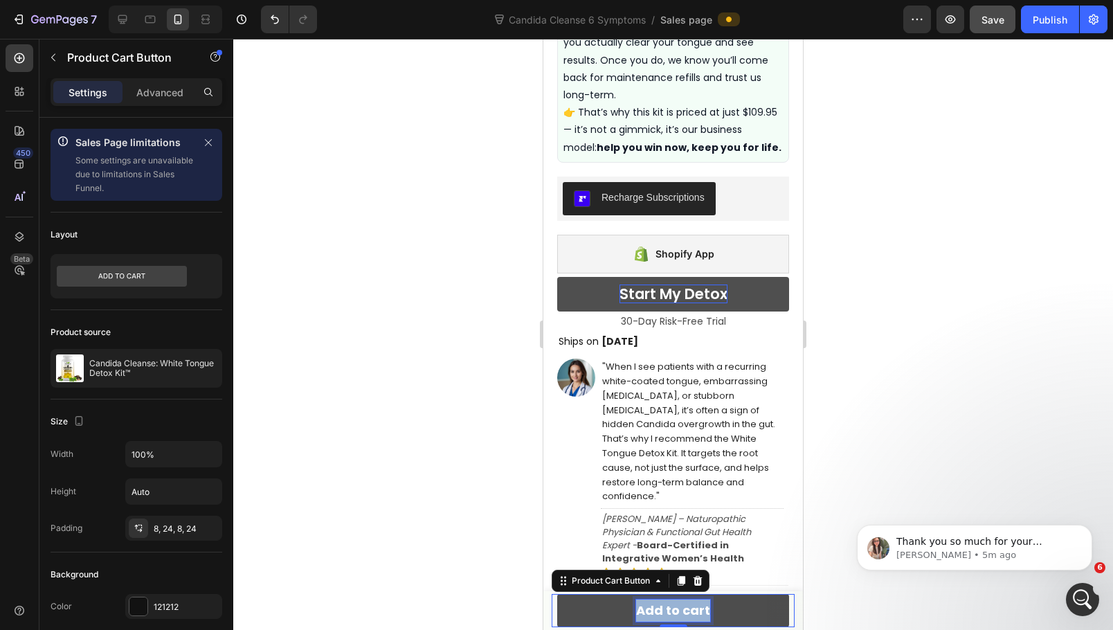
click at [683, 606] on p "Add to cart" at bounding box center [673, 611] width 74 height 22
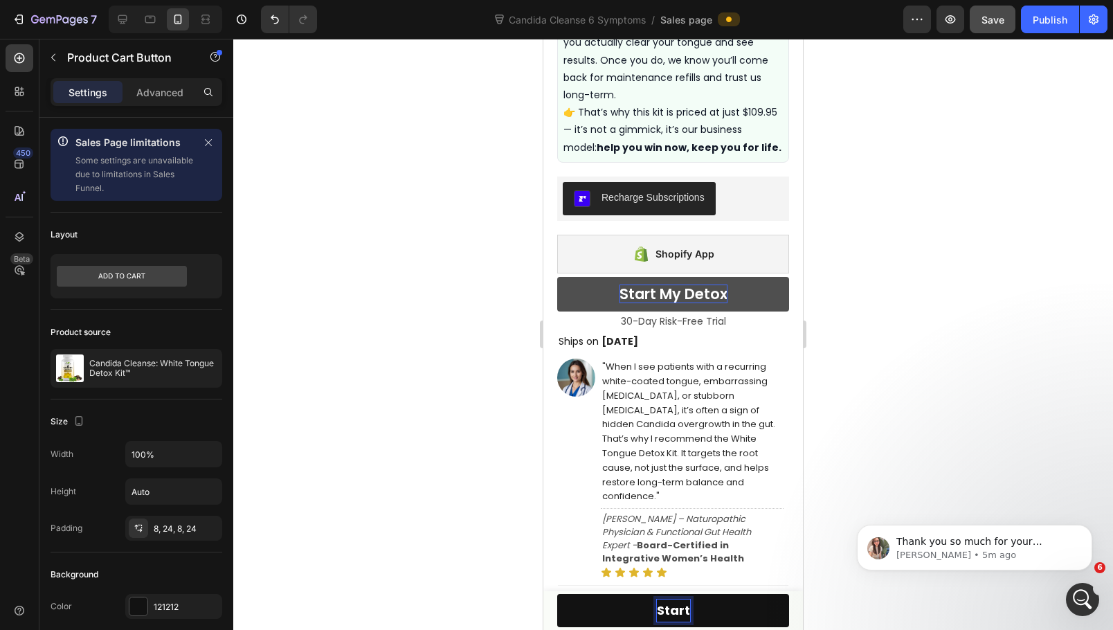
click at [557, 594] on button "Start" at bounding box center [673, 610] width 232 height 33
click at [557, 594] on button "Start My" at bounding box center [673, 610] width 232 height 33
click at [824, 514] on div at bounding box center [673, 334] width 880 height 591
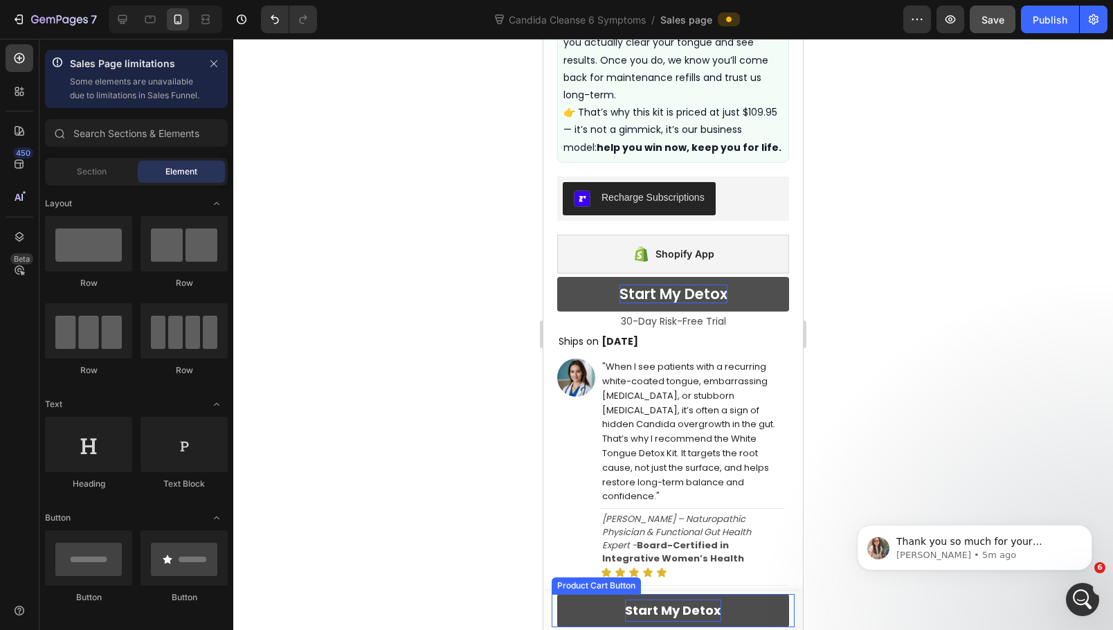
click at [688, 609] on p "Start My Detox" at bounding box center [673, 611] width 96 height 22
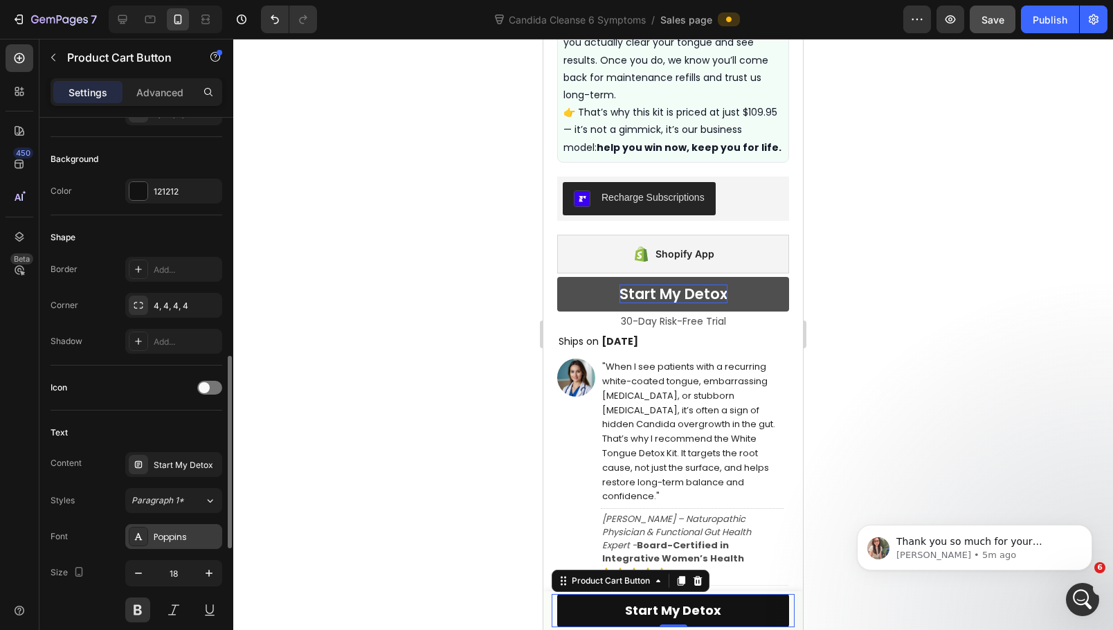
scroll to position [485, 0]
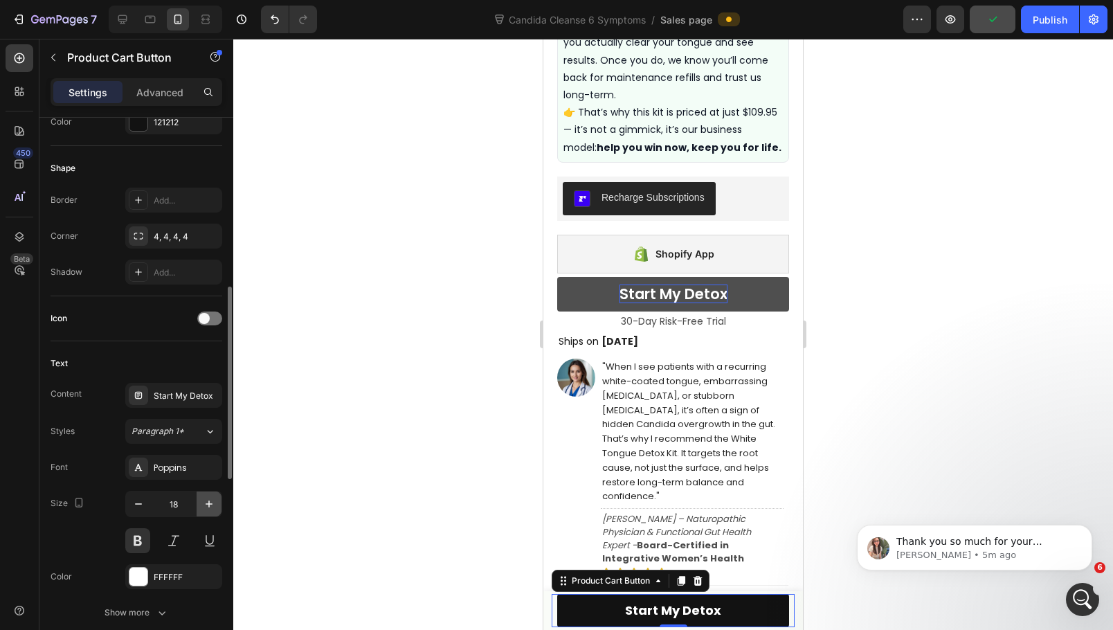
click at [213, 507] on icon "button" at bounding box center [209, 504] width 14 height 14
type input "20"
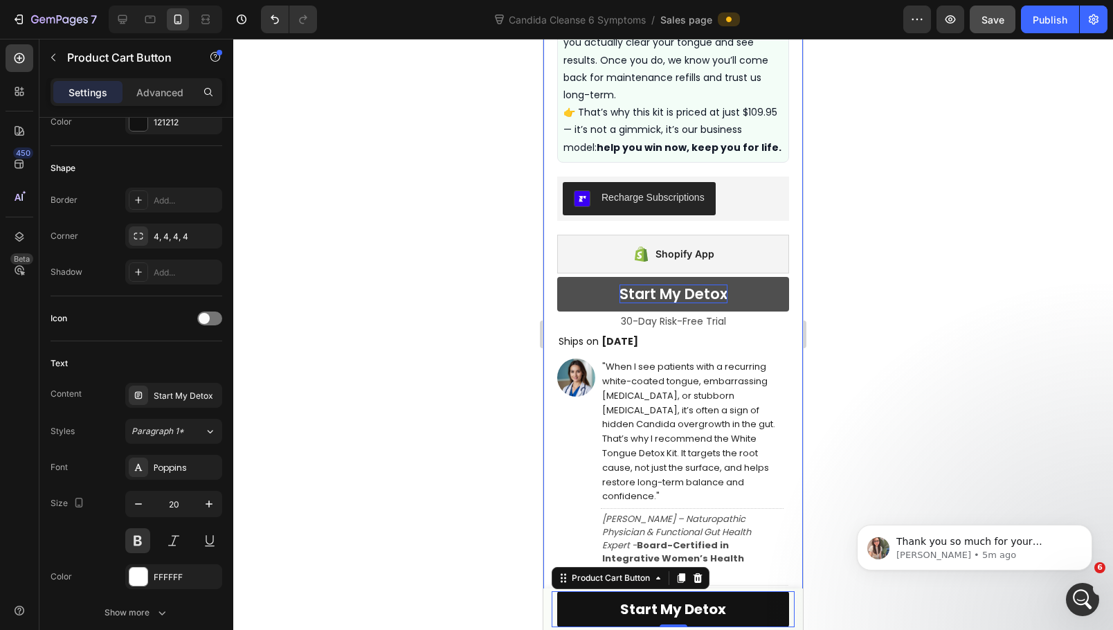
click at [865, 411] on div at bounding box center [673, 334] width 880 height 591
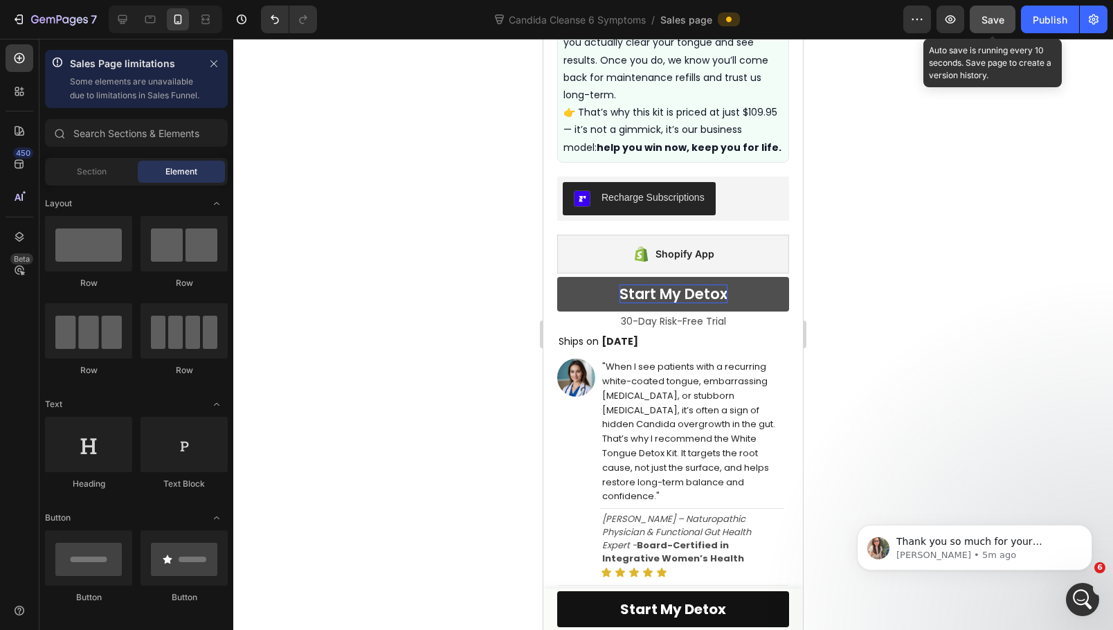
click at [994, 25] on span "Save" at bounding box center [993, 20] width 23 height 12
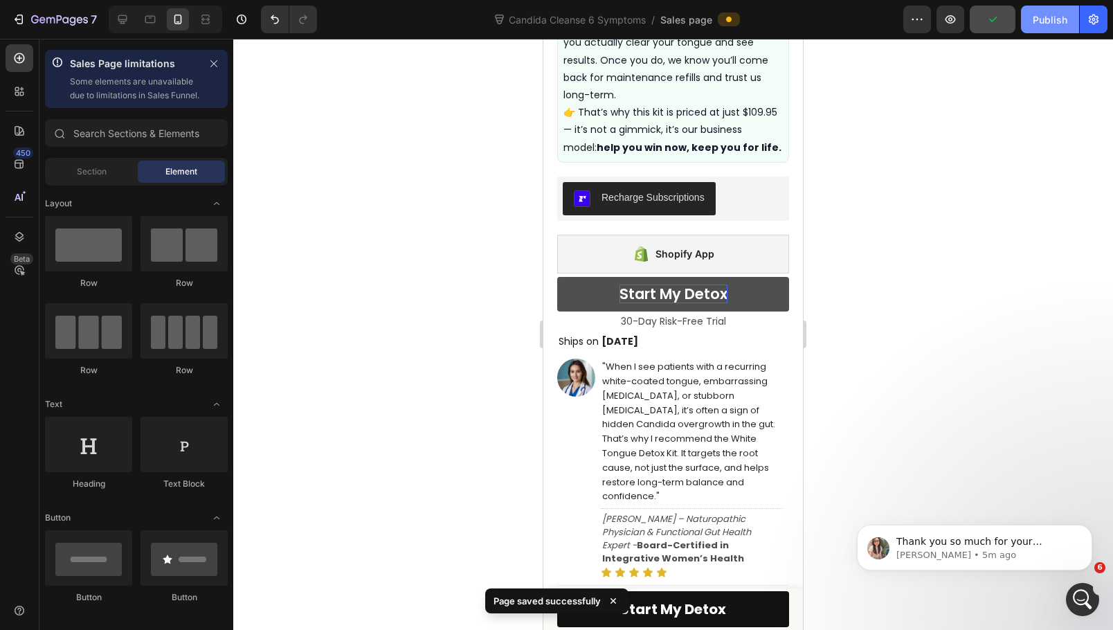
click at [1044, 24] on div "Publish" at bounding box center [1050, 19] width 35 height 15
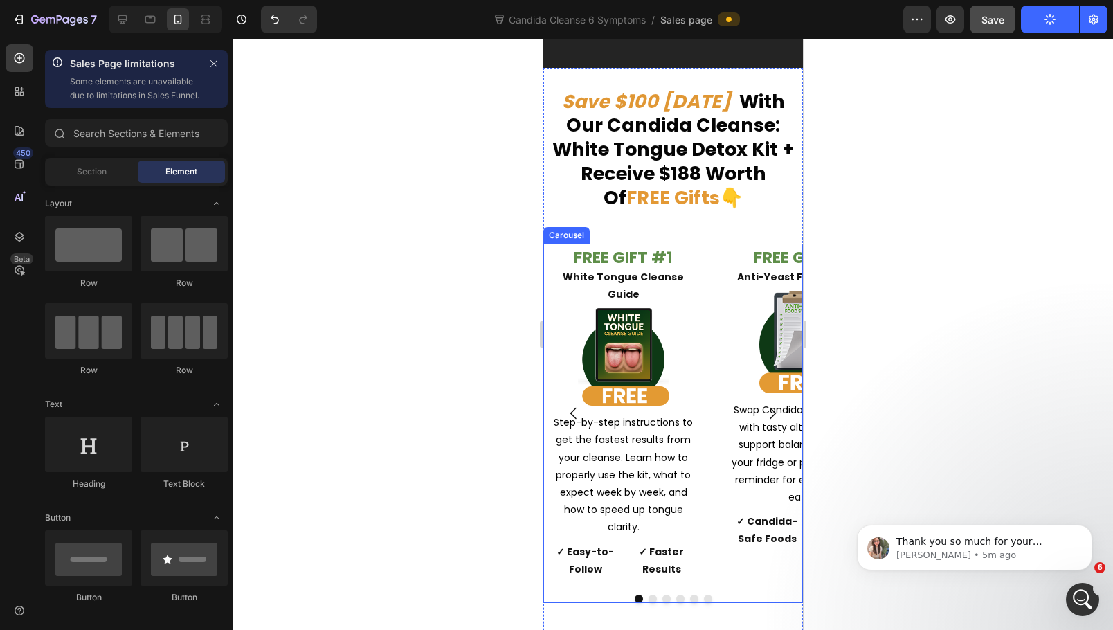
scroll to position [9022, 0]
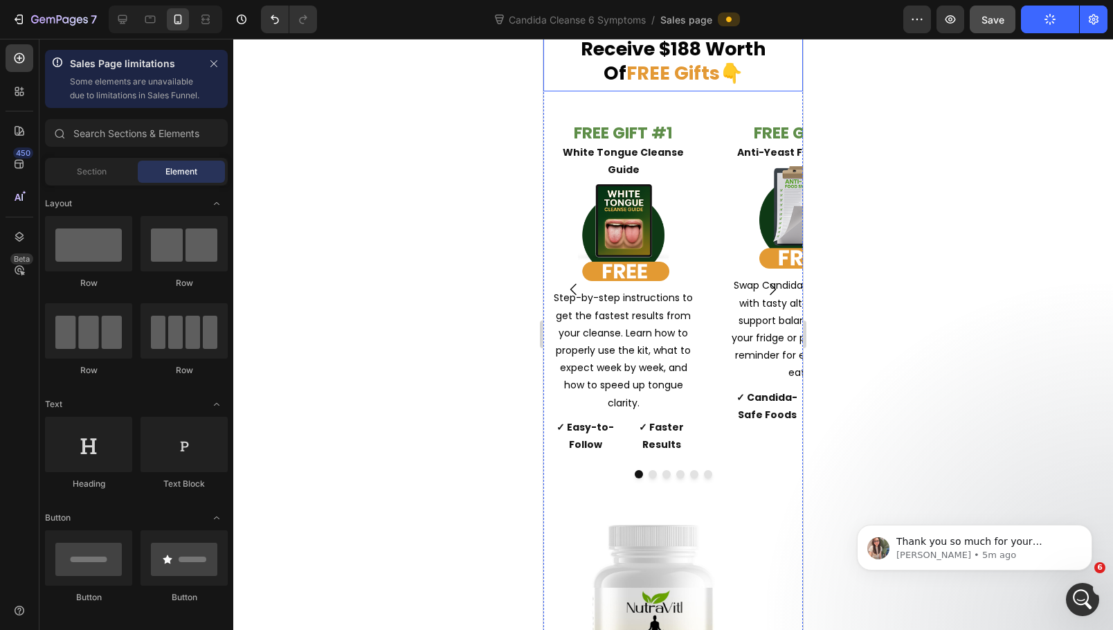
click at [685, 86] on strong "FREE Gifts" at bounding box center [673, 73] width 93 height 26
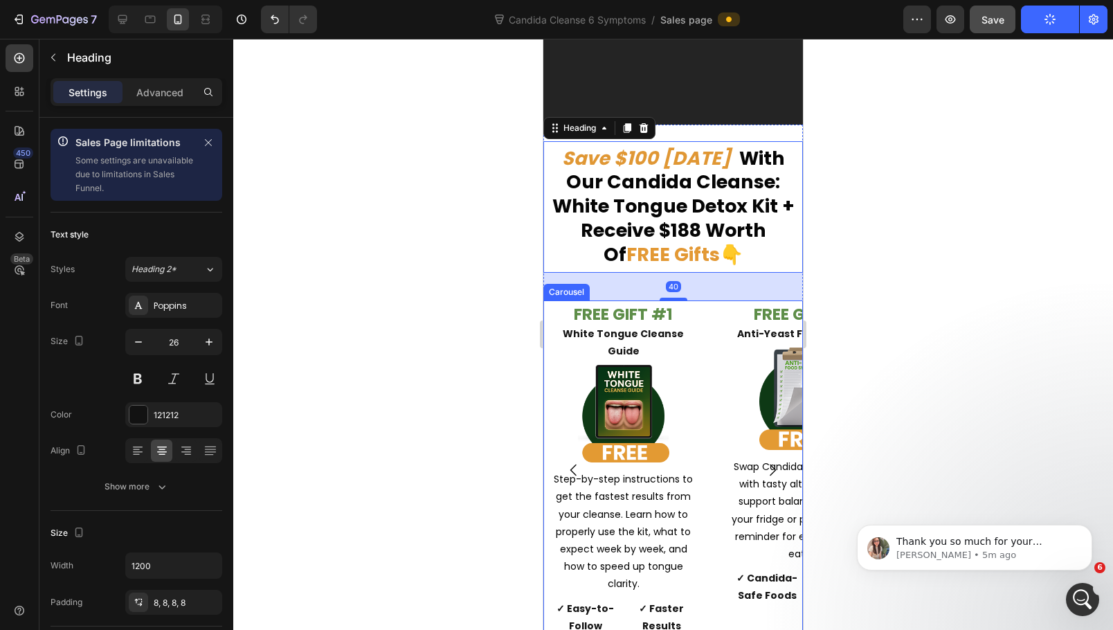
scroll to position [9230, 0]
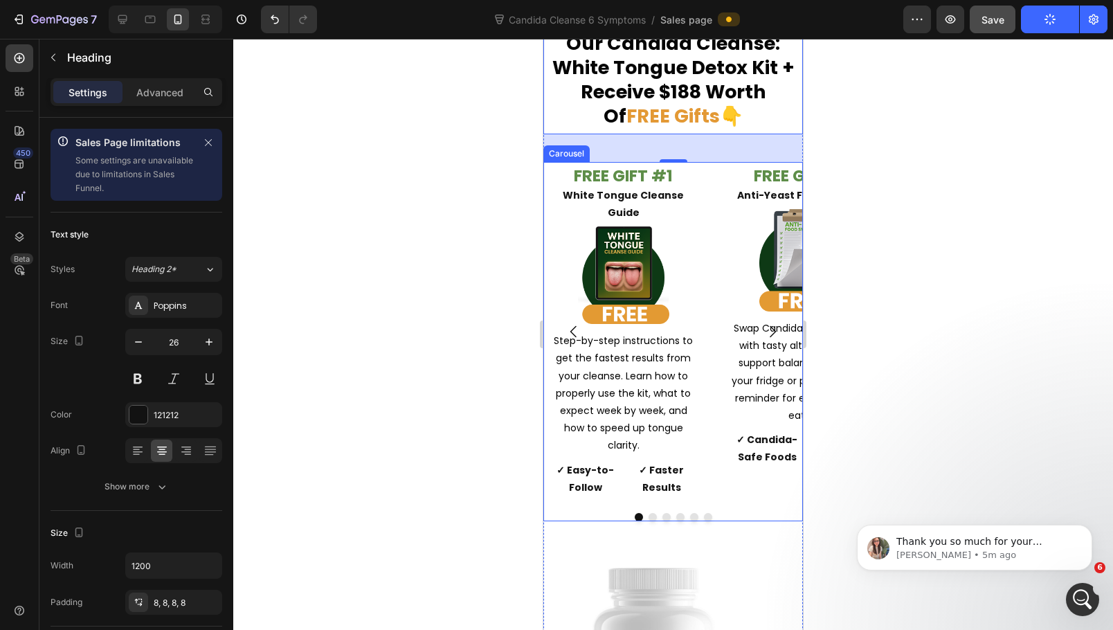
click at [721, 454] on div "FREE GIFT #1 White Tongue Cleanse Guide Text Block Image Step-by-step instructi…" at bounding box center [674, 332] width 260 height 340
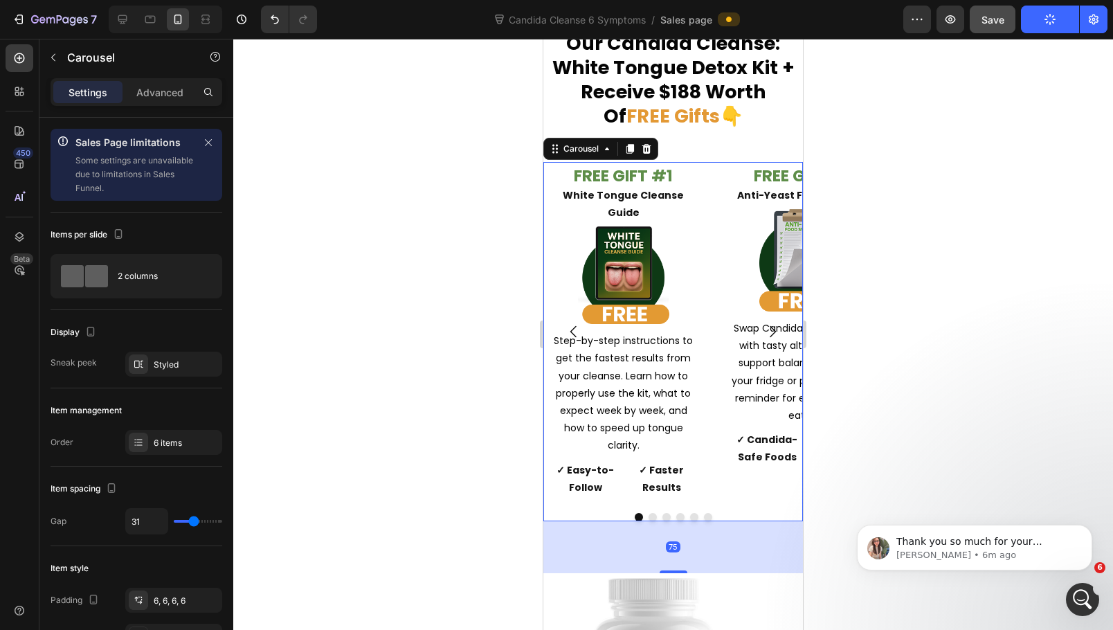
click at [685, 521] on div "75" at bounding box center [674, 521] width 260 height 0
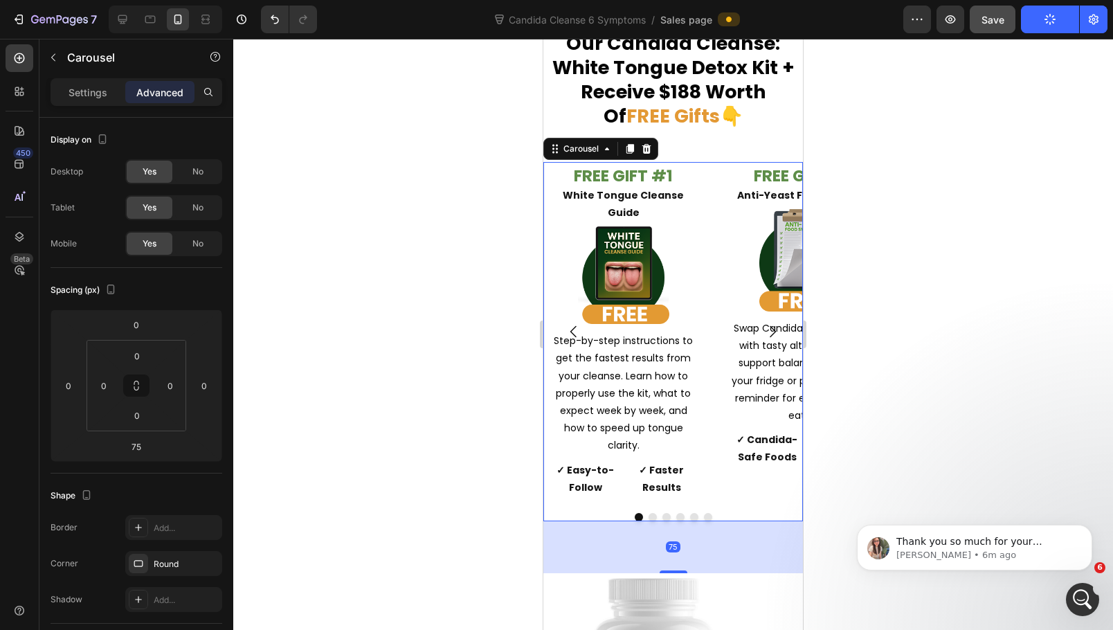
click at [892, 402] on div at bounding box center [673, 334] width 880 height 591
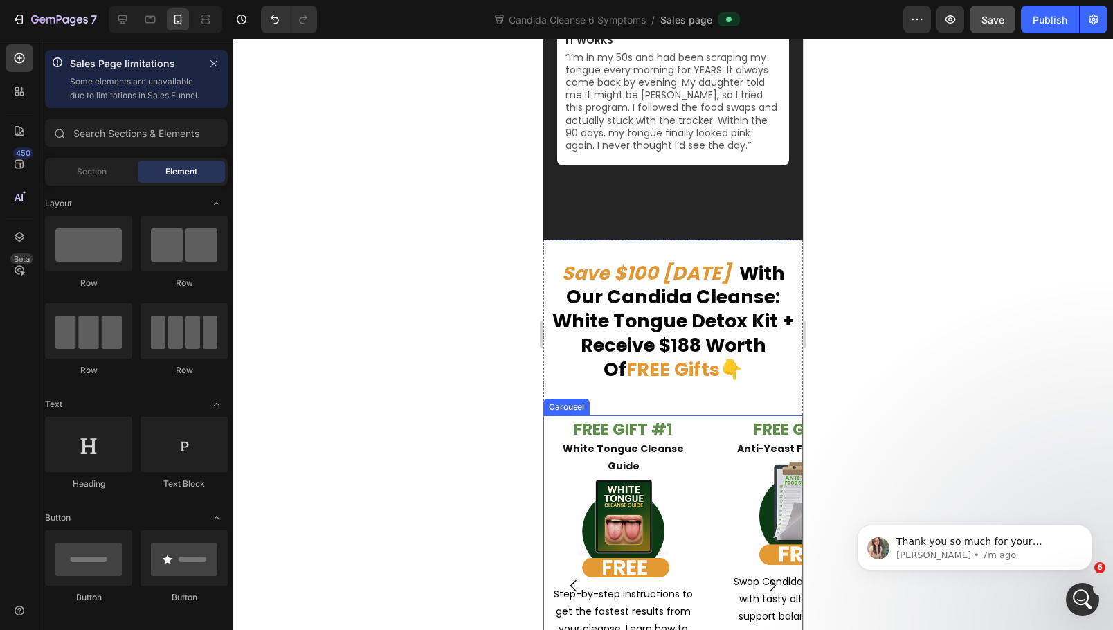
scroll to position [8292, 0]
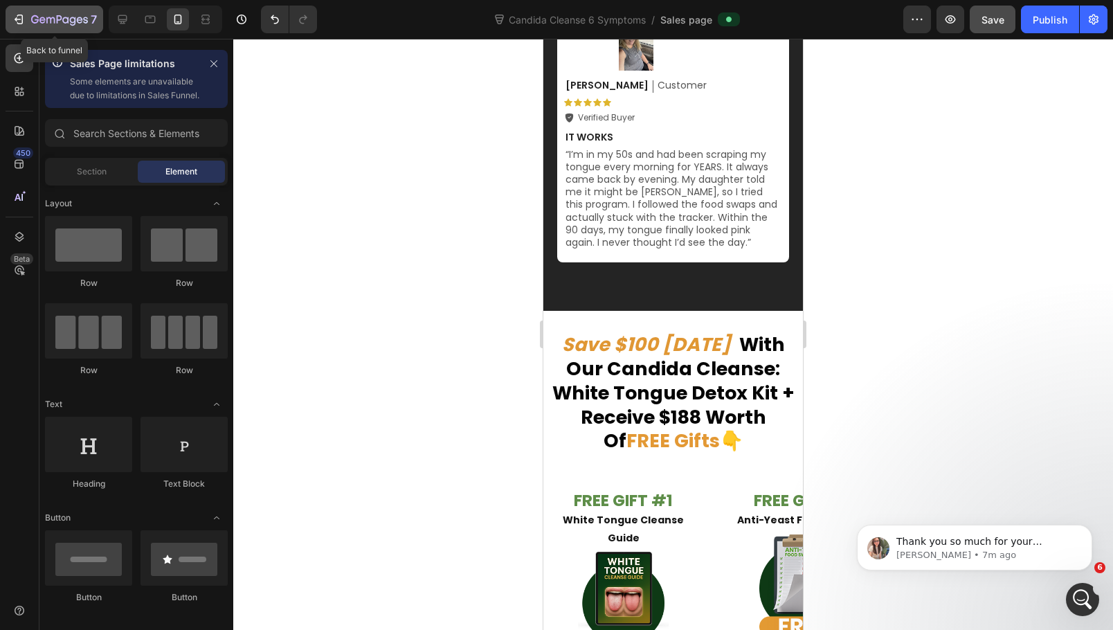
click at [12, 21] on icon "button" at bounding box center [19, 19] width 14 height 14
